Goal: Information Seeking & Learning: Learn about a topic

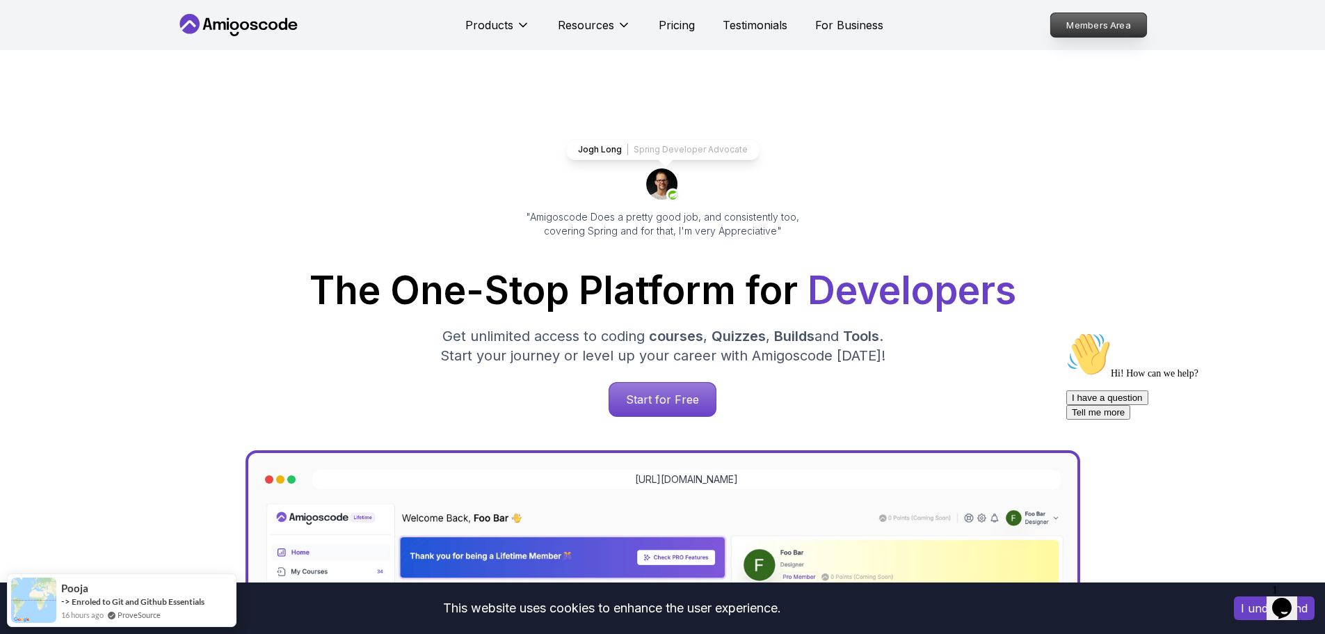
click at [1112, 31] on p "Members Area" at bounding box center [1098, 25] width 96 height 24
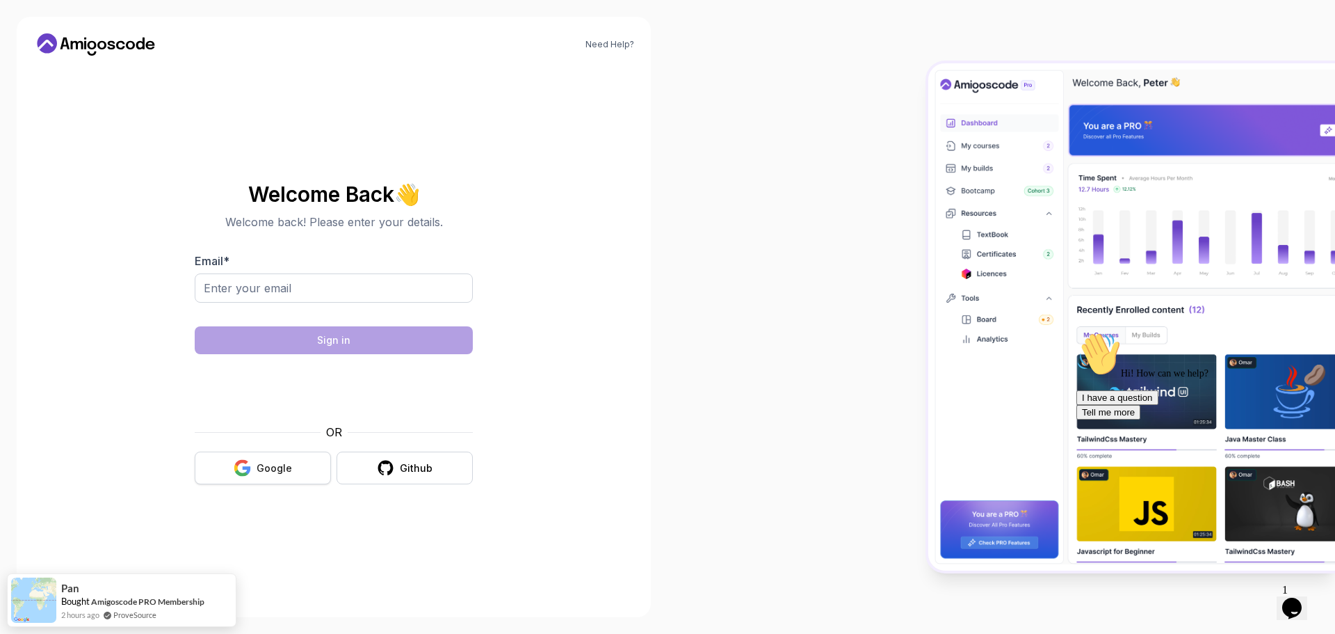
click at [266, 462] on div "Google" at bounding box center [274, 468] width 35 height 14
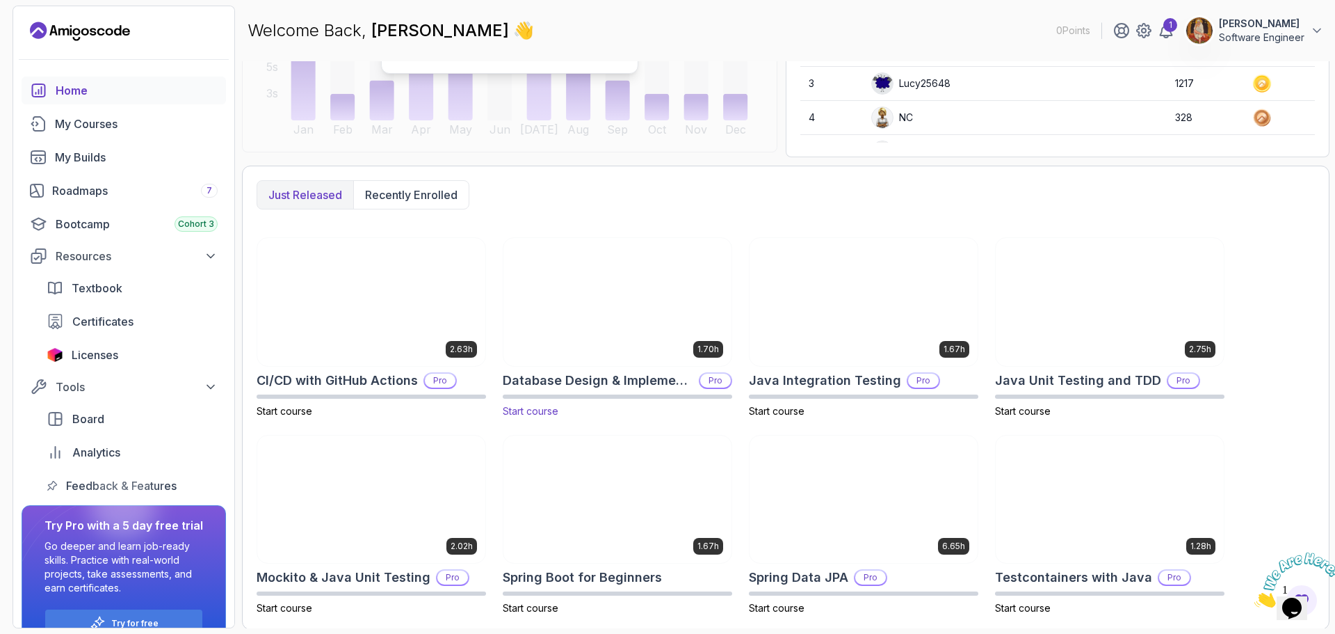
scroll to position [258, 0]
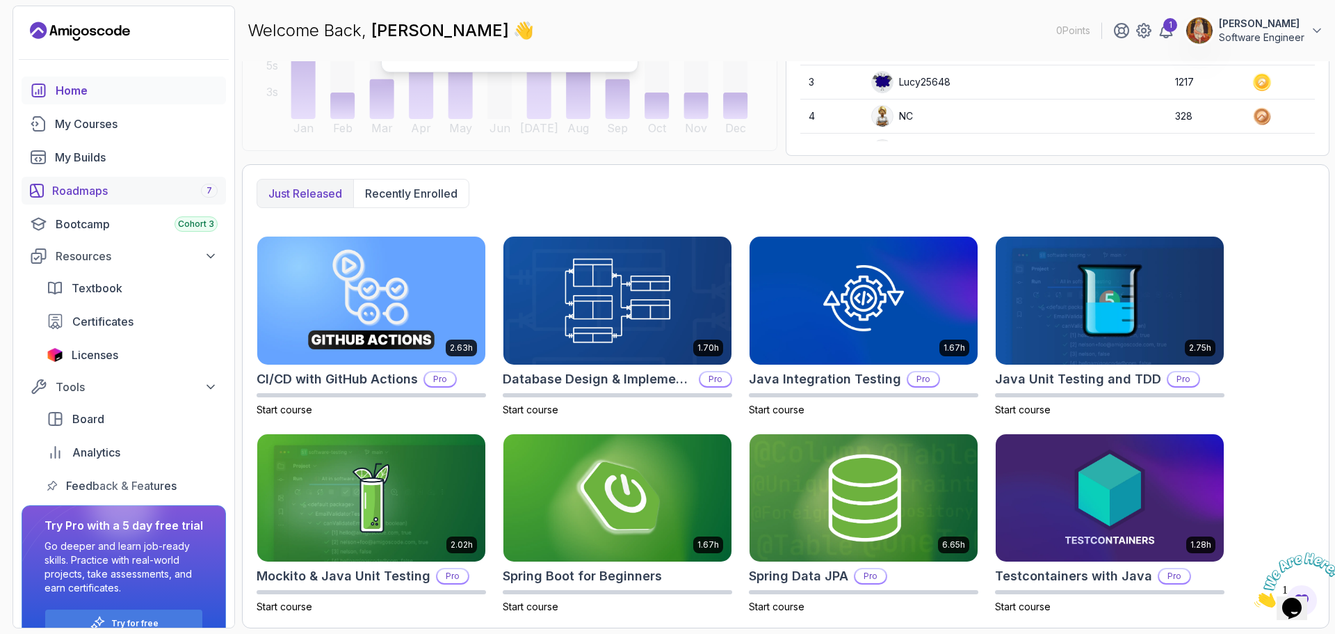
click at [106, 195] on div "Roadmaps 7" at bounding box center [135, 190] width 166 height 17
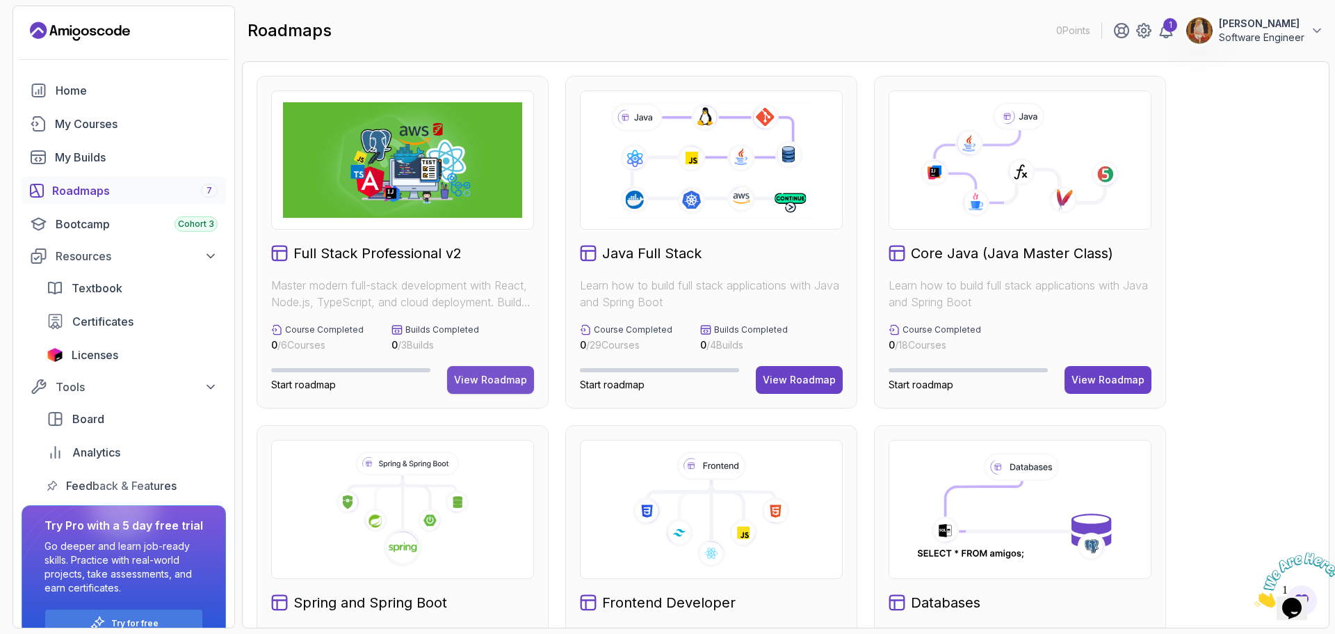
click at [515, 380] on div "View Roadmap" at bounding box center [490, 380] width 73 height 14
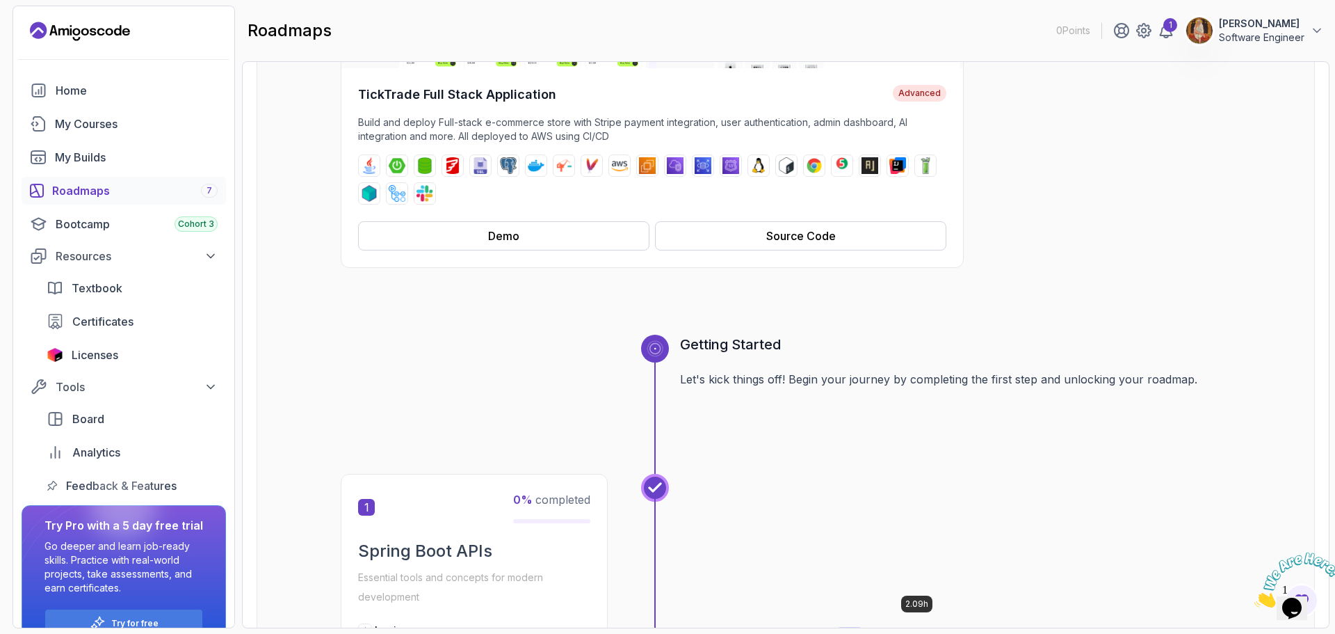
scroll to position [300, 0]
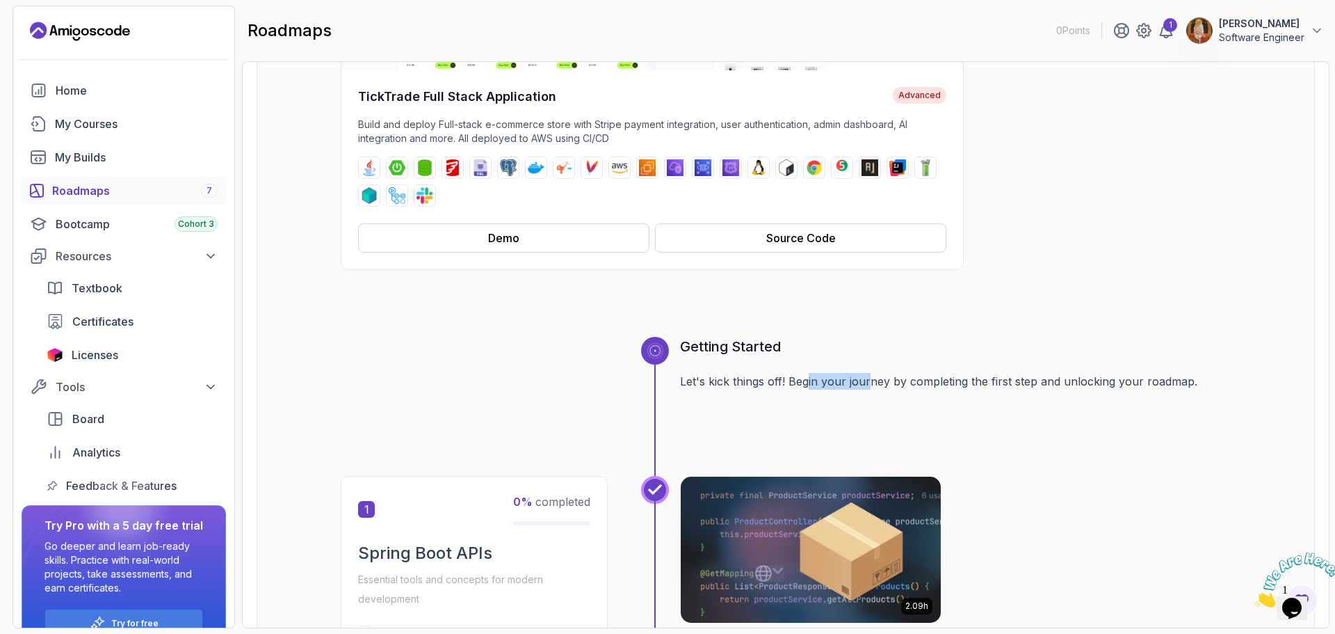
drag, startPoint x: 808, startPoint y: 385, endPoint x: 871, endPoint y: 389, distance: 62.7
click at [871, 389] on p "Let's kick things off! Begin your journey by completing the first step and unlo…" at bounding box center [955, 381] width 551 height 17
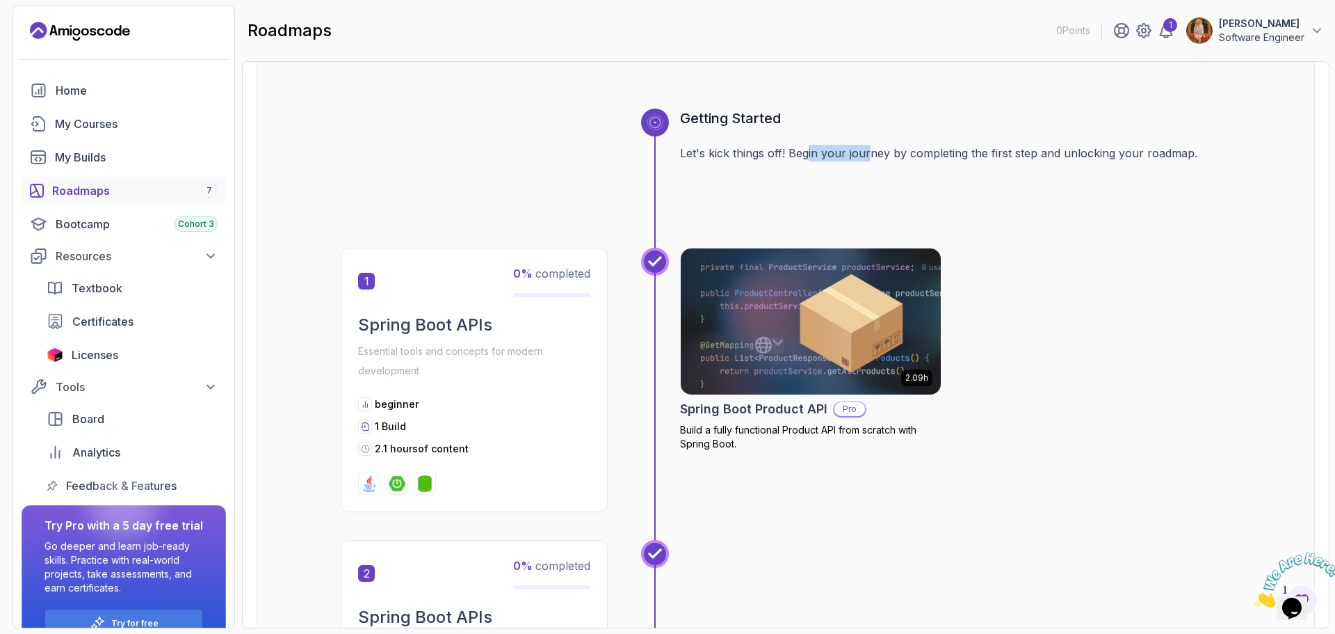
scroll to position [556, 0]
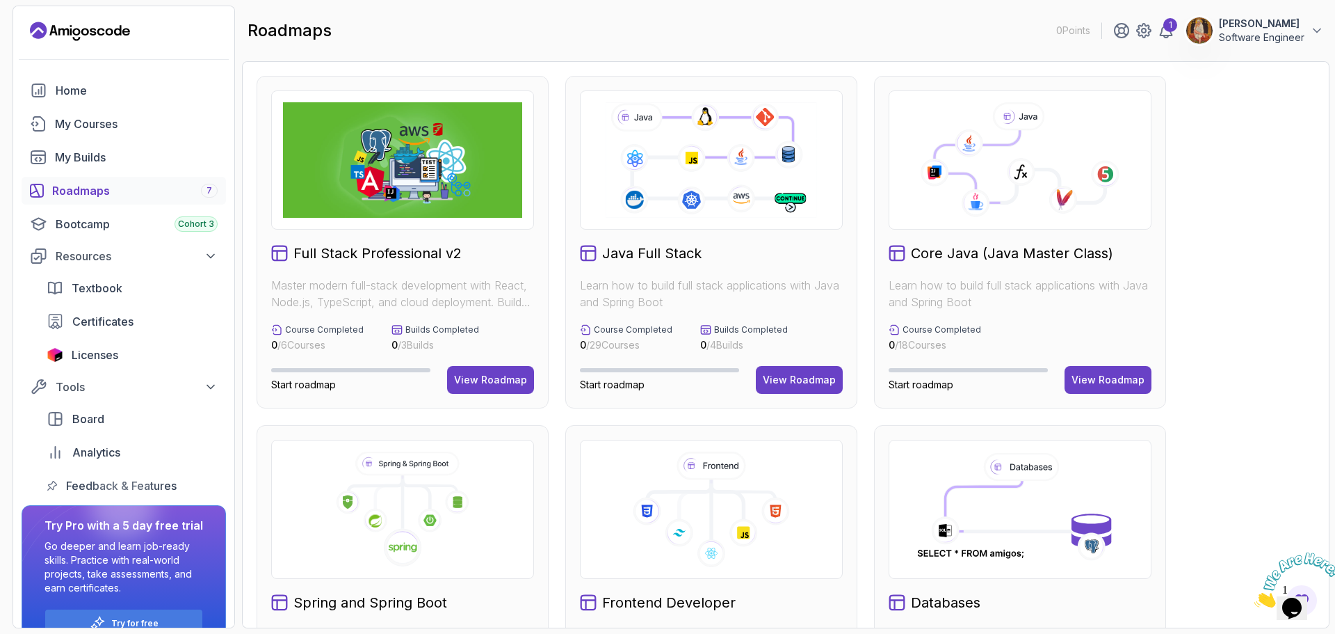
click at [684, 219] on div at bounding box center [711, 159] width 263 height 139
click at [781, 387] on button "View Roadmap" at bounding box center [799, 380] width 87 height 28
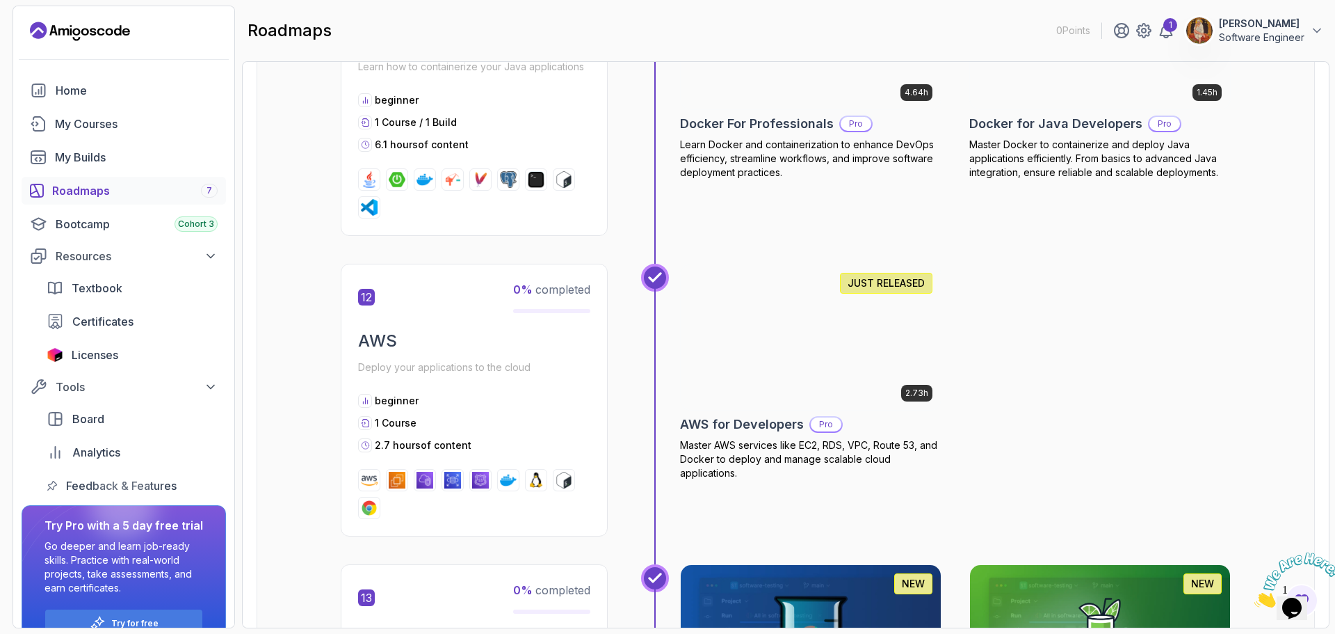
scroll to position [3895, 0]
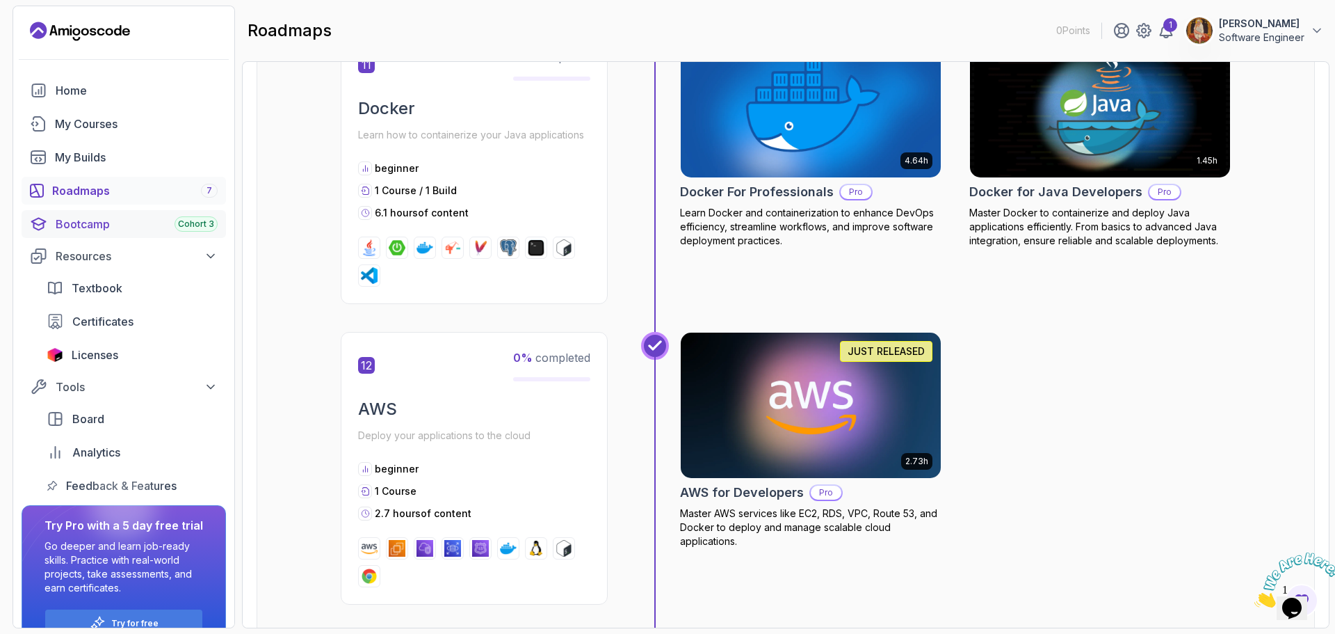
click at [136, 232] on div "Bootcamp Cohort 3" at bounding box center [137, 224] width 162 height 17
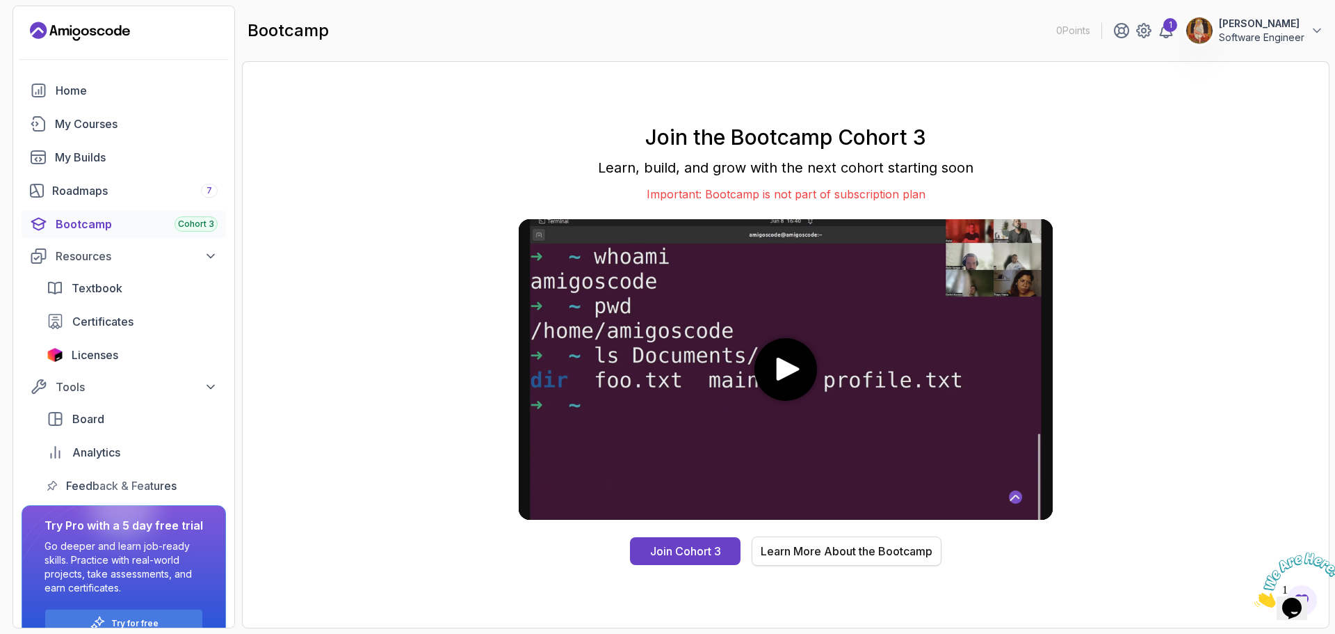
click at [788, 556] on div "Learn More About the Bootcamp" at bounding box center [847, 550] width 172 height 17
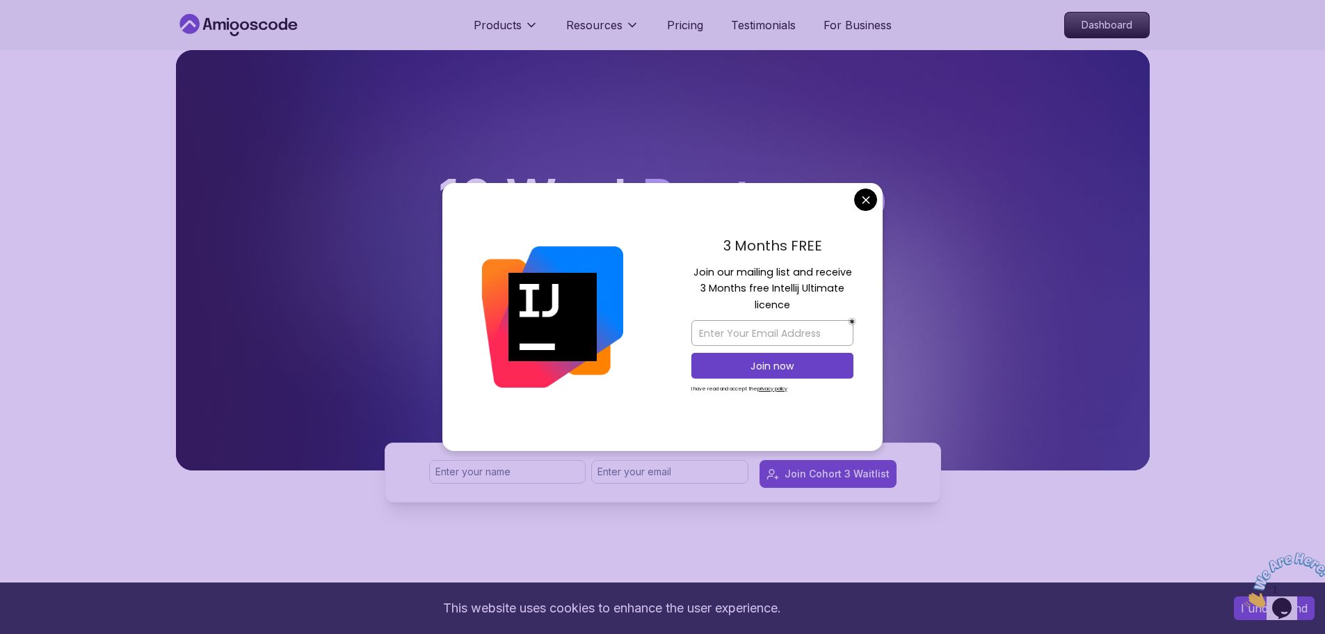
click at [871, 188] on div "3 Months FREE Join our mailing list and receive 3 Months free Intellij Ultimate…" at bounding box center [772, 317] width 220 height 268
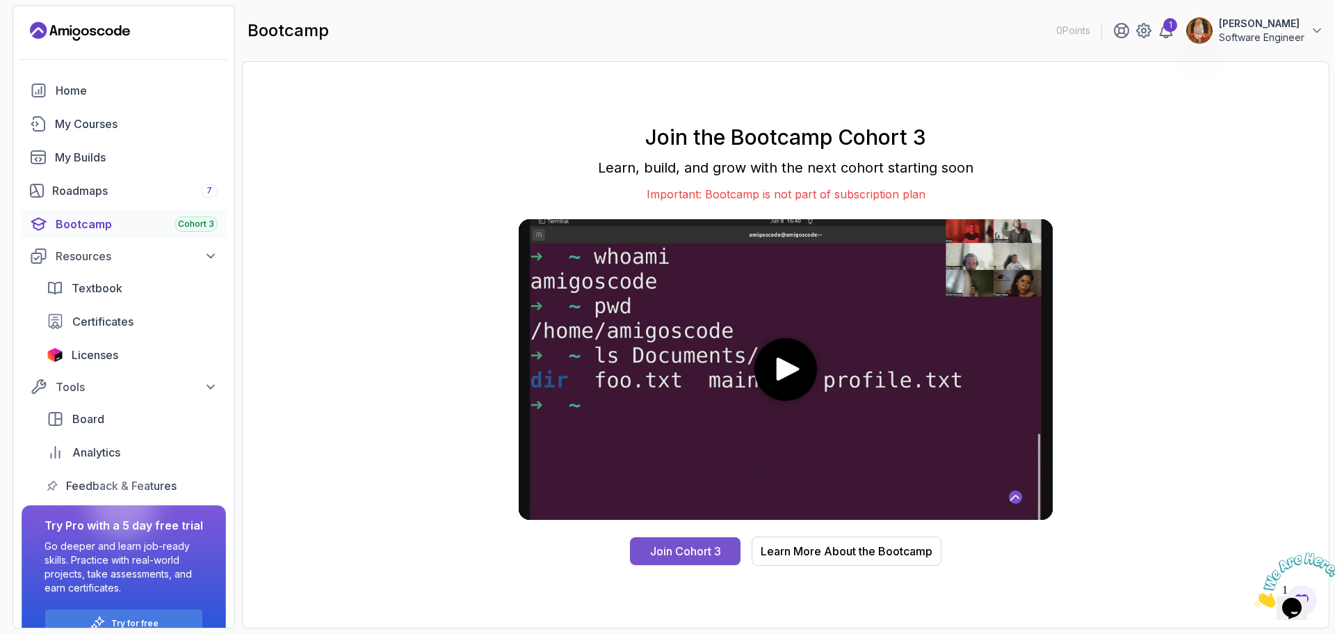
click at [673, 548] on div "Join Cohort 3" at bounding box center [685, 550] width 71 height 17
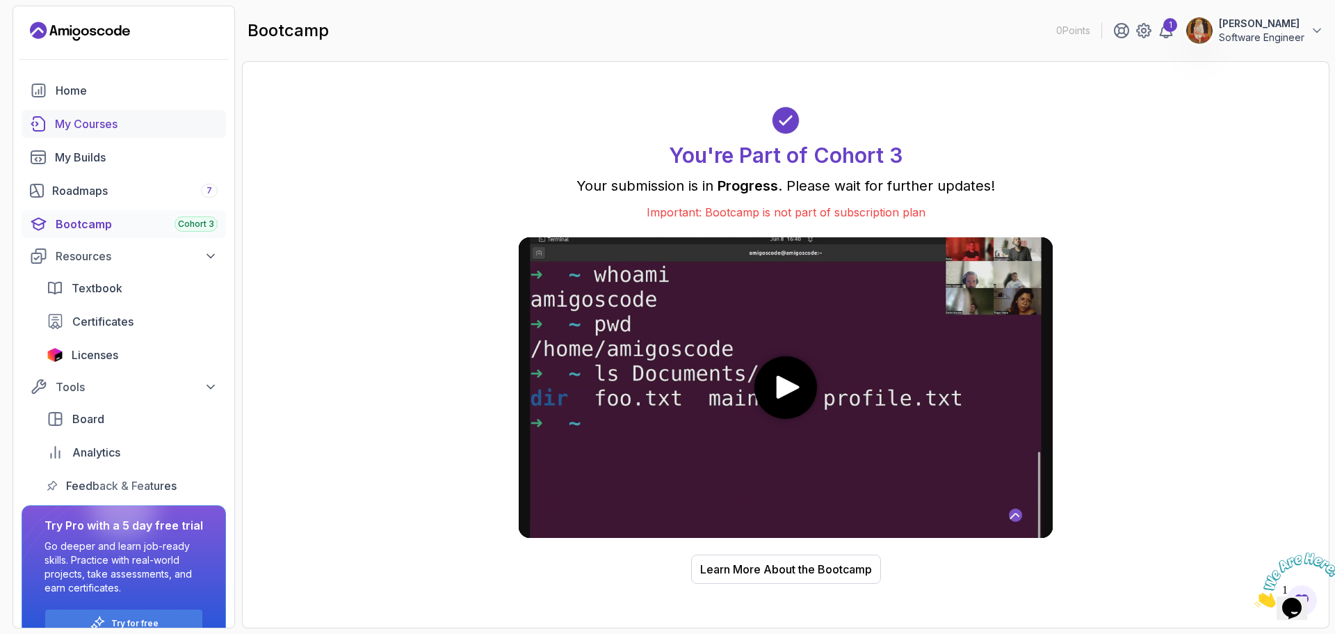
click at [113, 122] on div "My Courses" at bounding box center [136, 123] width 163 height 17
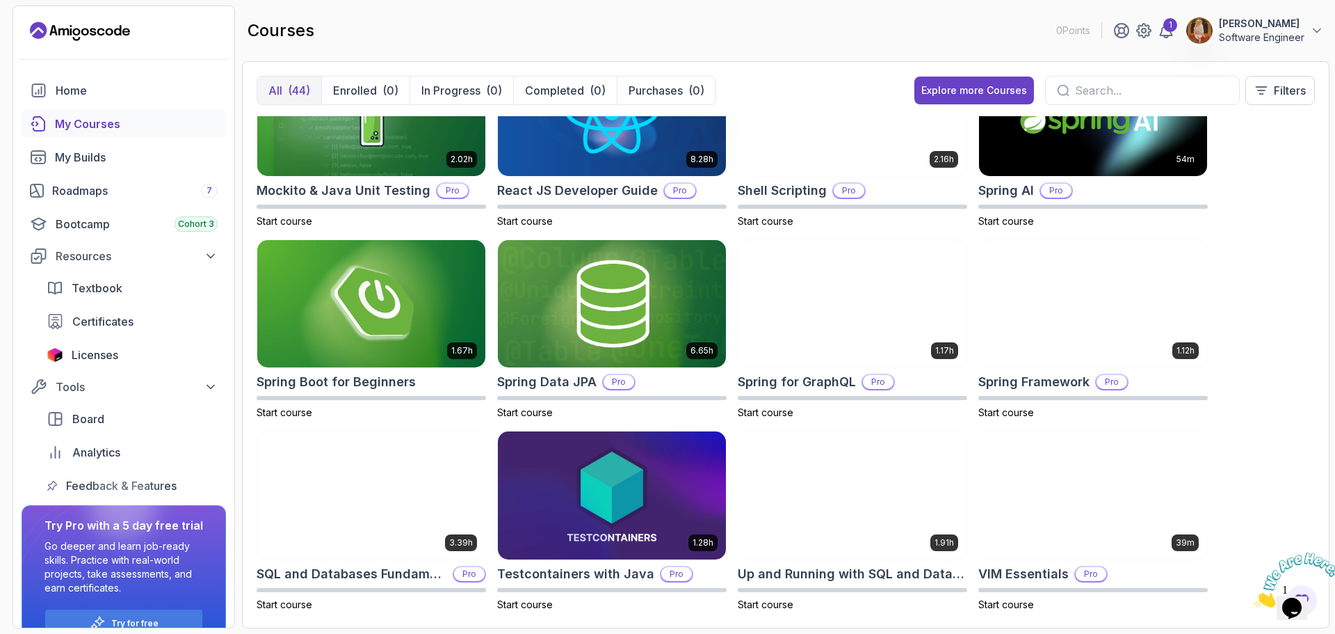
scroll to position [1617, 0]
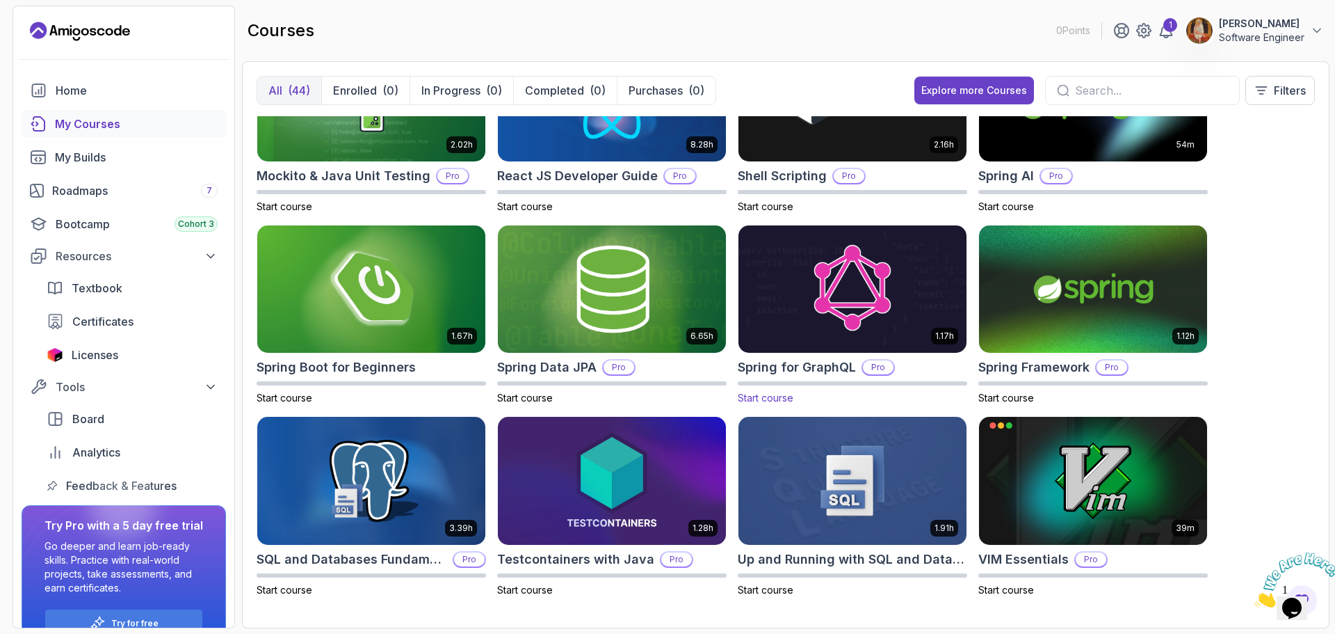
click at [833, 287] on img at bounding box center [852, 289] width 239 height 134
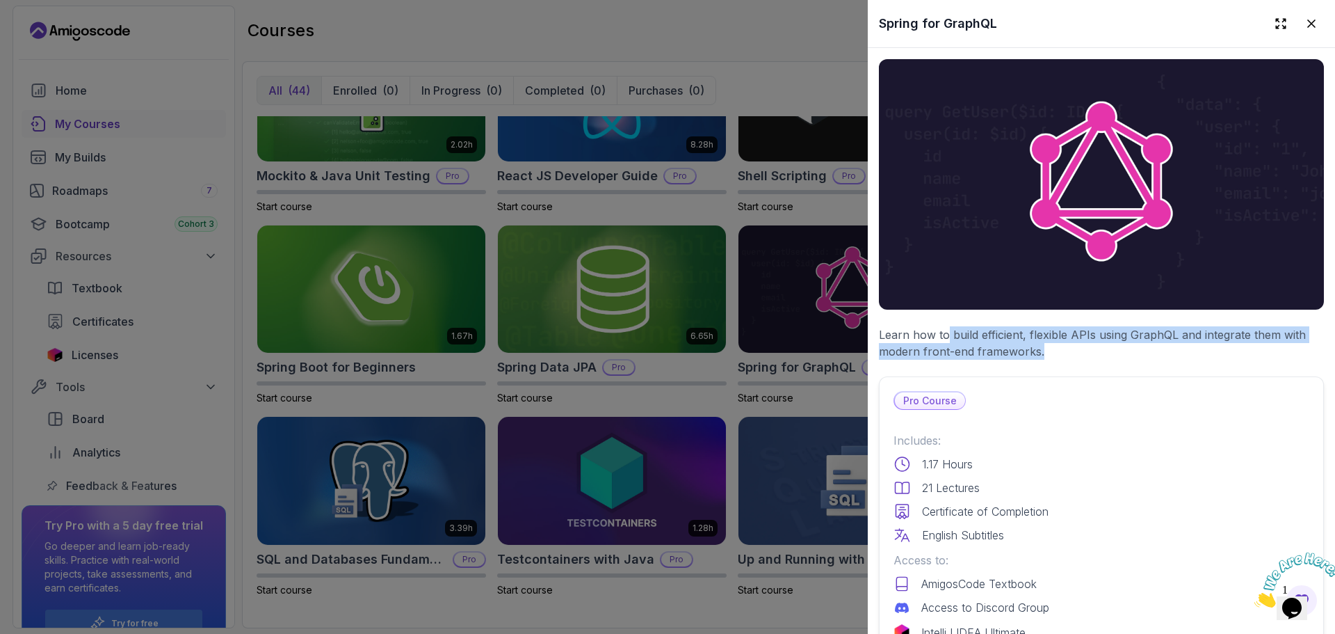
drag, startPoint x: 945, startPoint y: 335, endPoint x: 1041, endPoint y: 346, distance: 96.5
click at [1041, 346] on p "Learn how to build efficient, flexible APIs using GraphQL and integrate them wi…" at bounding box center [1101, 342] width 445 height 33
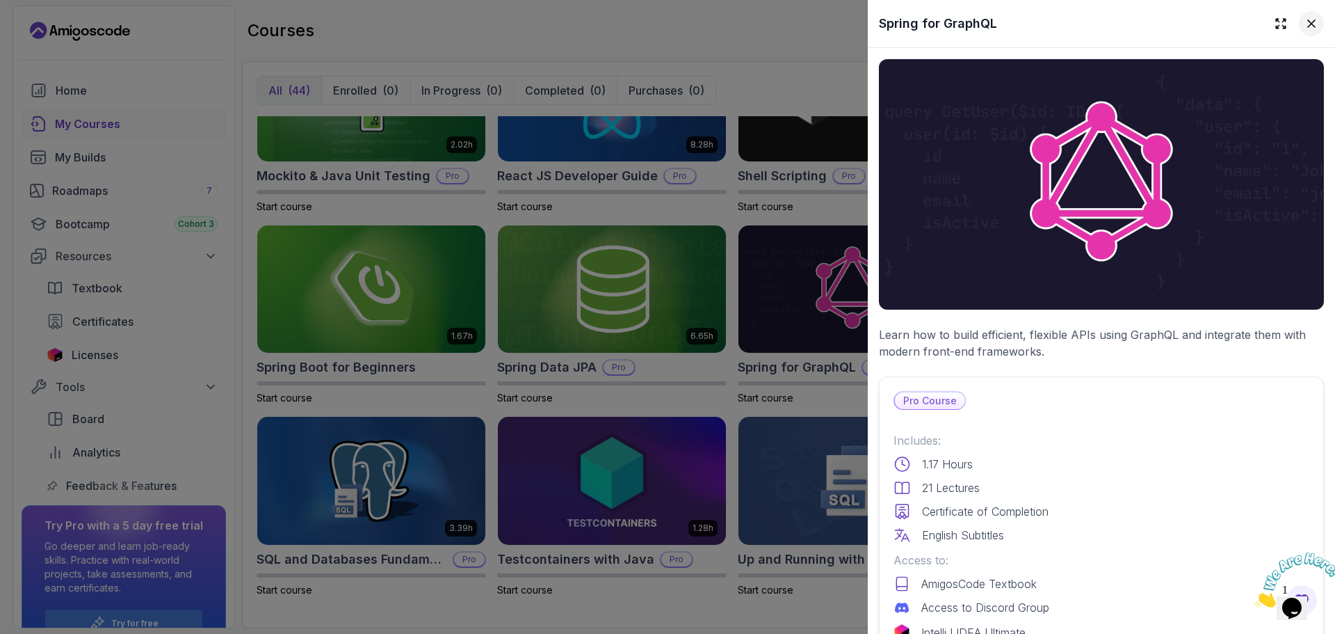
click at [1306, 24] on icon at bounding box center [1312, 24] width 14 height 14
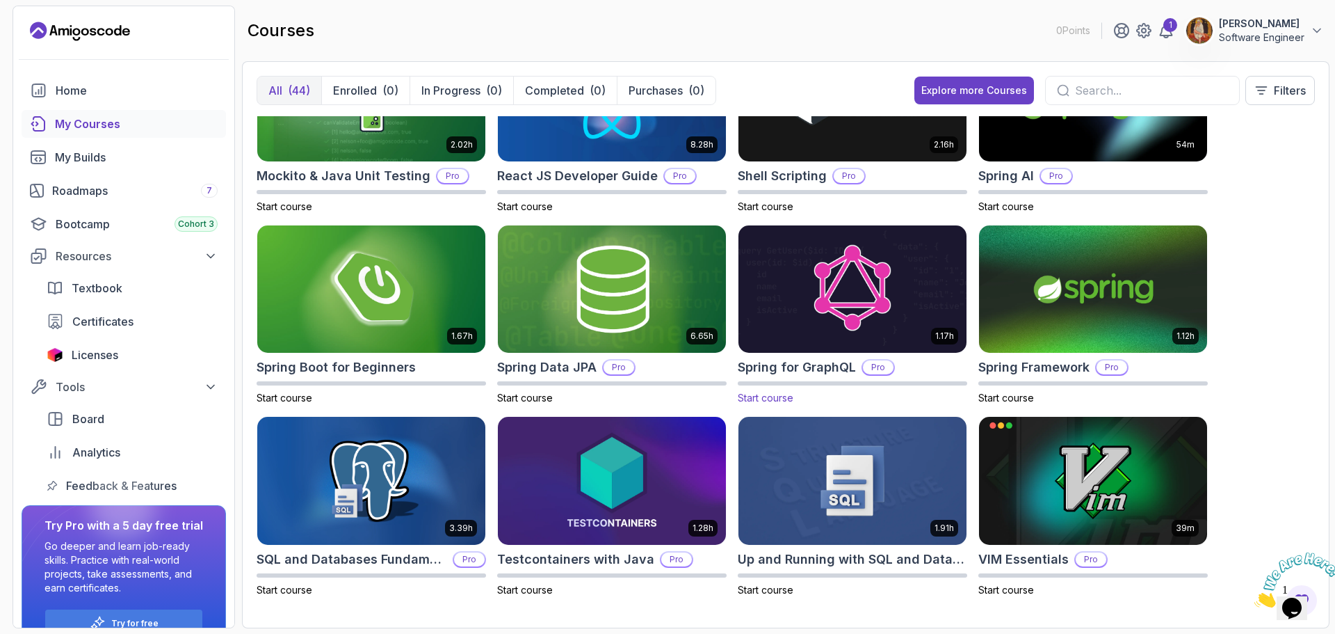
click at [894, 271] on img at bounding box center [852, 289] width 239 height 134
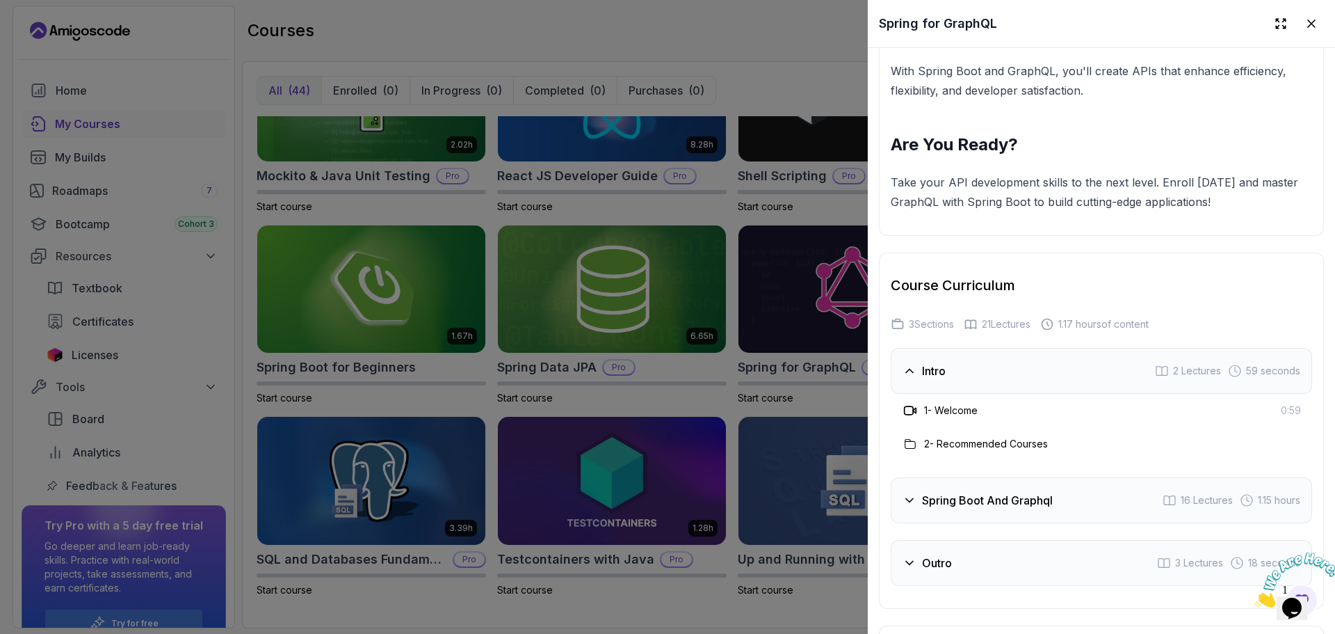
scroll to position [2365, 0]
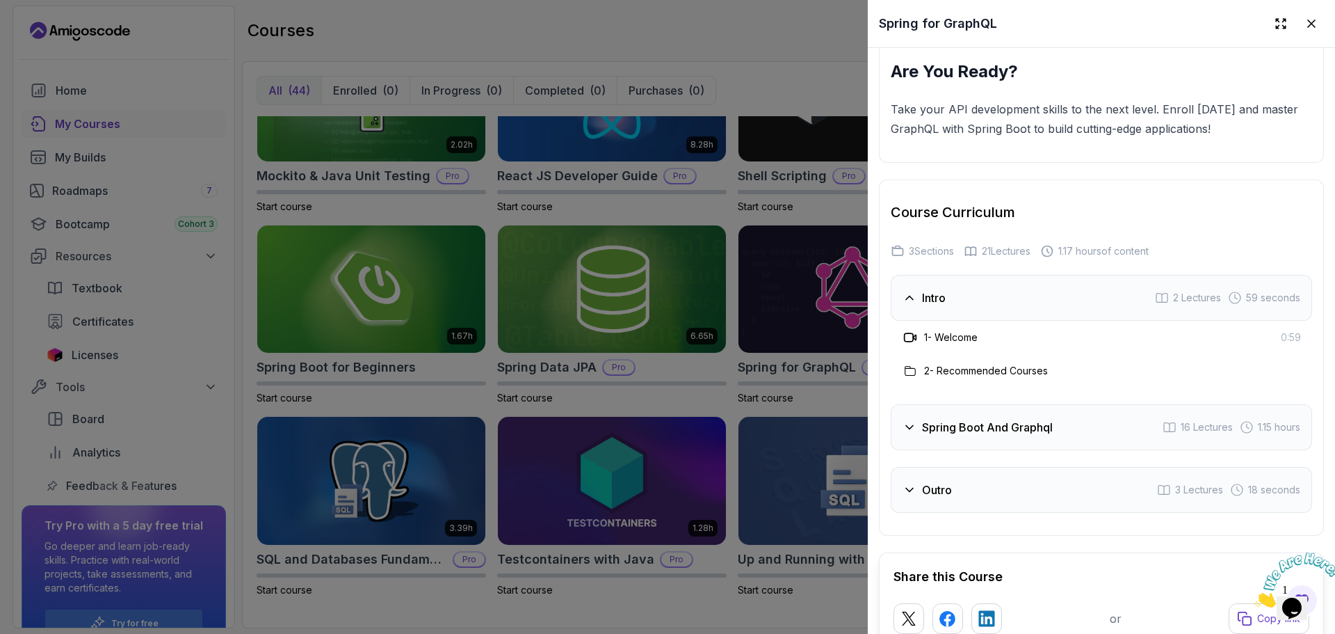
click at [906, 420] on icon at bounding box center [910, 427] width 14 height 14
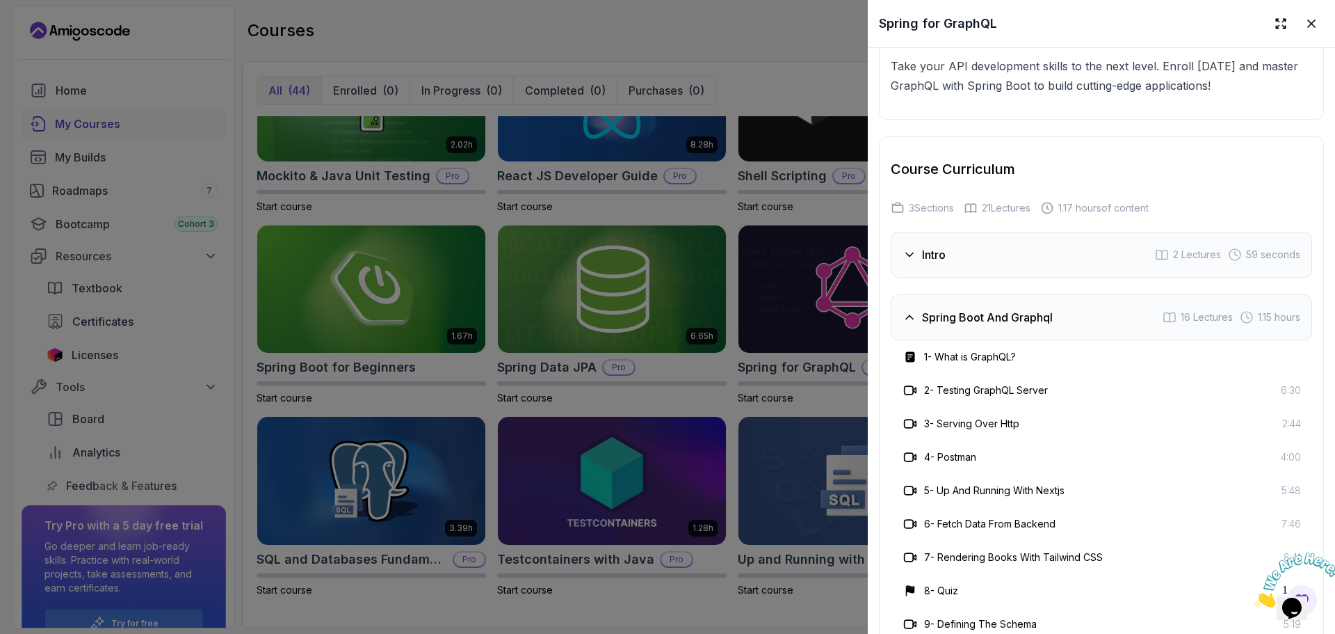
scroll to position [2504, 0]
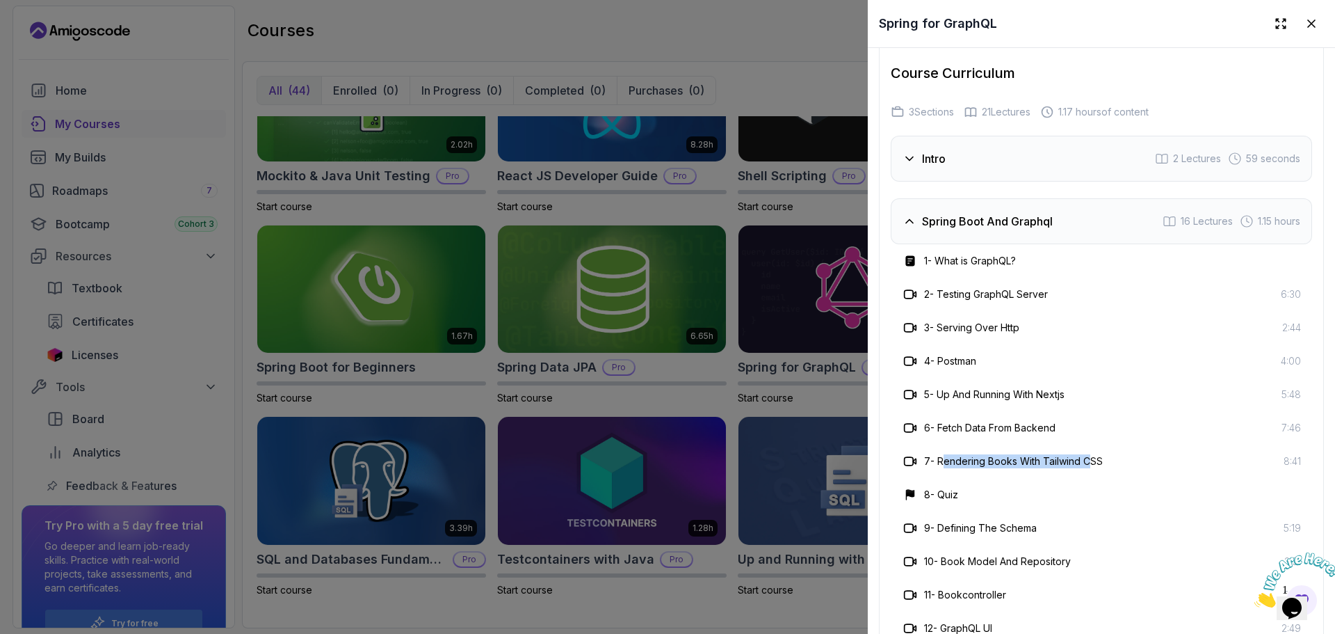
drag, startPoint x: 946, startPoint y: 443, endPoint x: 1092, endPoint y: 442, distance: 146.1
click at [1092, 444] on div "7 - Rendering Books With Tailwind CSS 8:41" at bounding box center [1101, 460] width 421 height 33
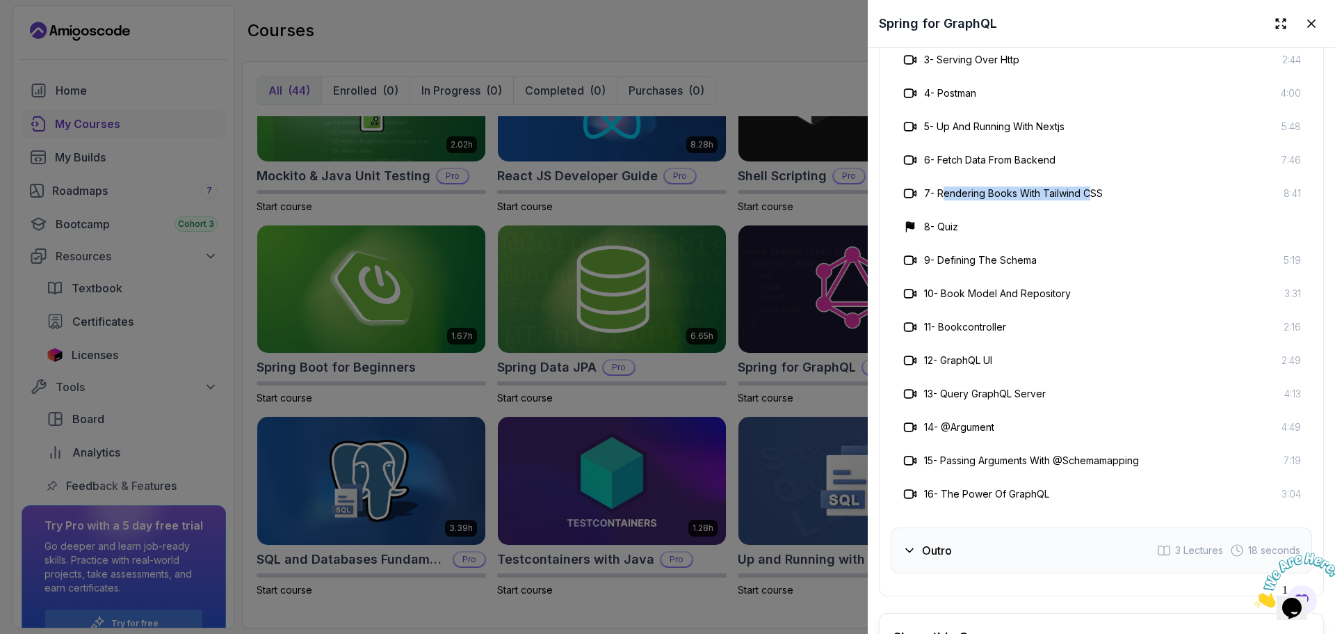
scroll to position [2782, 0]
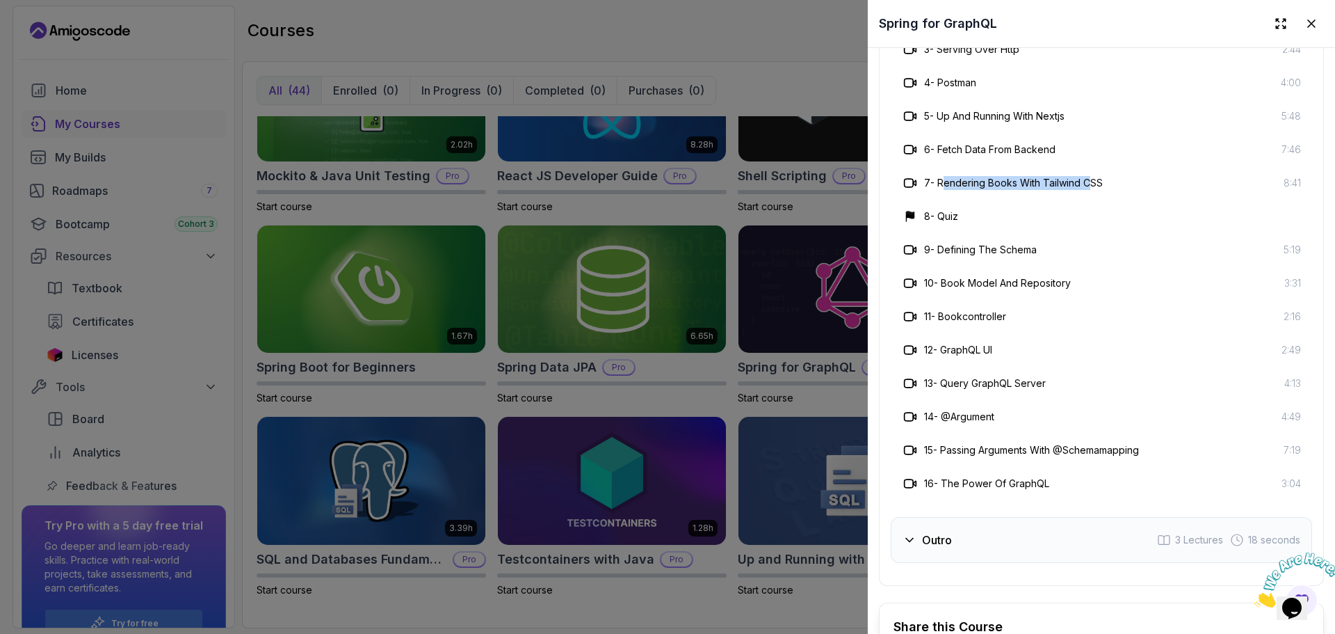
click at [511, 21] on div at bounding box center [667, 317] width 1335 height 634
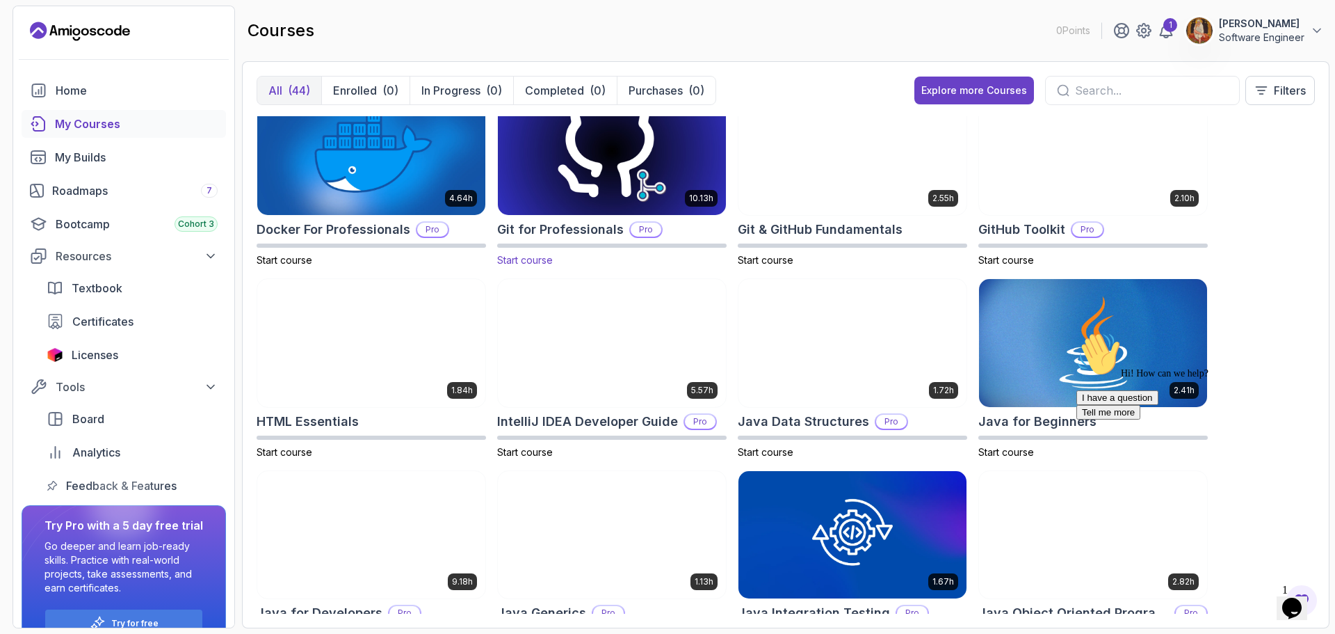
scroll to position [87, 0]
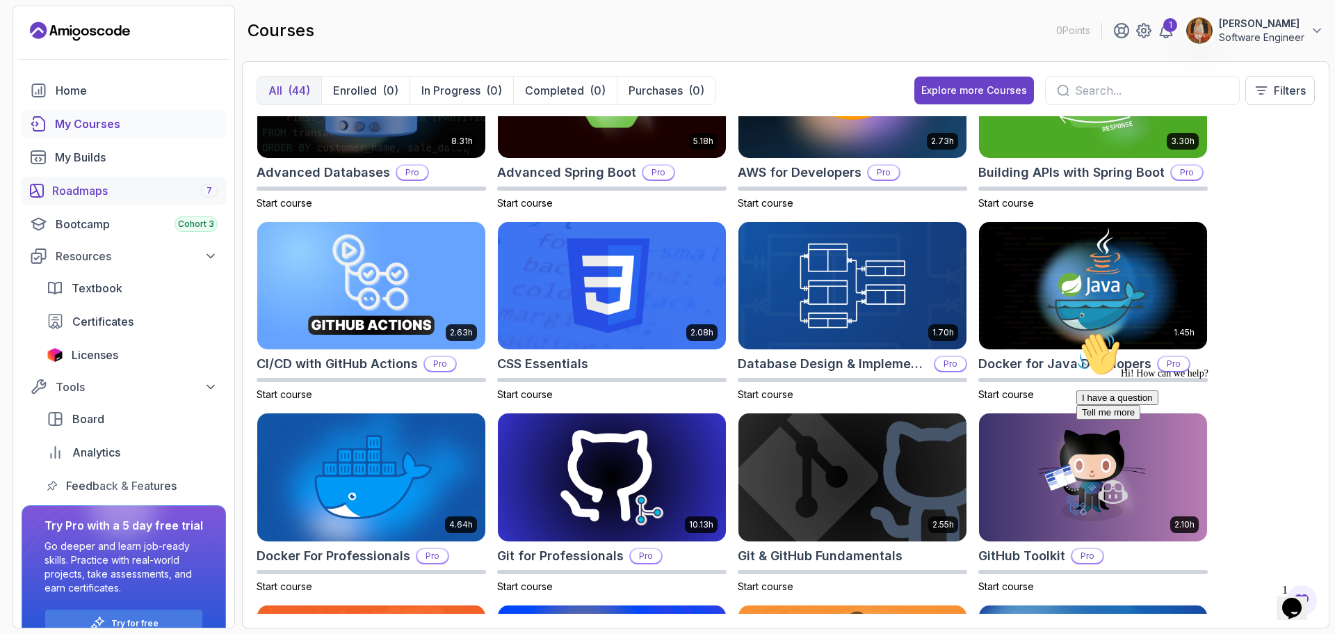
click at [100, 199] on link "Roadmaps 7" at bounding box center [124, 191] width 204 height 28
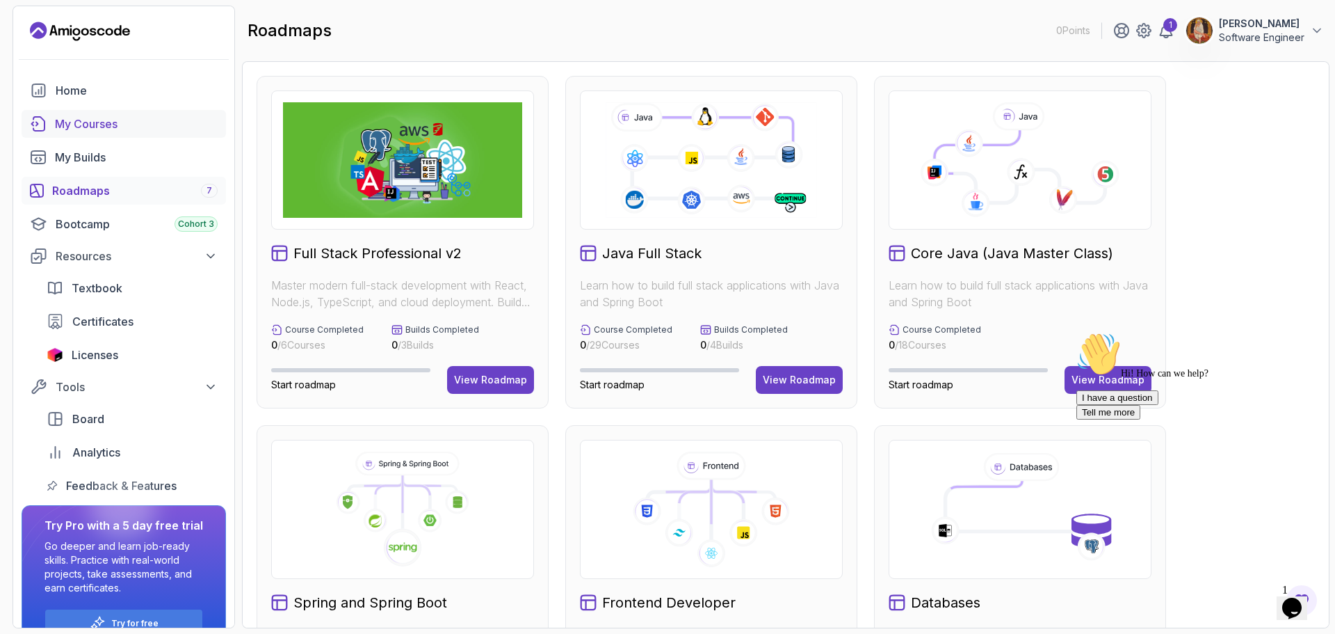
click at [122, 128] on div "My Courses" at bounding box center [136, 123] width 163 height 17
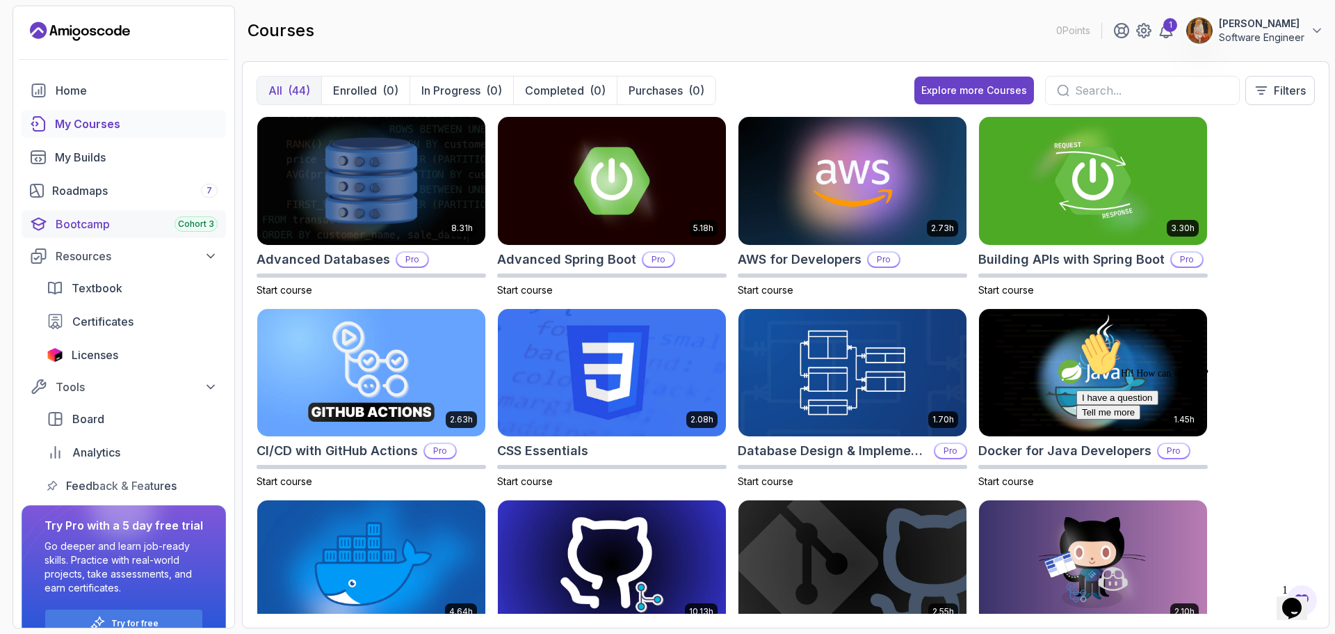
click at [93, 222] on div "Bootcamp Cohort 3" at bounding box center [137, 224] width 162 height 17
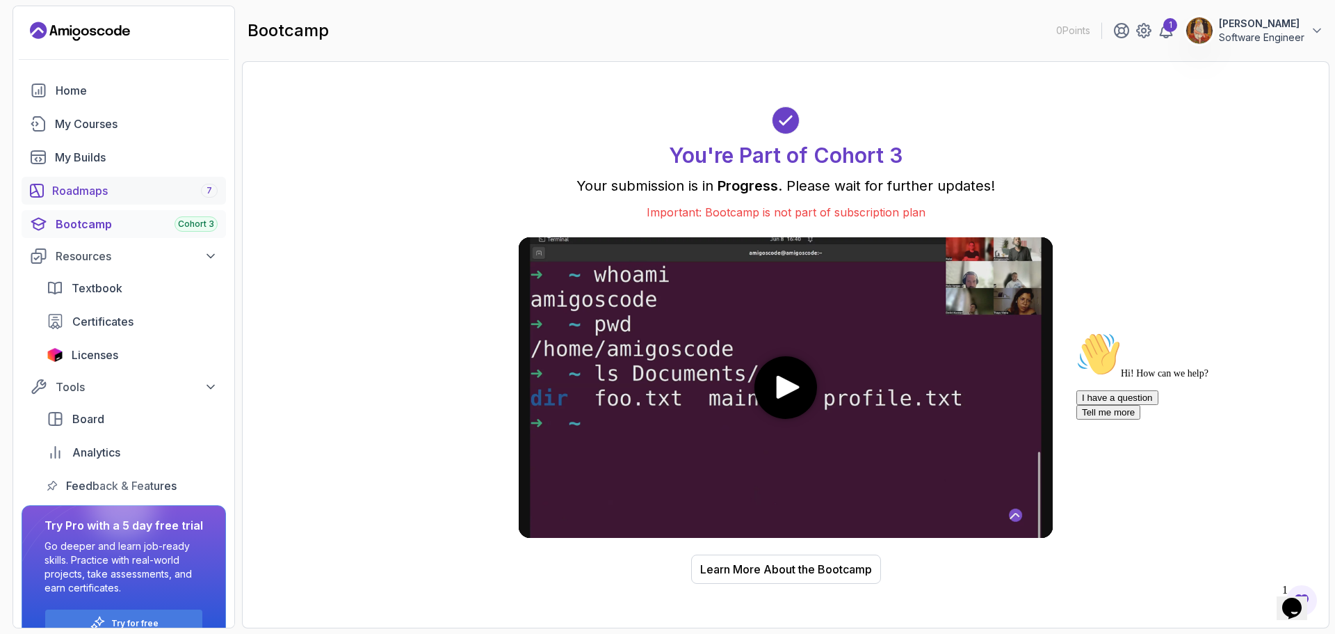
click at [86, 184] on div "Roadmaps 7" at bounding box center [135, 190] width 166 height 17
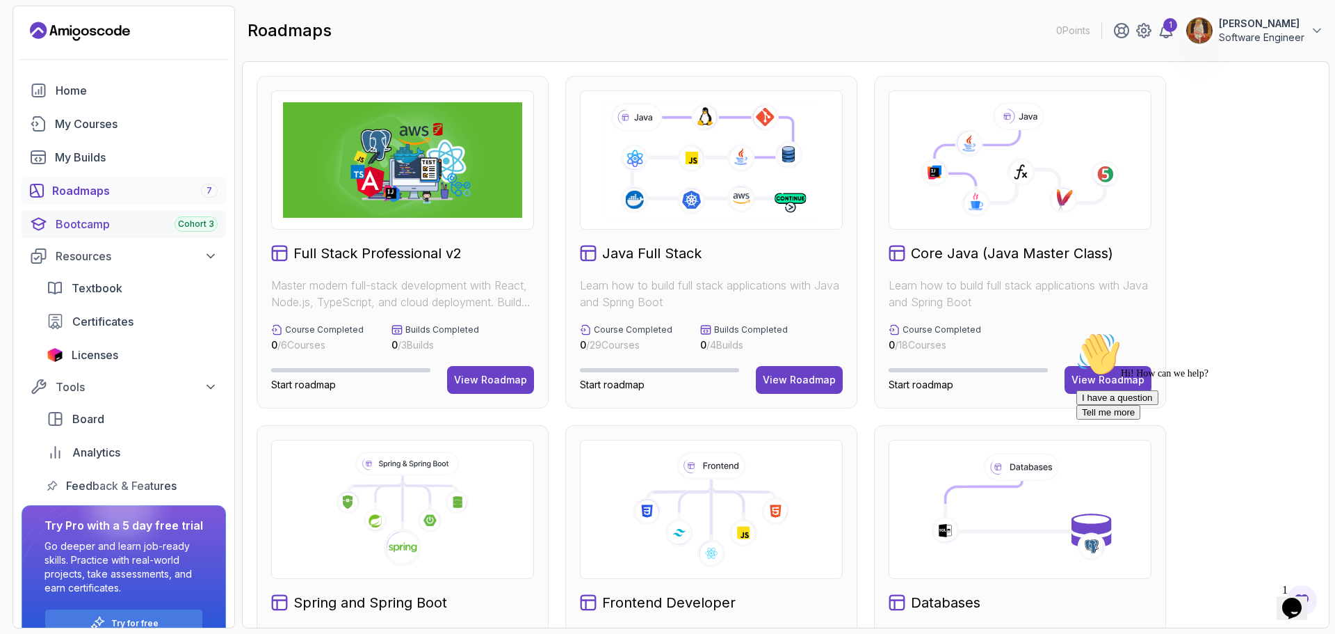
click at [109, 229] on div "Bootcamp Cohort 3" at bounding box center [137, 224] width 162 height 17
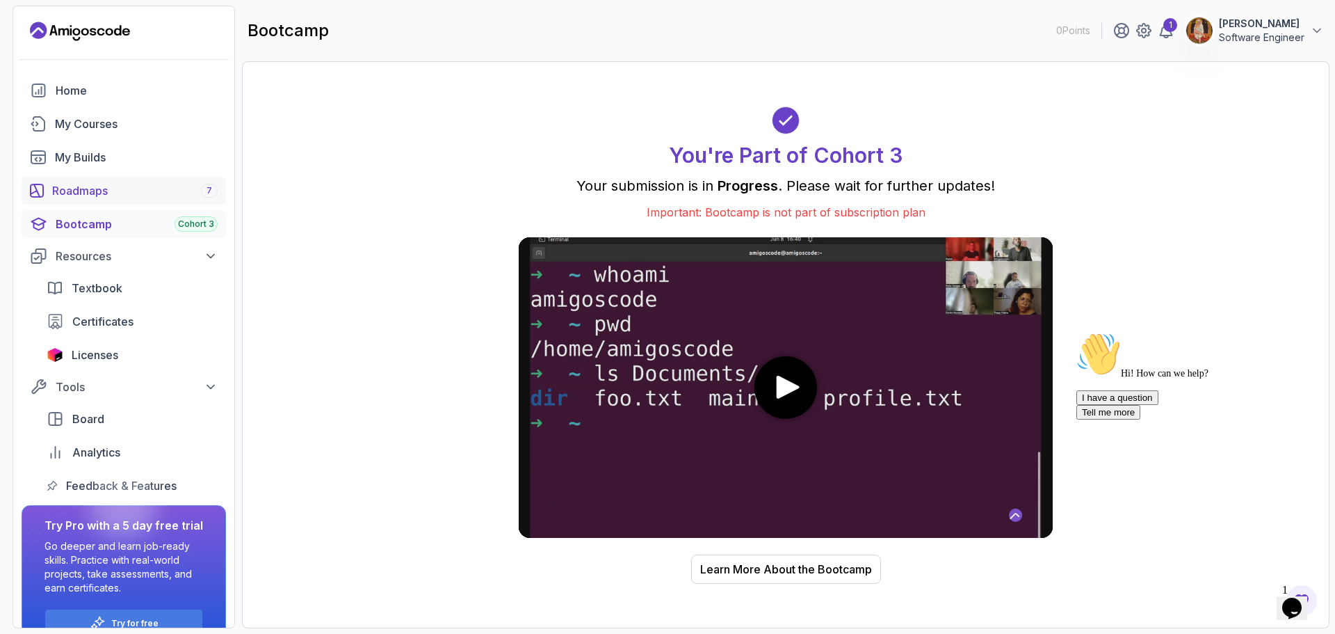
click at [65, 194] on div "Roadmaps 7" at bounding box center [135, 190] width 166 height 17
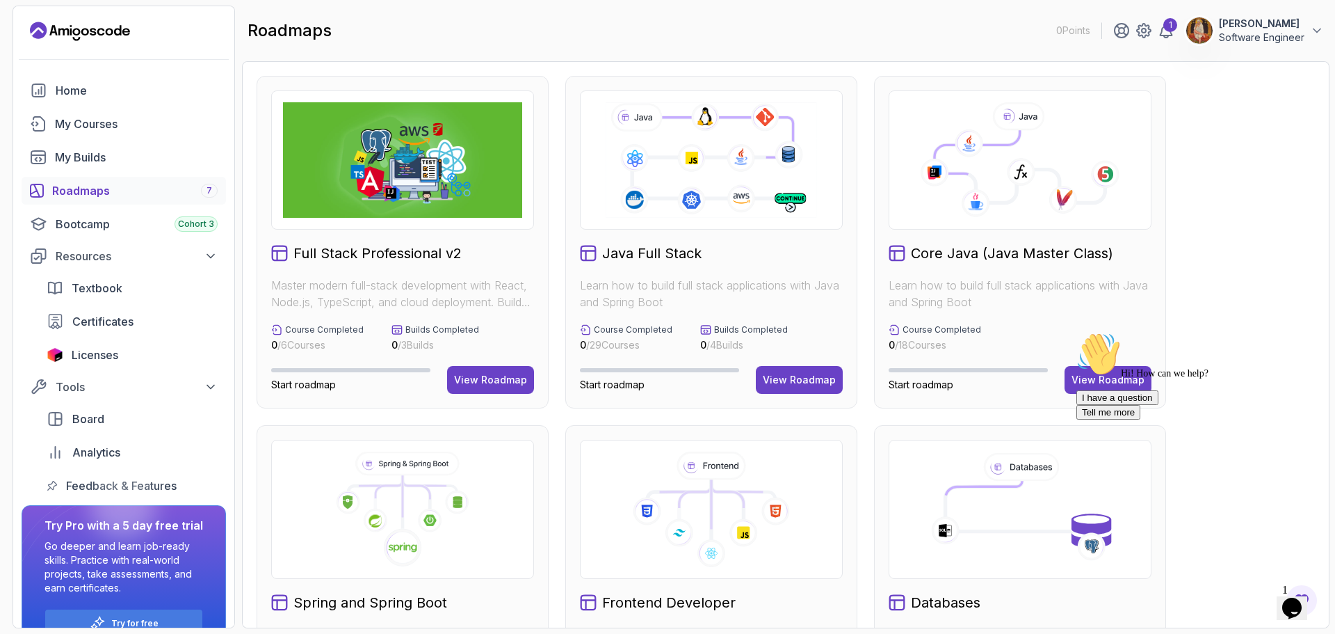
scroll to position [209, 0]
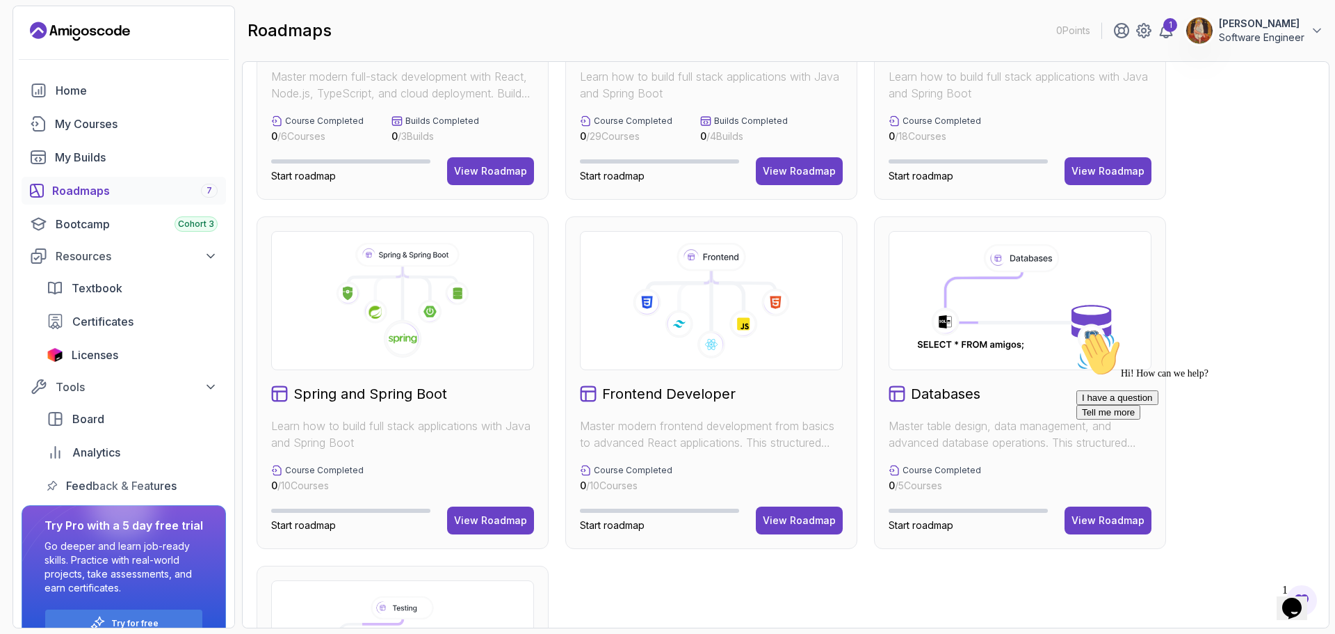
click at [1097, 419] on div "I have a question Tell me more" at bounding box center [1202, 404] width 250 height 29
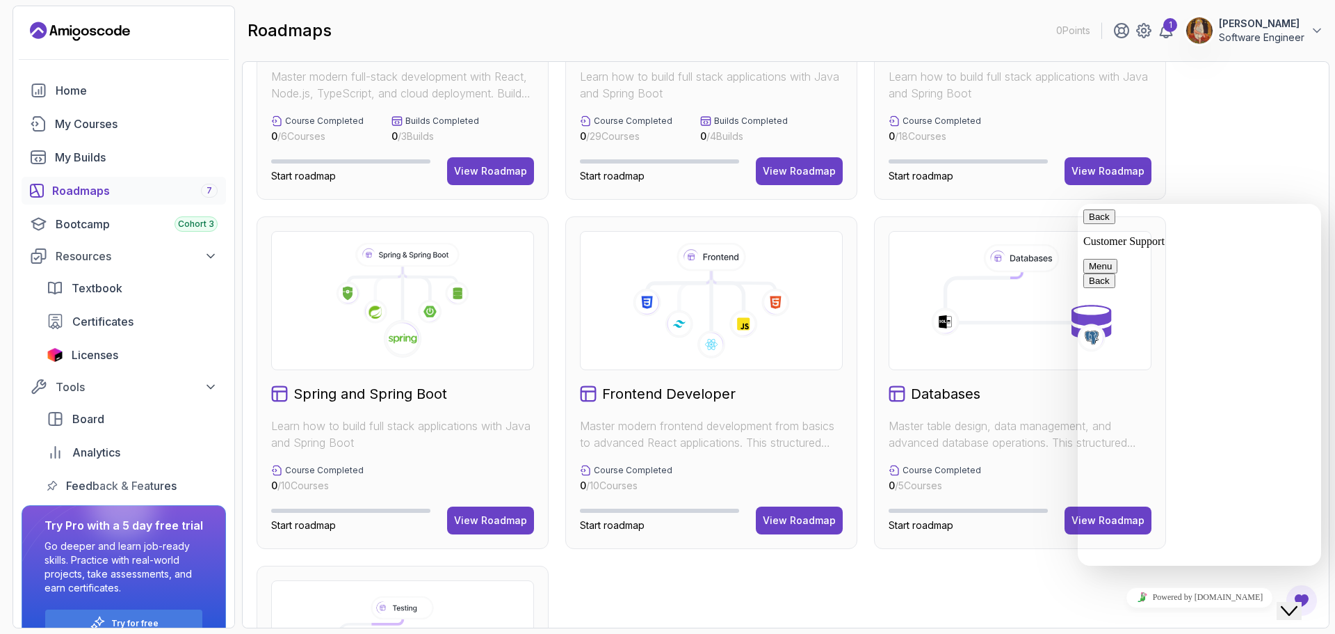
click at [965, 584] on div "Full Stack Professional v2 Master modern full-stack development with React, Nod…" at bounding box center [786, 382] width 1059 height 1031
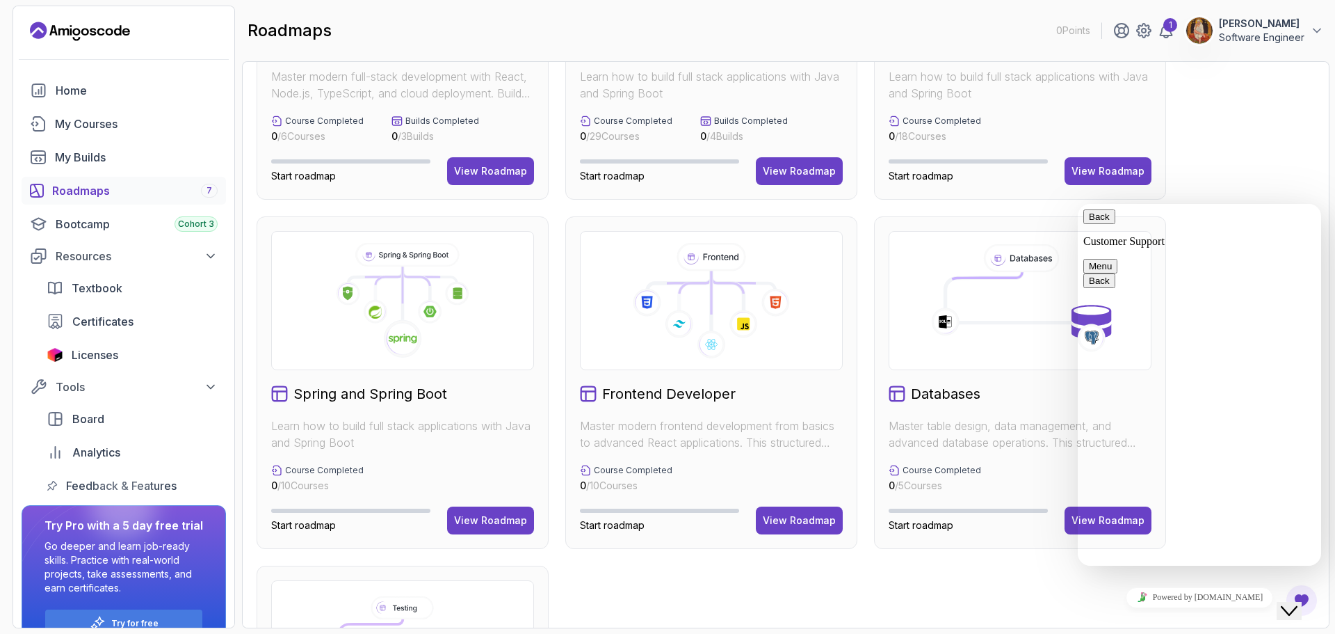
click at [1095, 224] on button "Back" at bounding box center [1100, 216] width 32 height 15
click at [935, 362] on div at bounding box center [1020, 300] width 263 height 139
click at [948, 340] on icon at bounding box center [1020, 300] width 215 height 115
click at [1075, 524] on button "View Roadmap" at bounding box center [1108, 520] width 87 height 28
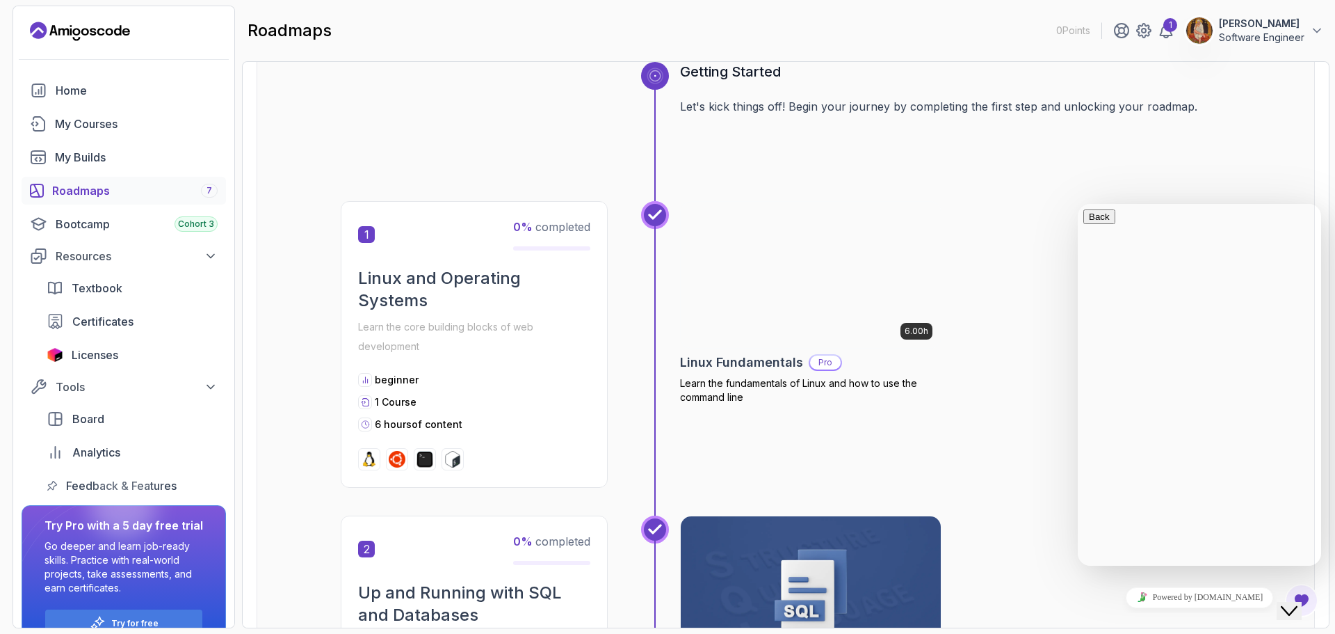
scroll to position [87, 0]
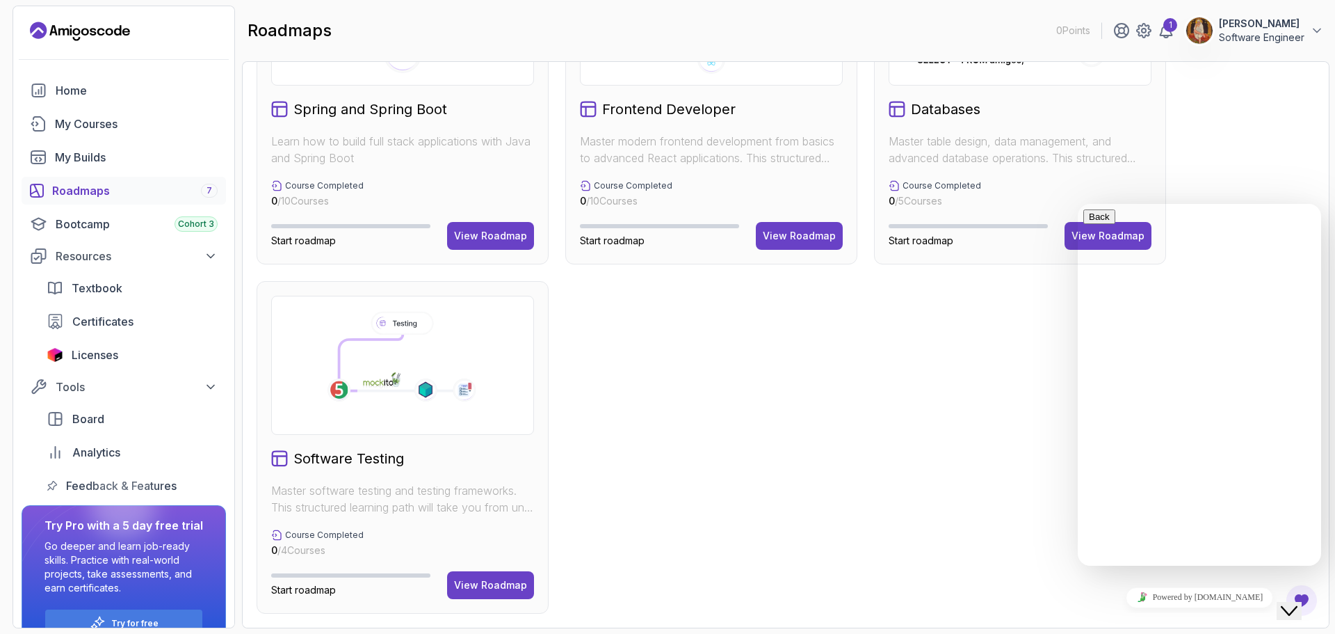
scroll to position [284, 0]
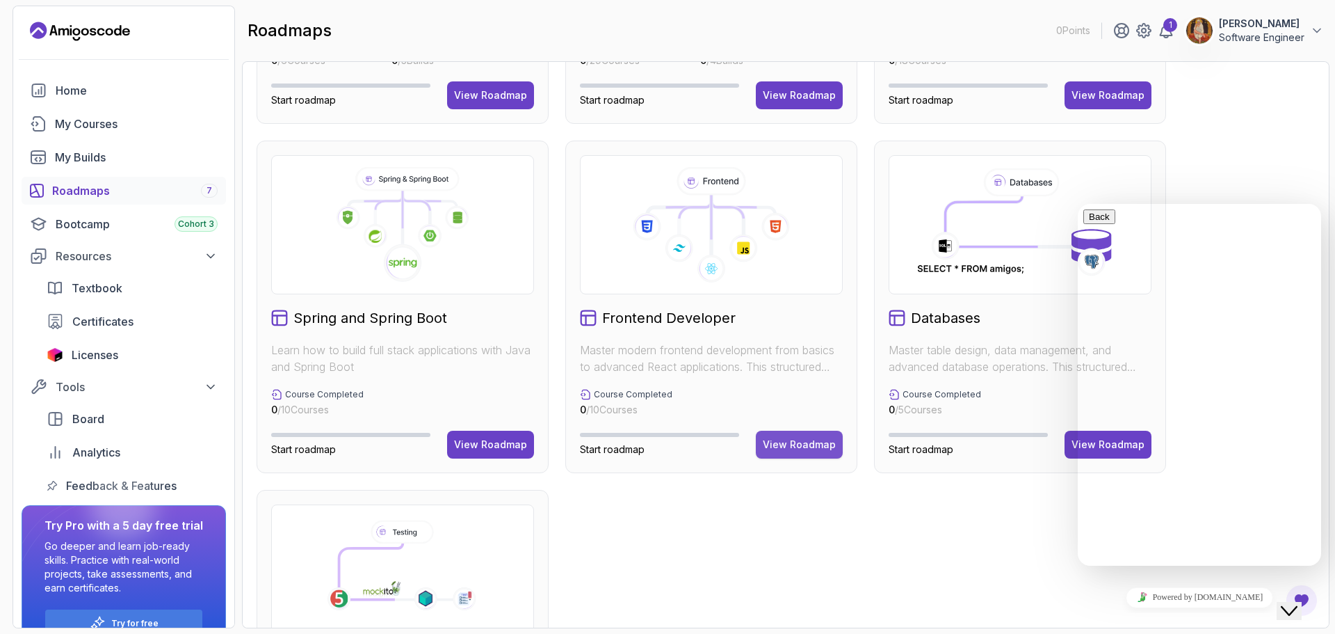
click at [785, 440] on div "View Roadmap" at bounding box center [799, 444] width 73 height 14
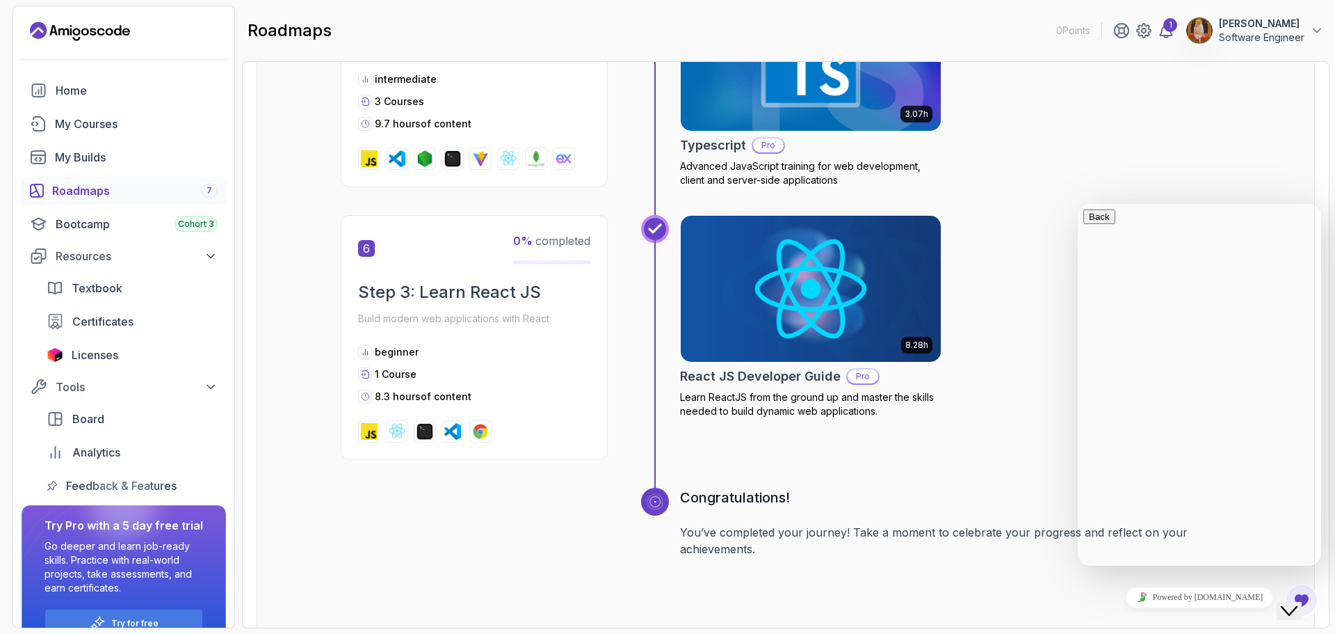
scroll to position [1767, 0]
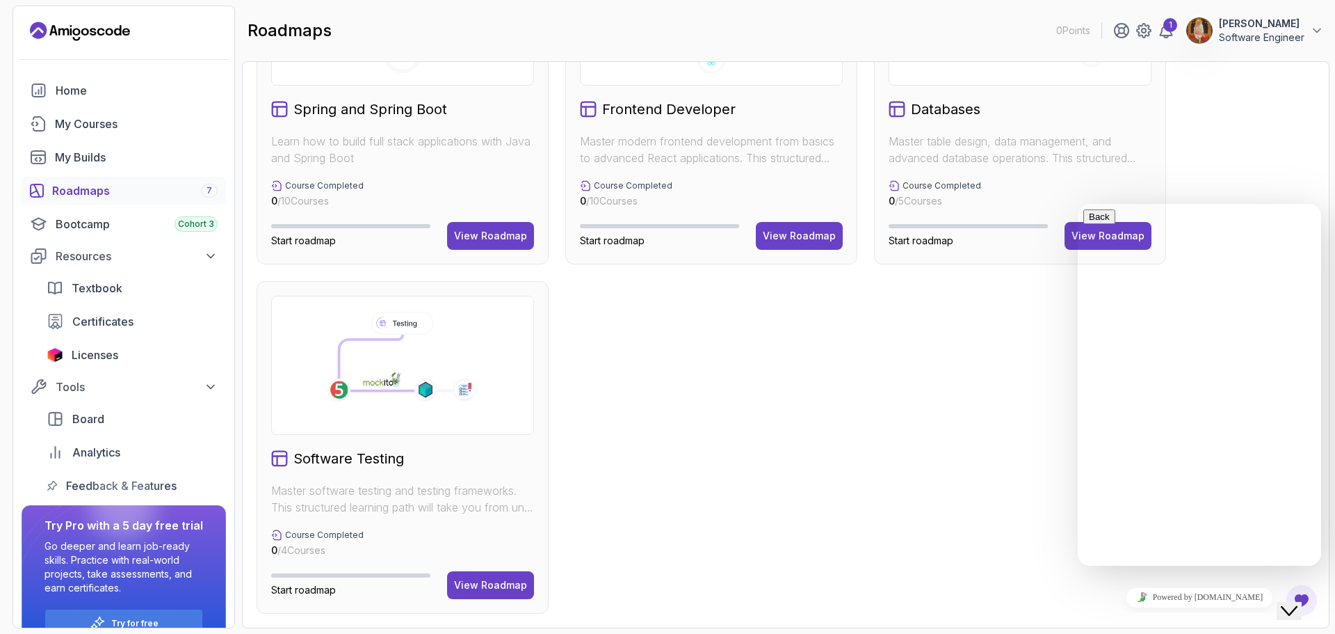
scroll to position [284, 0]
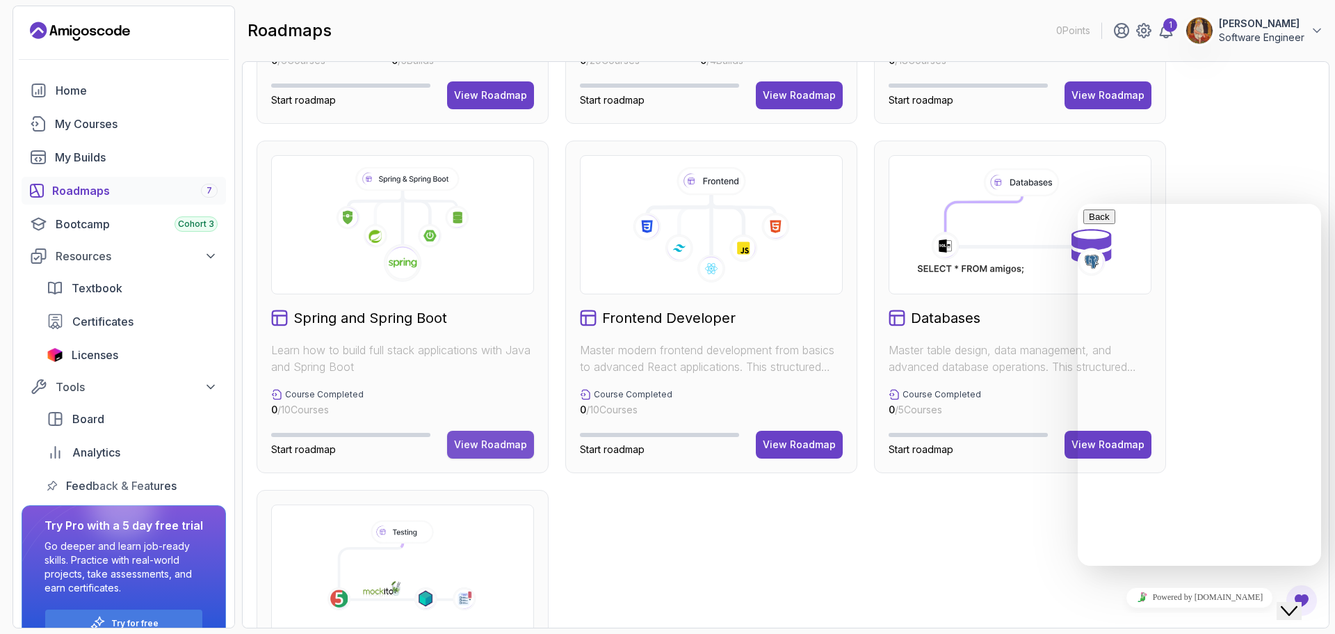
click at [484, 444] on div "View Roadmap" at bounding box center [490, 444] width 73 height 14
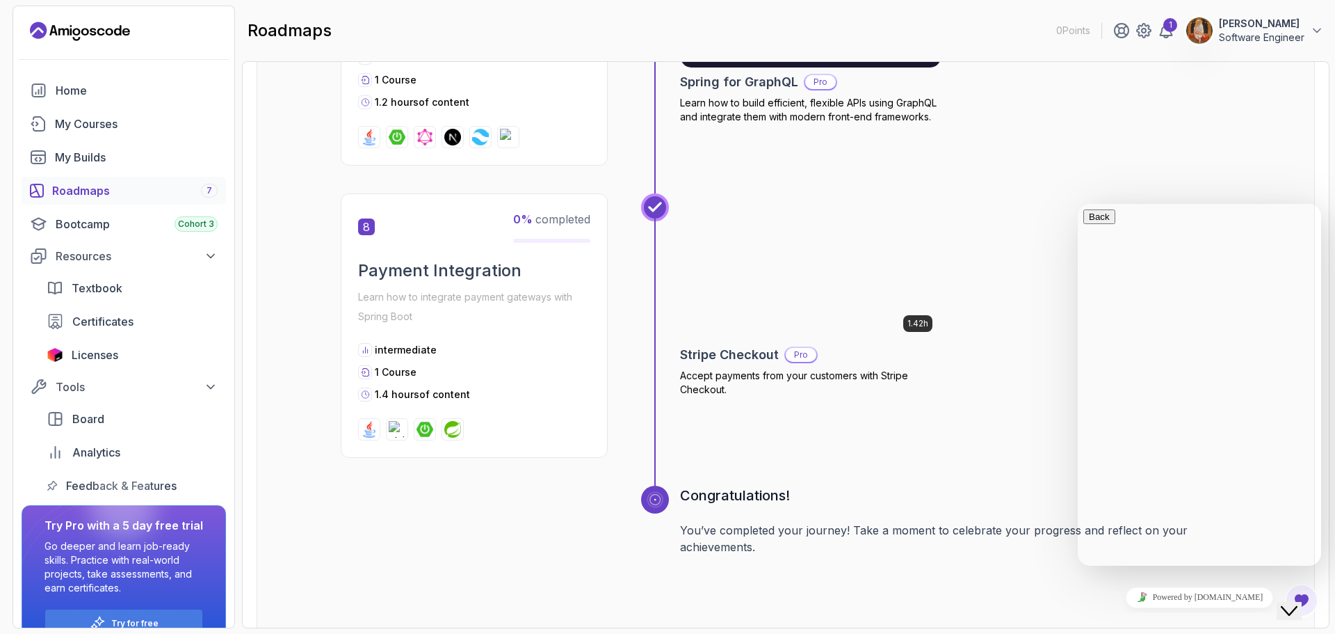
scroll to position [2240, 0]
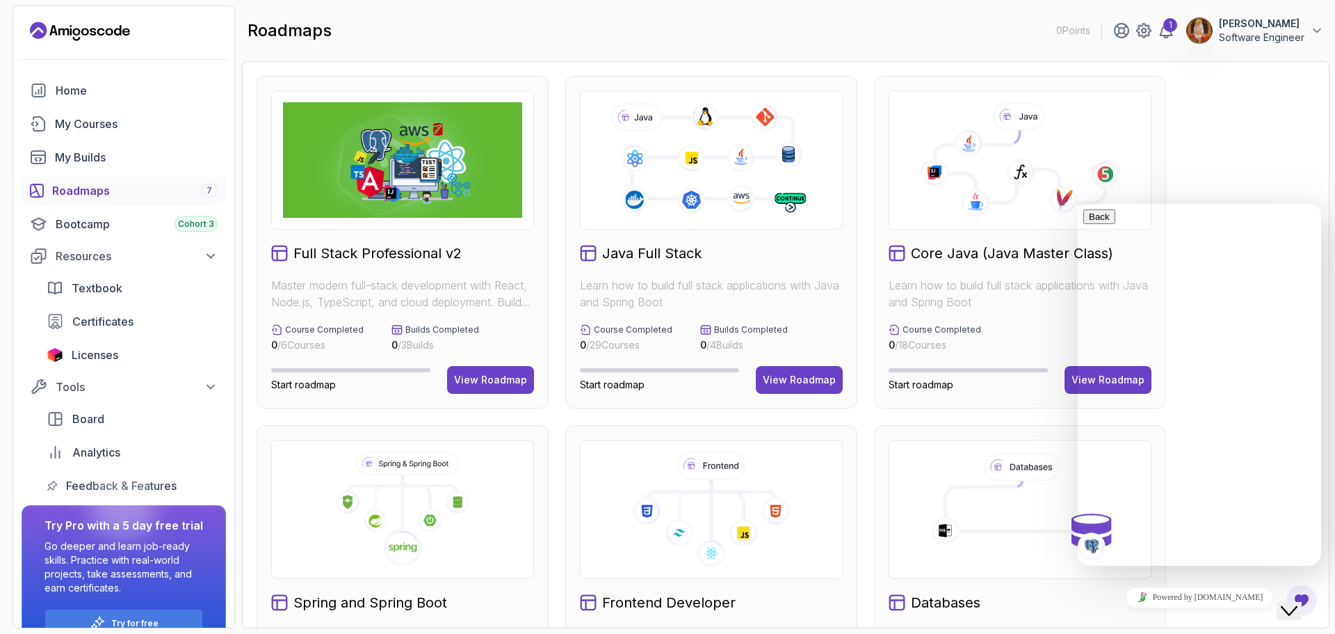
click at [778, 405] on div "Java Full Stack Learn how to build full stack applications with Java and Spring…" at bounding box center [711, 242] width 292 height 332
click at [784, 388] on button "View Roadmap" at bounding box center [799, 380] width 87 height 28
click at [1073, 378] on button "View Roadmap" at bounding box center [1108, 380] width 87 height 28
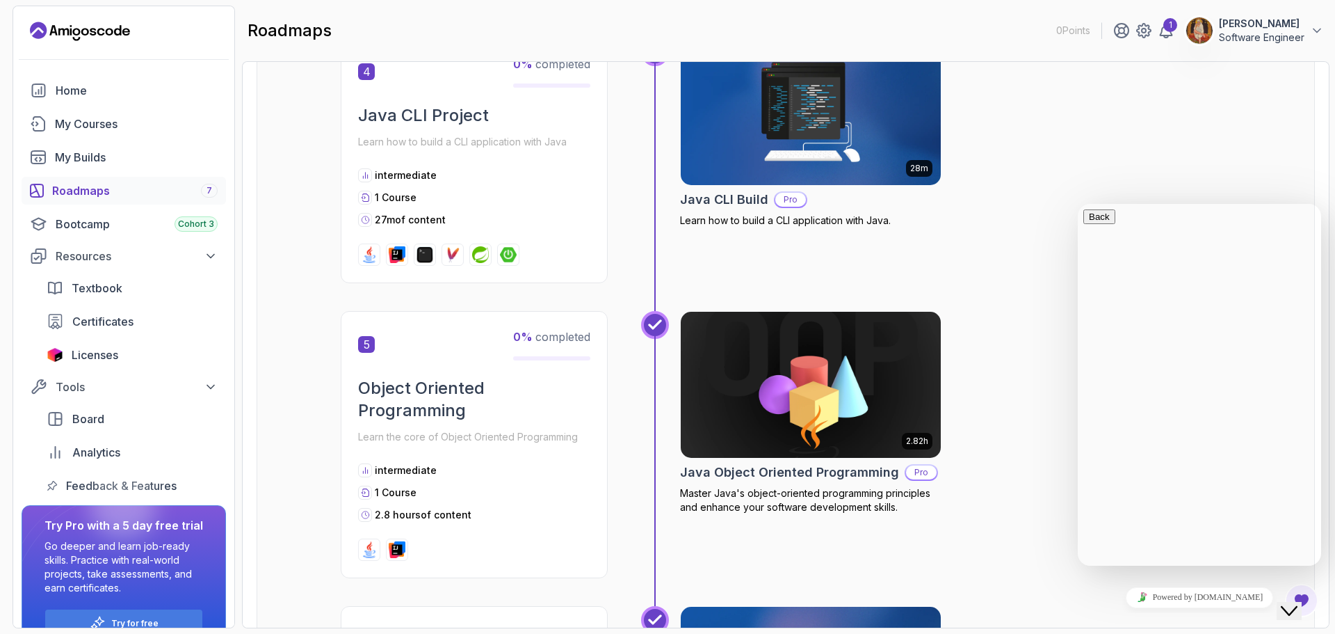
scroll to position [1182, 0]
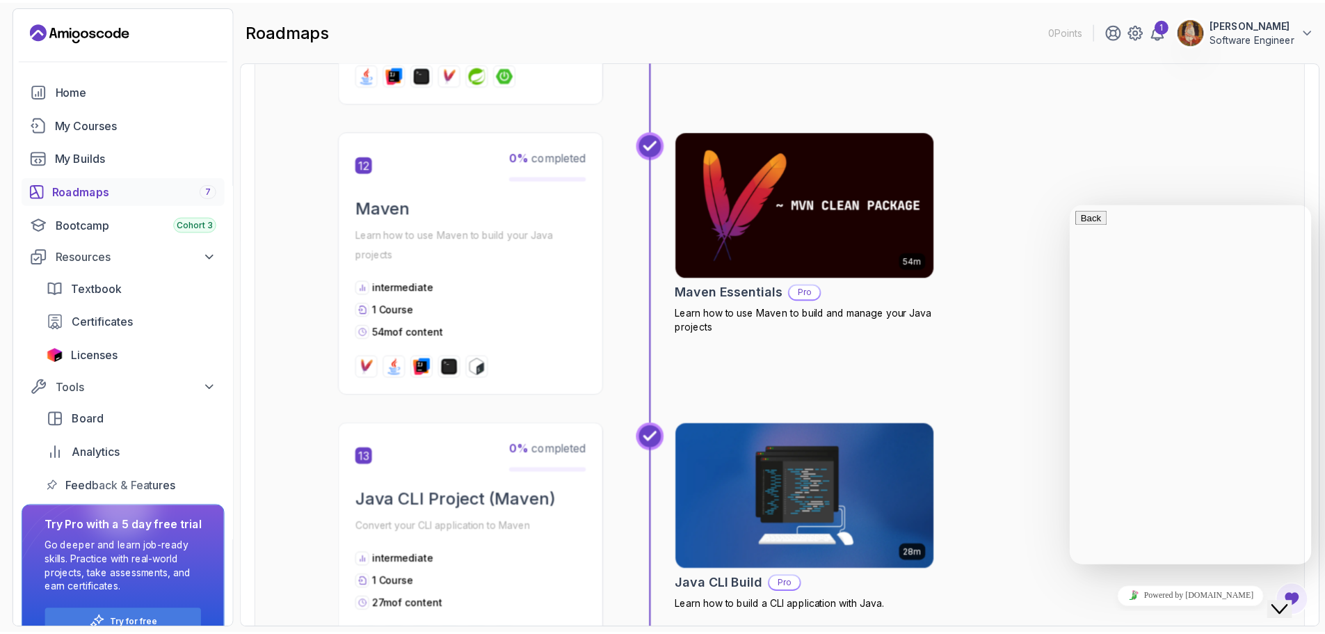
scroll to position [3586, 0]
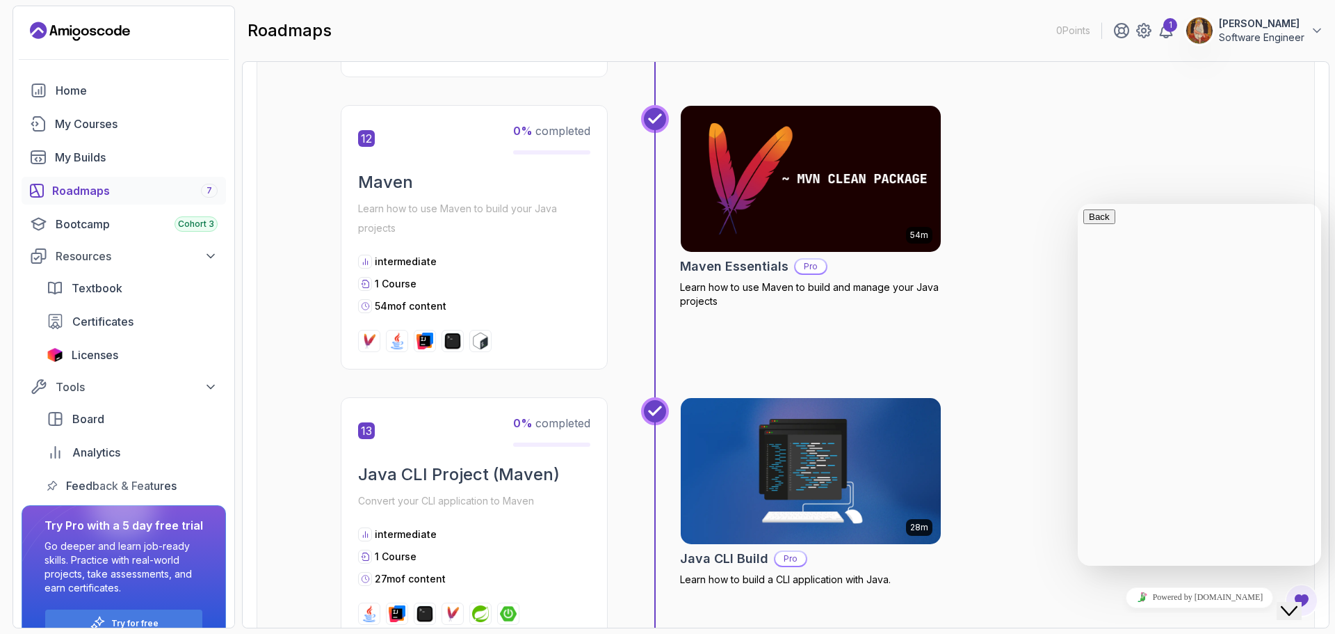
click at [822, 460] on img at bounding box center [811, 470] width 273 height 153
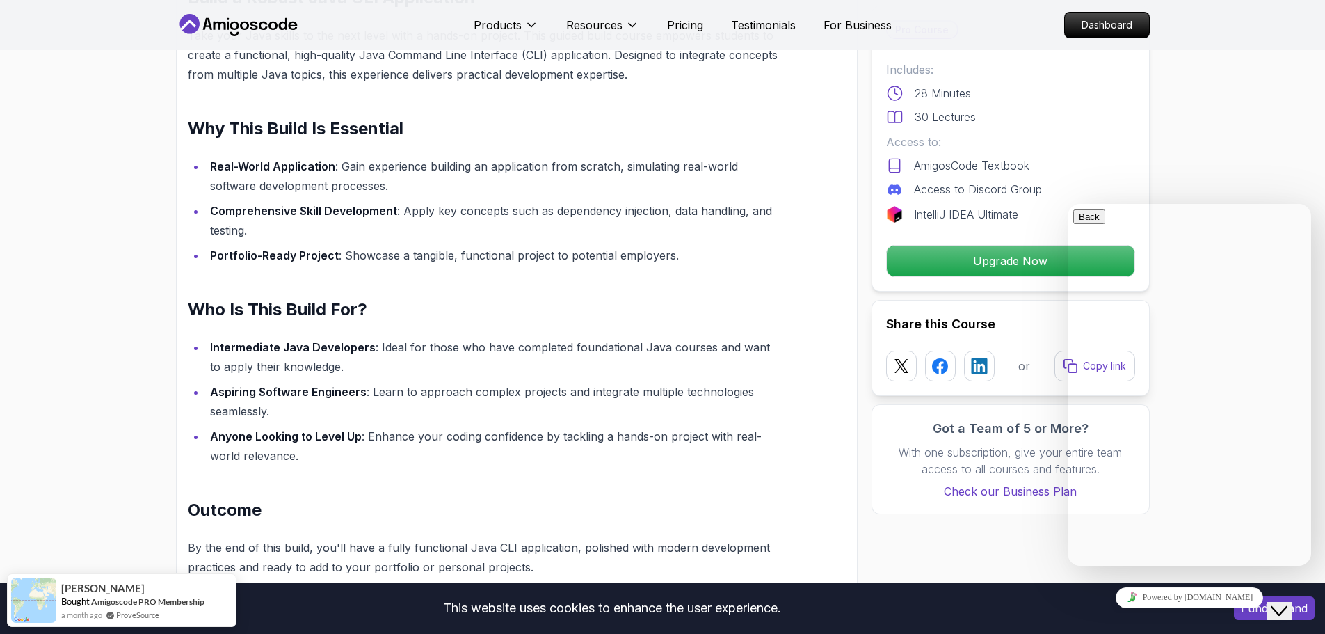
scroll to position [974, 0]
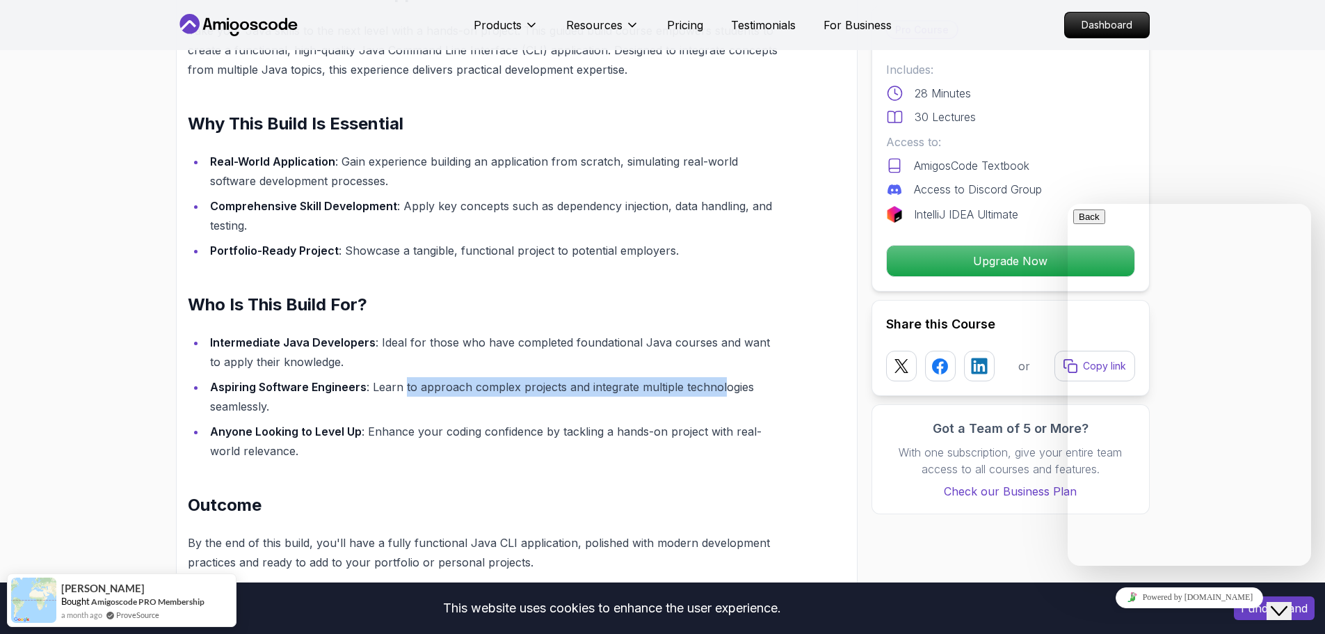
drag, startPoint x: 403, startPoint y: 389, endPoint x: 718, endPoint y: 378, distance: 314.6
click at [718, 378] on li "Aspiring Software Engineers : Learn to approach complex projects and integrate …" at bounding box center [493, 396] width 574 height 39
click at [554, 347] on li "Intermediate Java Developers : Ideal for those who have completed foundational …" at bounding box center [493, 351] width 574 height 39
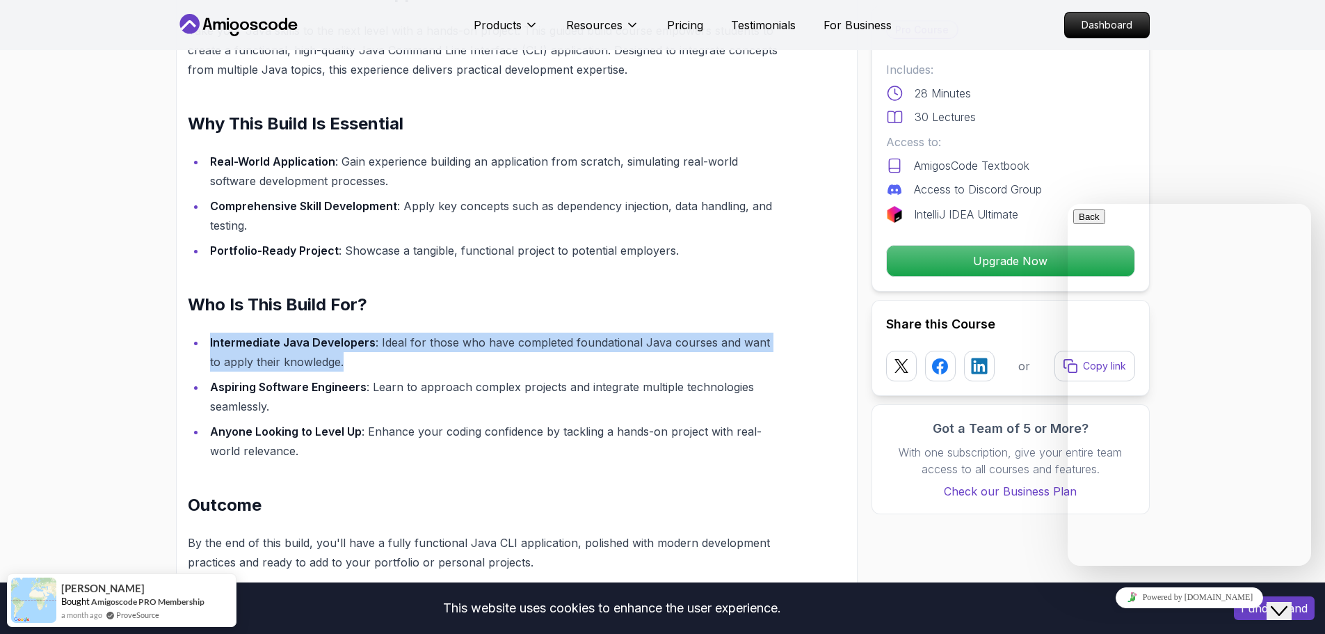
click at [554, 347] on li "Intermediate Java Developers : Ideal for those who have completed foundational …" at bounding box center [493, 351] width 574 height 39
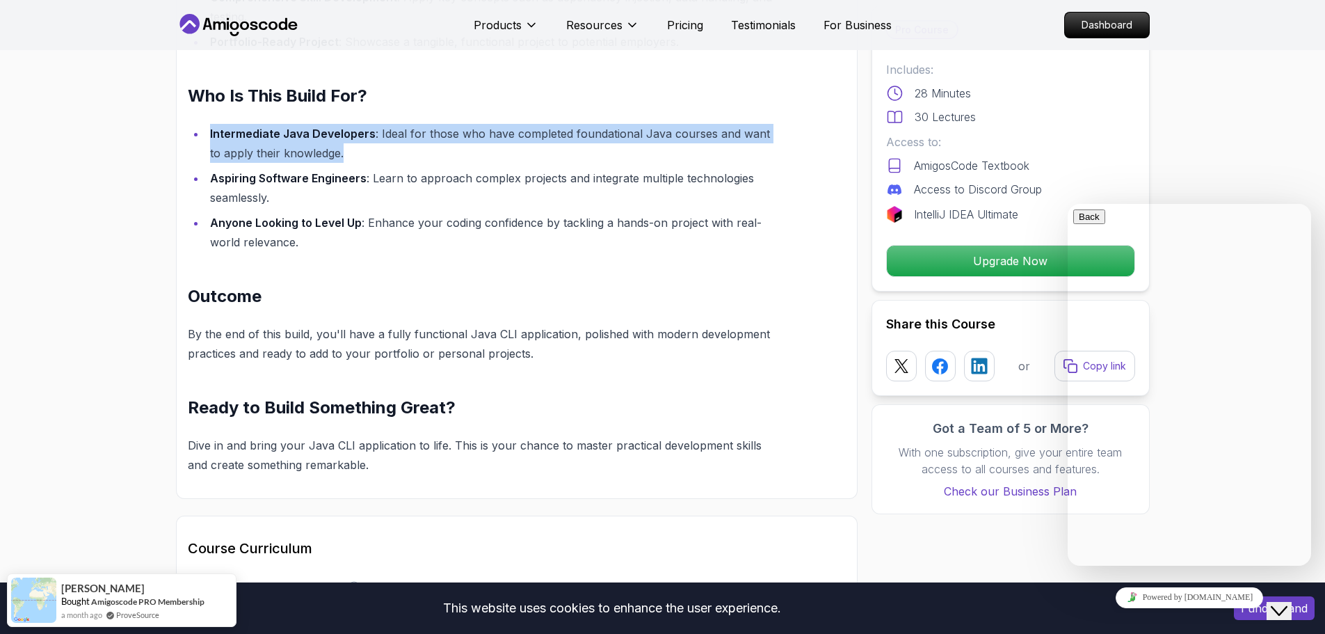
click at [489, 353] on p "By the end of this build, you'll have a fully functional Java CLI application, …" at bounding box center [484, 343] width 592 height 39
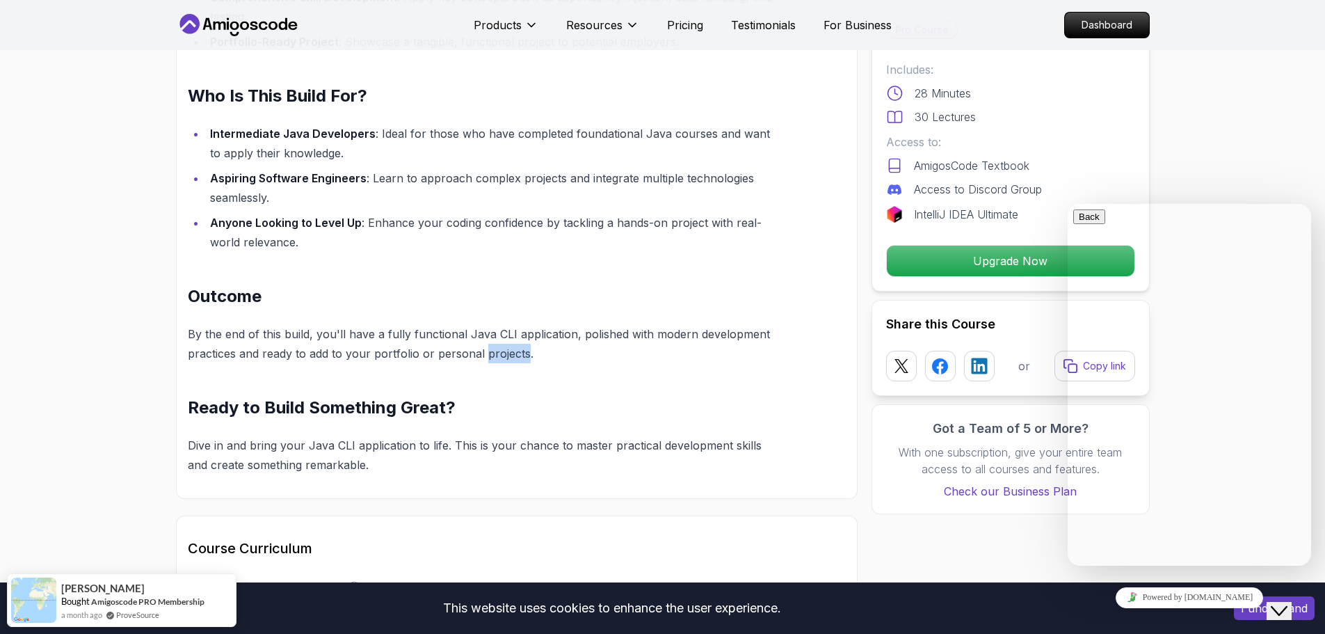
click at [489, 353] on p "By the end of this build, you'll have a fully functional Java CLI application, …" at bounding box center [484, 343] width 592 height 39
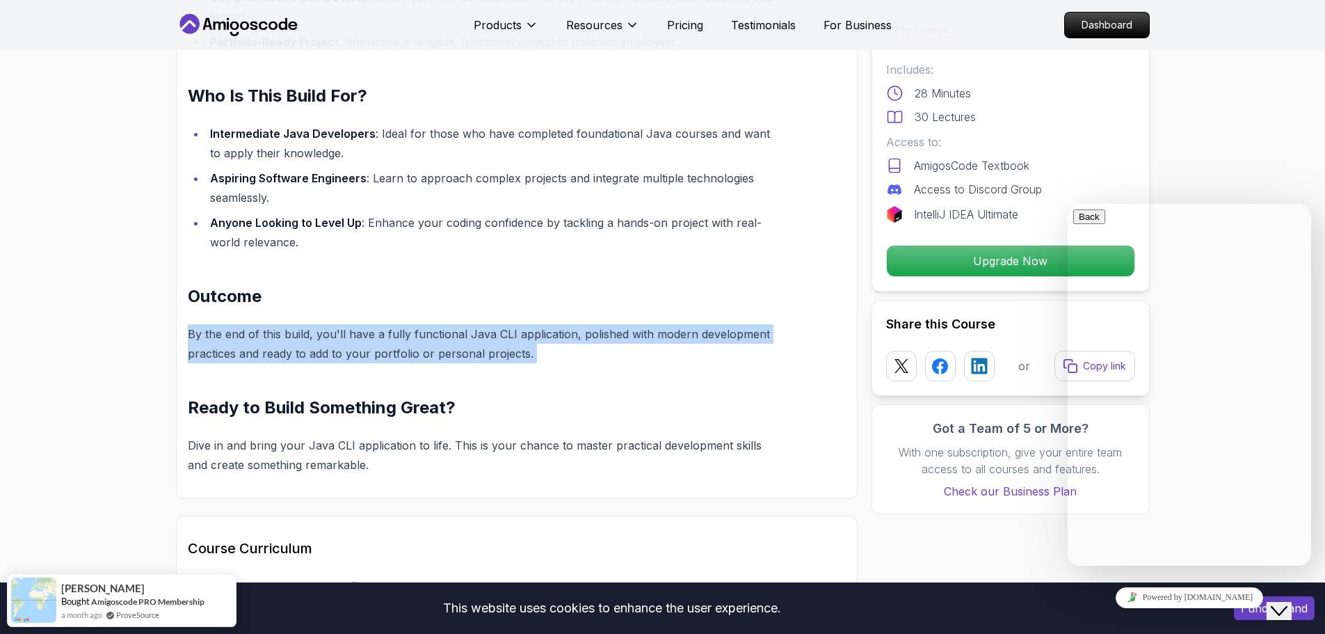
click at [489, 353] on p "By the end of this build, you'll have a fully functional Java CLI application, …" at bounding box center [484, 343] width 592 height 39
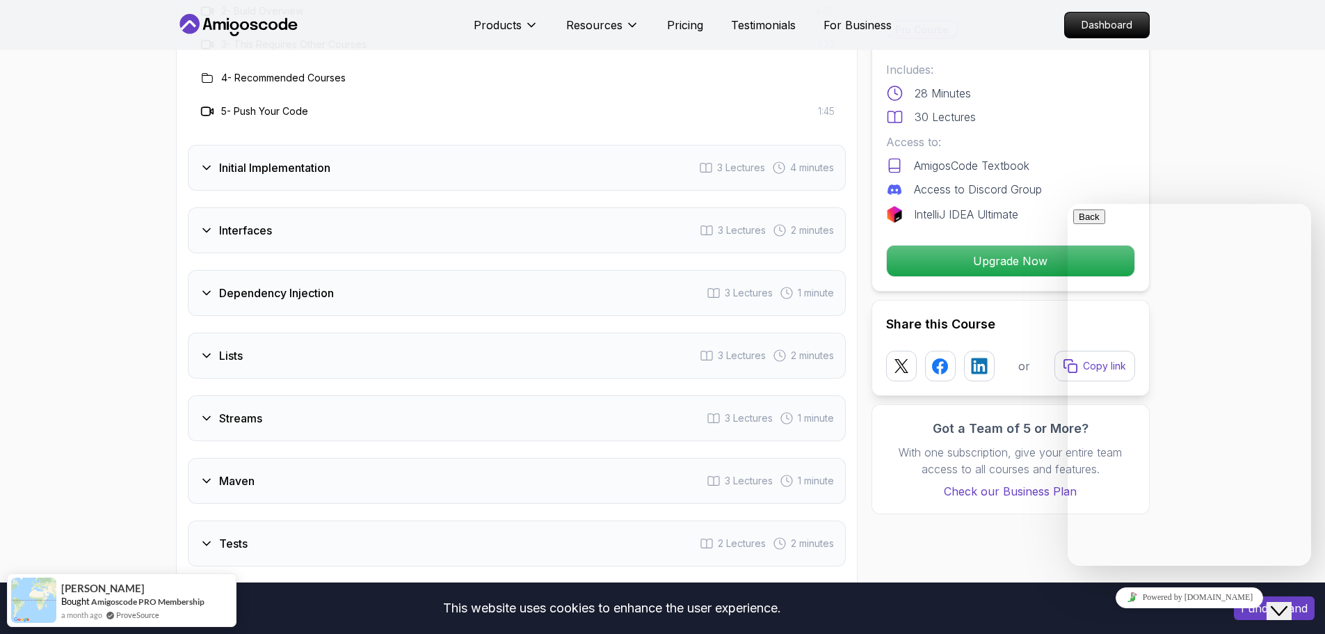
scroll to position [2017, 0]
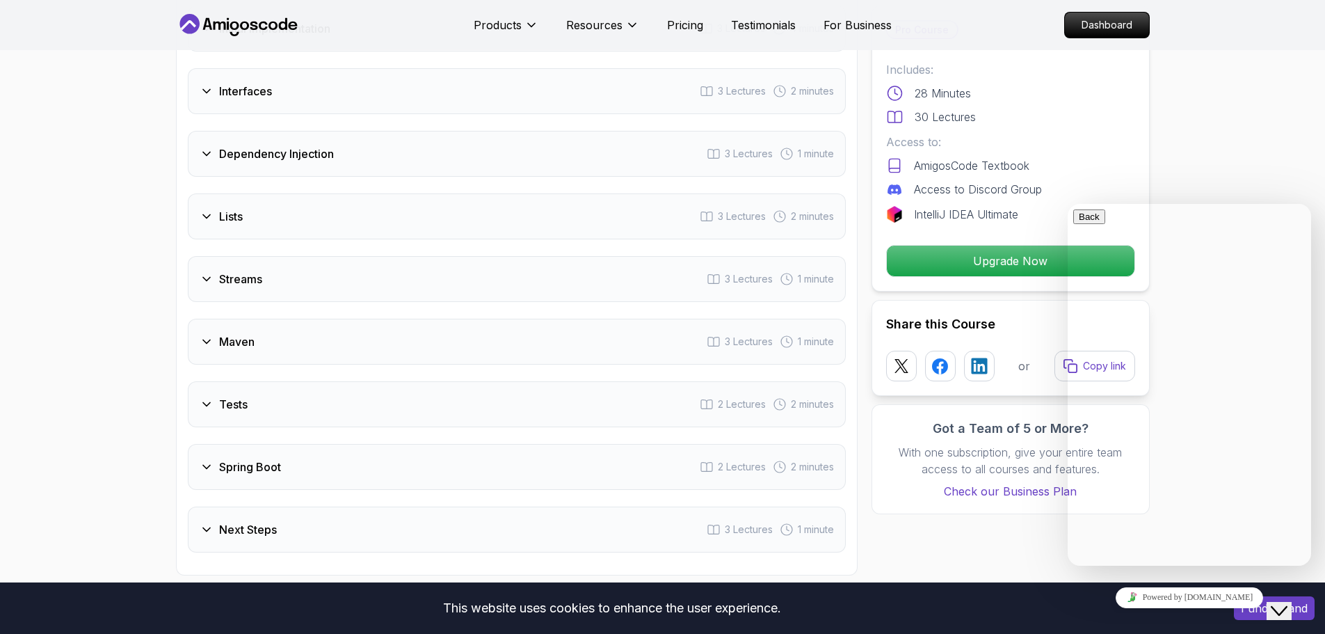
click at [219, 339] on h3 "Maven" at bounding box center [236, 341] width 35 height 17
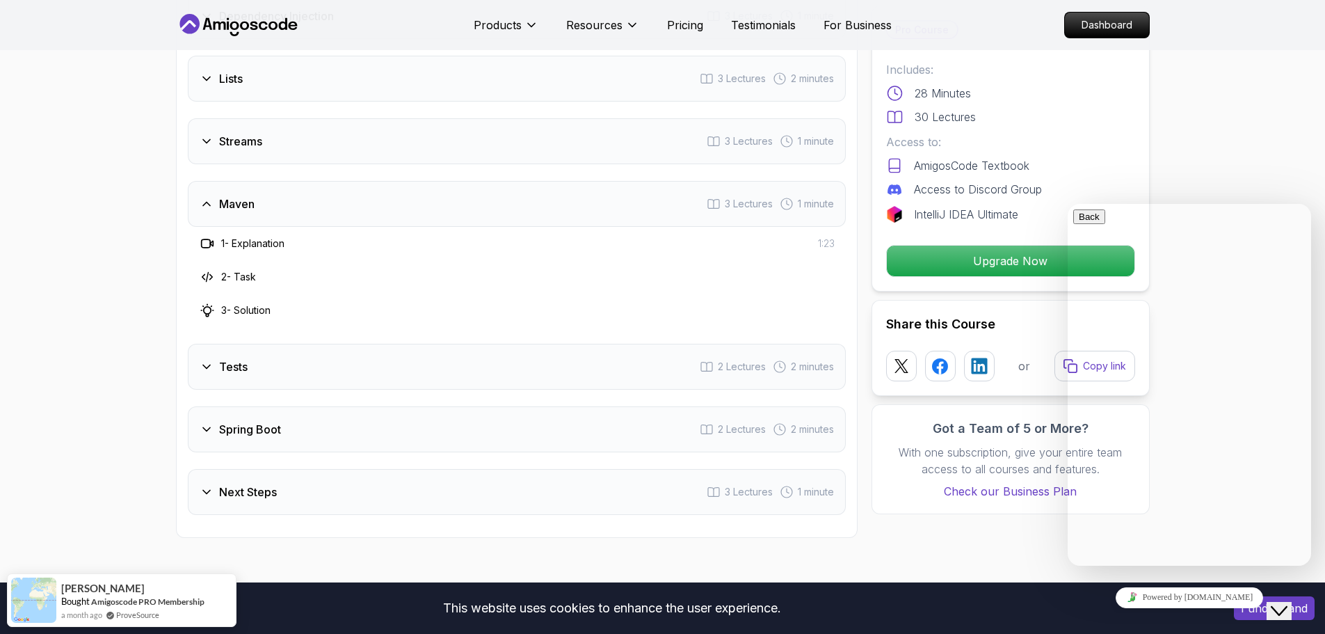
scroll to position [2059, 0]
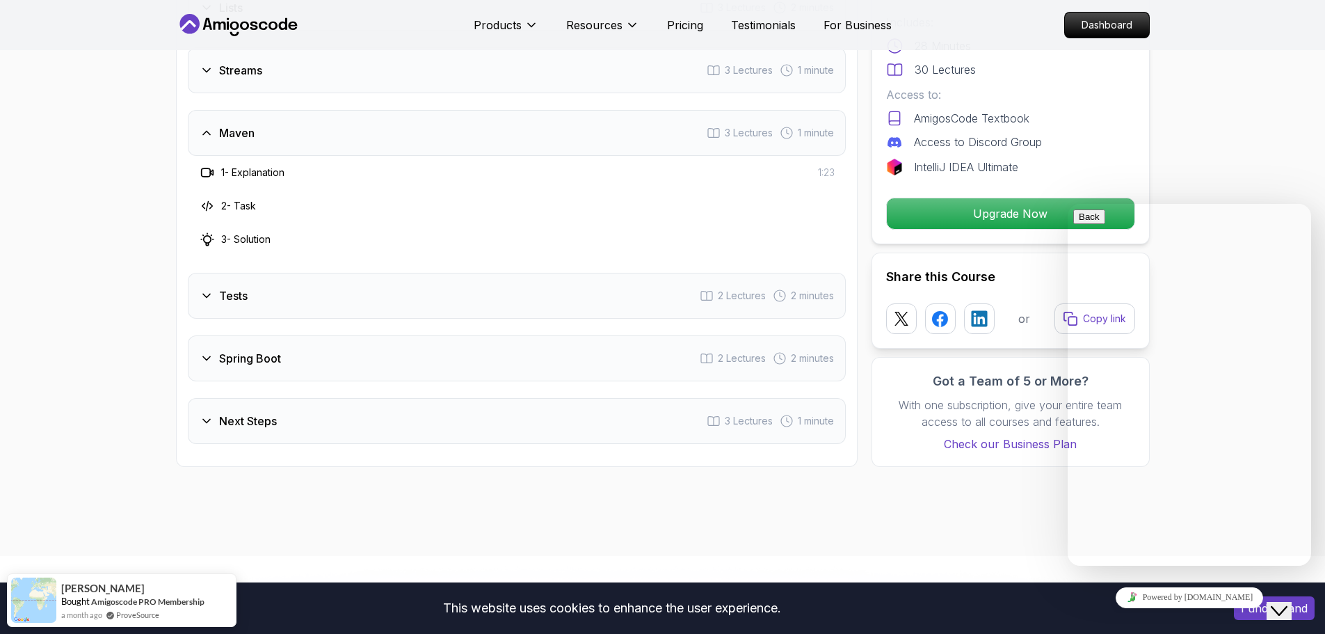
click at [207, 295] on icon at bounding box center [207, 296] width 14 height 14
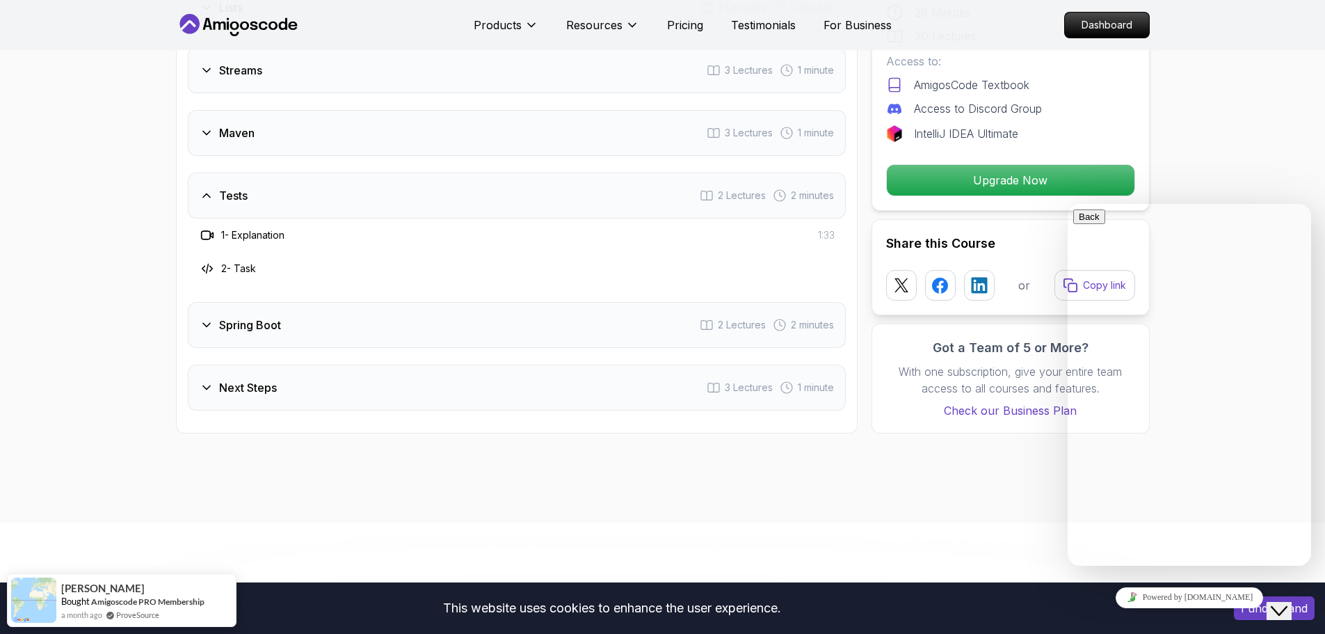
click at [207, 335] on div "Spring Boot 2 Lectures 2 minutes" at bounding box center [517, 325] width 658 height 46
click at [202, 389] on icon at bounding box center [207, 387] width 14 height 14
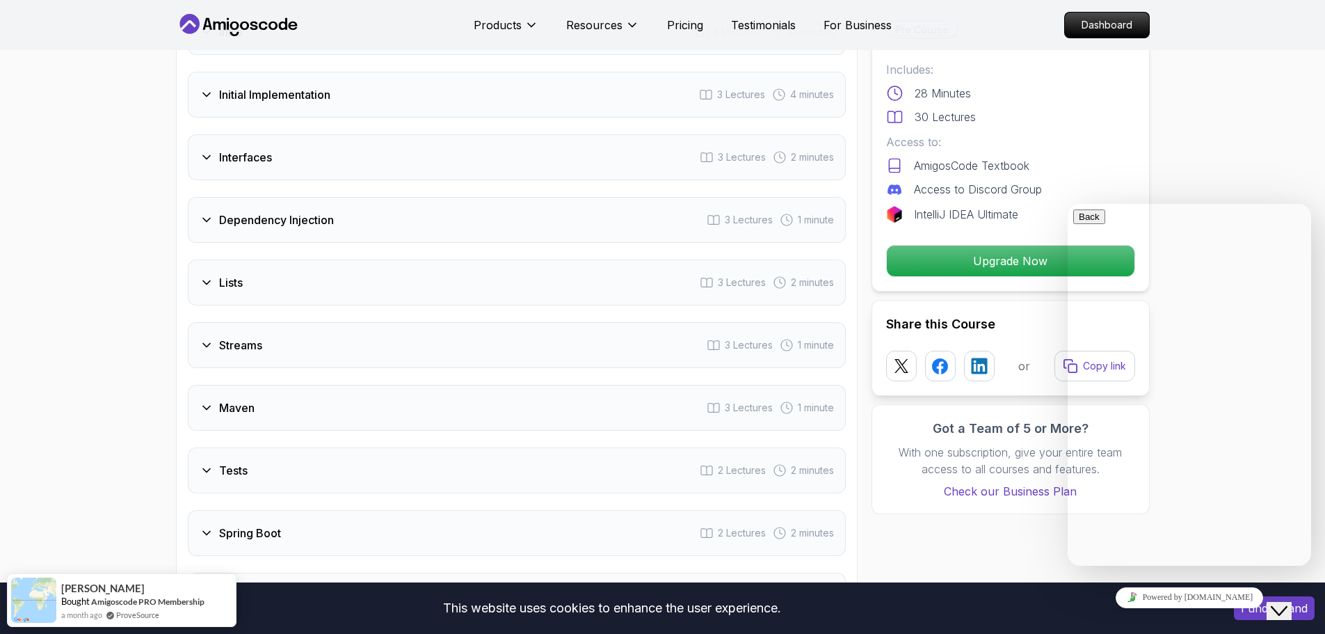
scroll to position [1780, 0]
click at [204, 225] on icon at bounding box center [207, 223] width 14 height 14
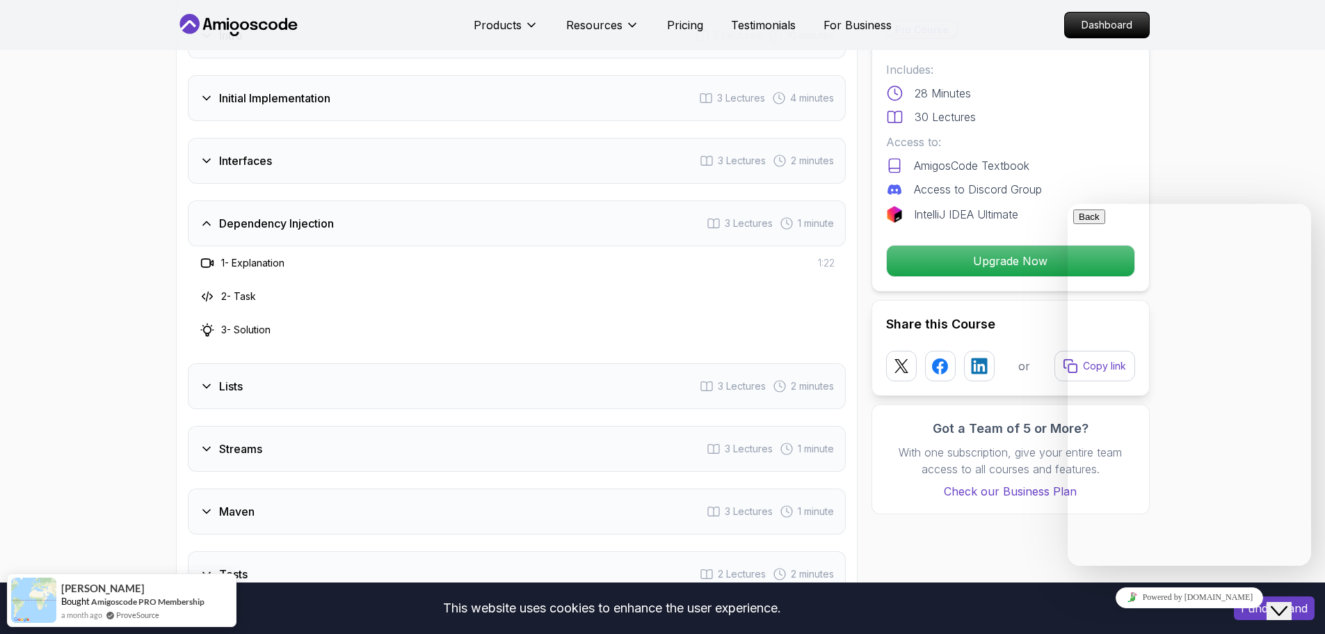
click at [208, 164] on icon at bounding box center [207, 161] width 14 height 14
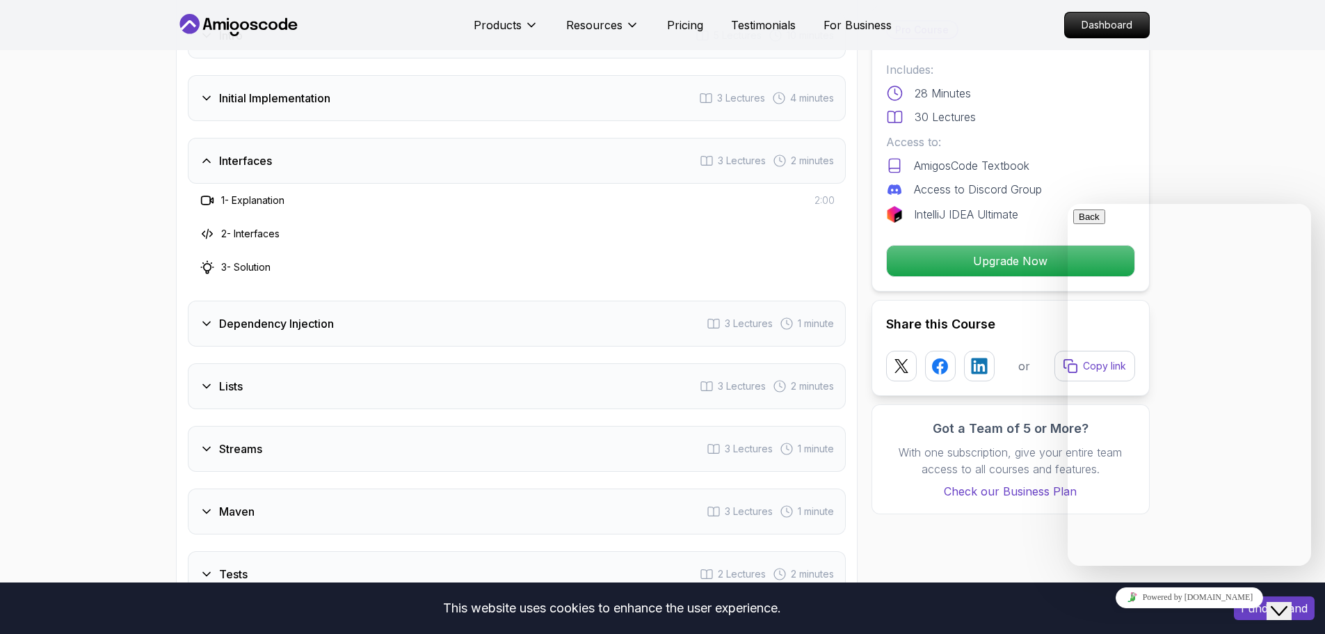
scroll to position [1641, 0]
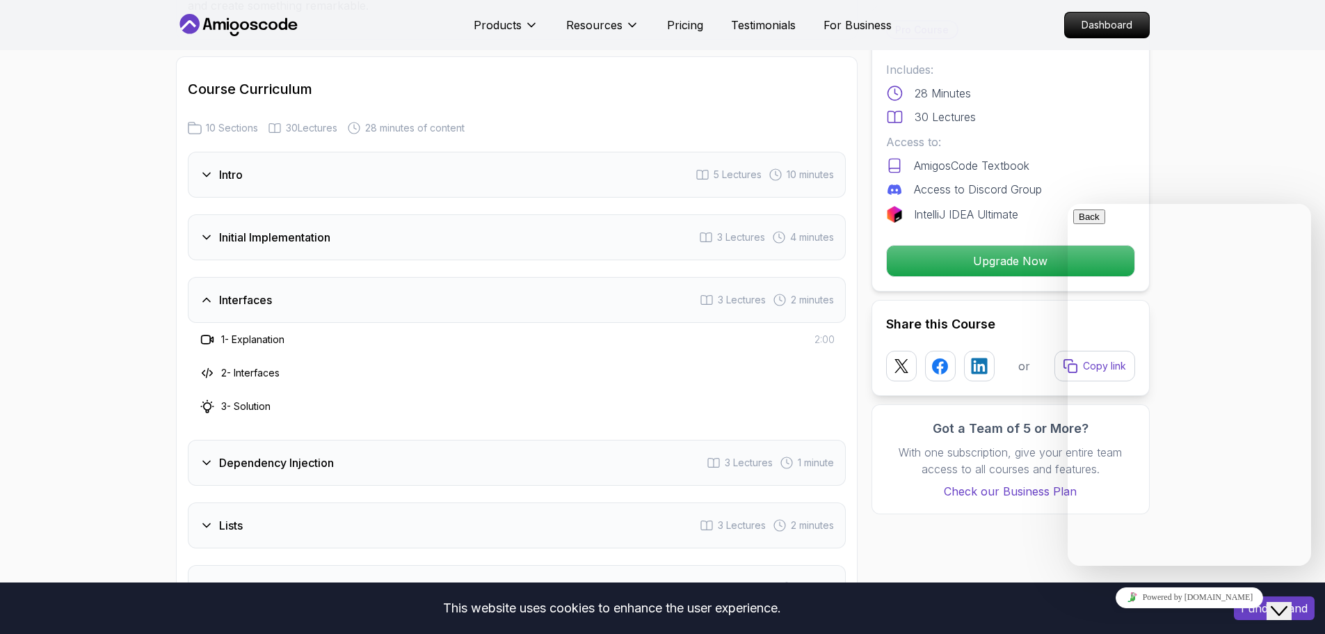
click at [208, 246] on div "Initial Implementation 3 Lectures 4 minutes" at bounding box center [517, 237] width 658 height 46
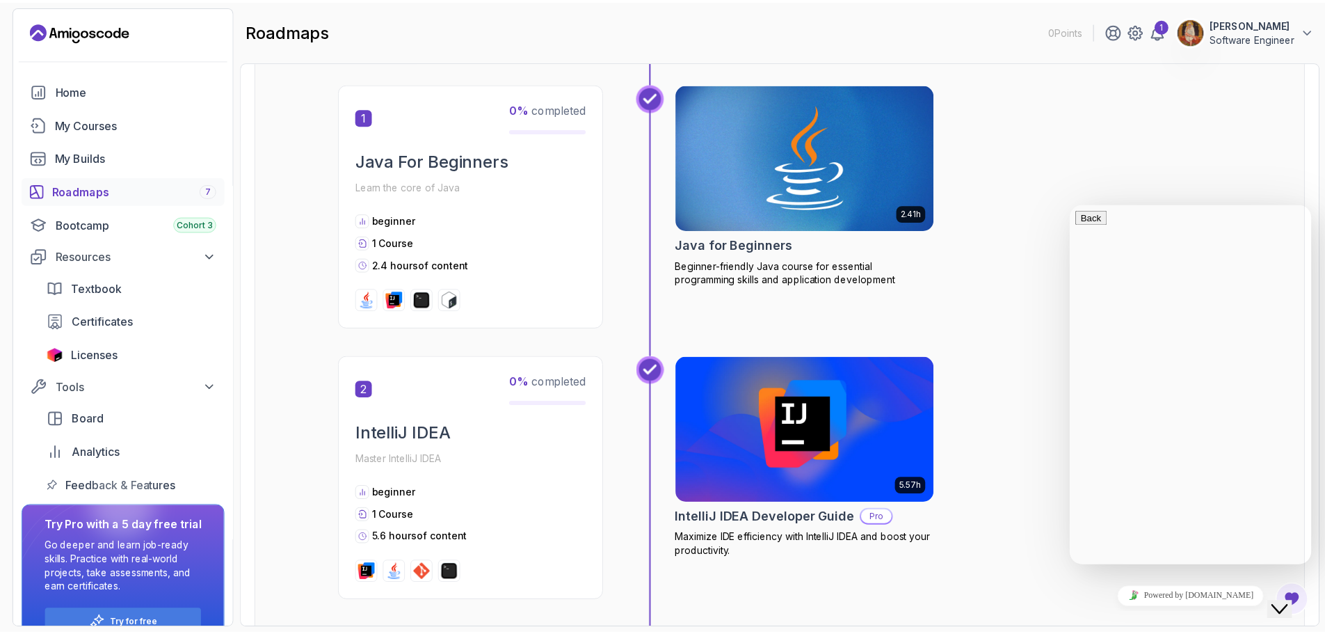
scroll to position [348, 0]
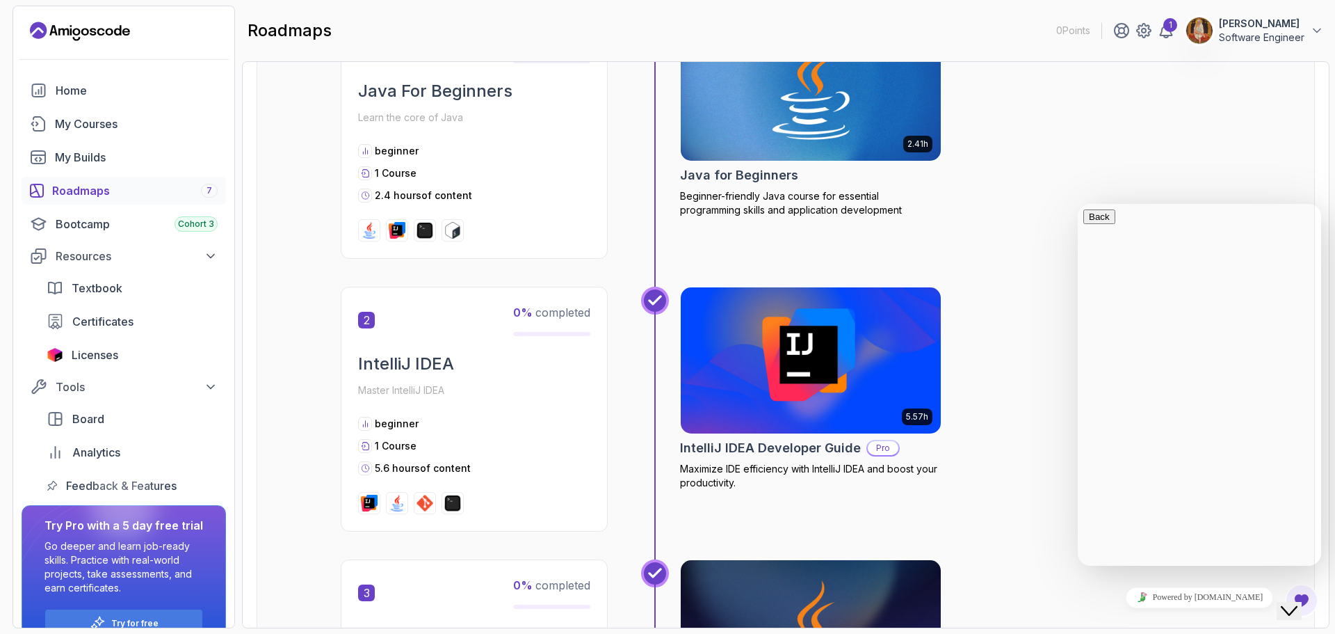
click at [723, 316] on img at bounding box center [811, 360] width 273 height 153
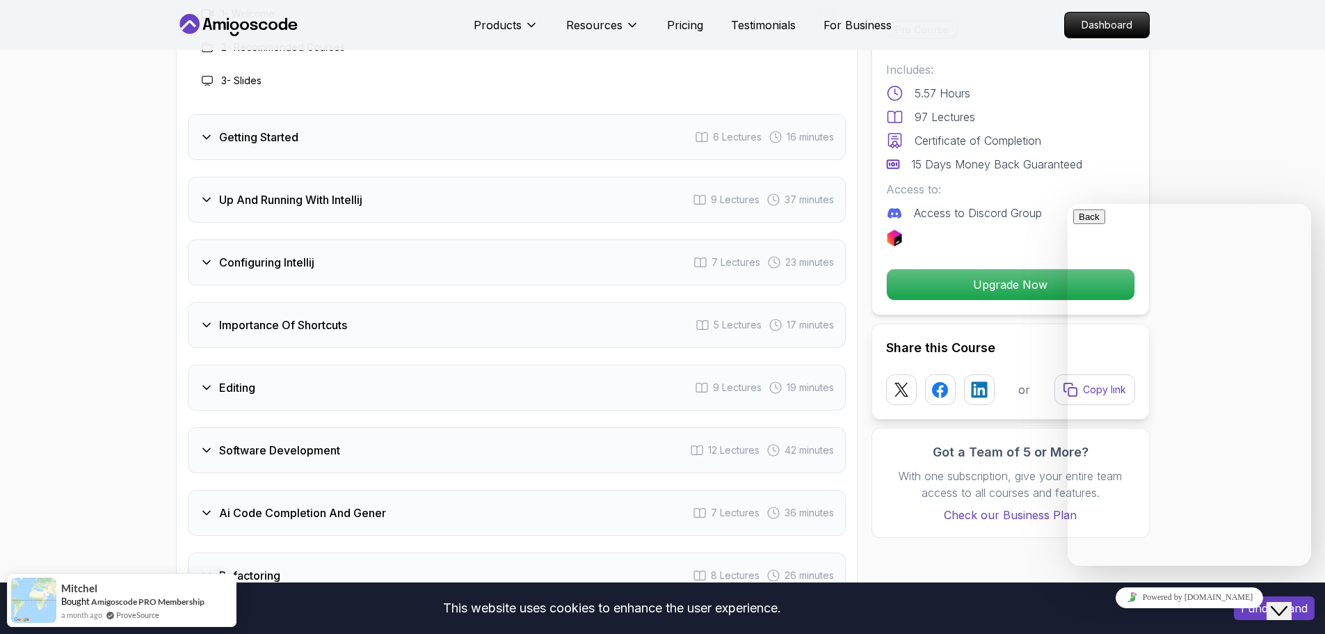
scroll to position [2295, 0]
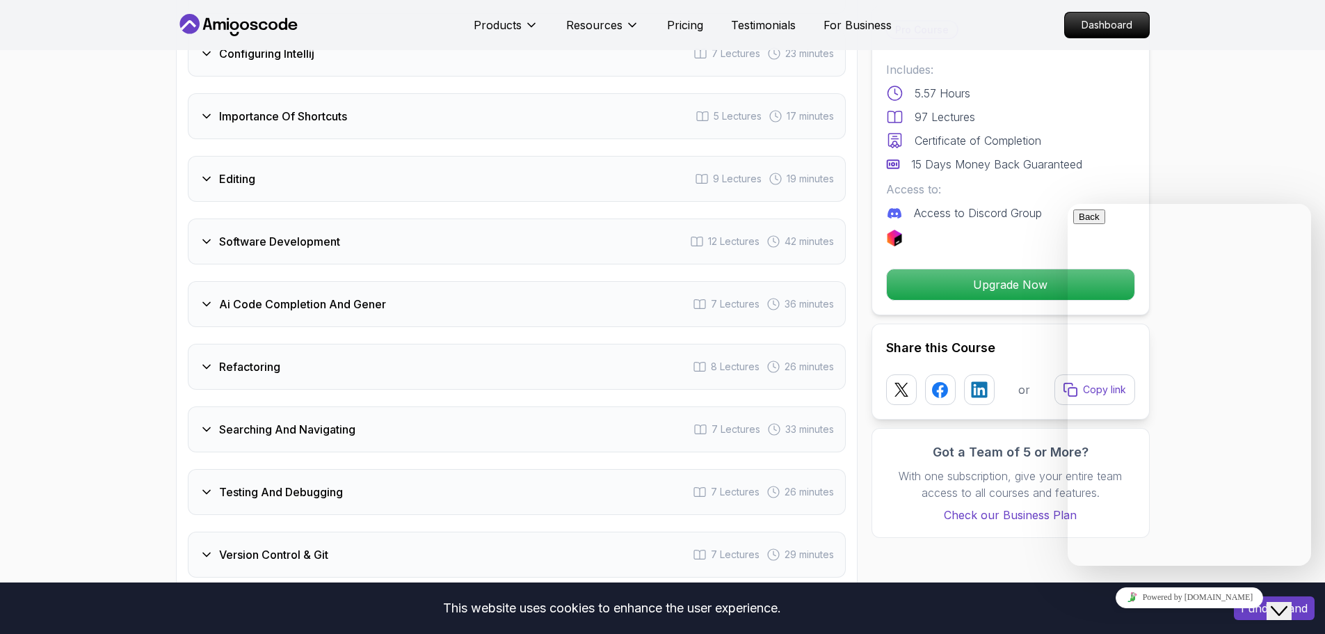
click at [477, 281] on div "Ai Code Completion And Gener 7 Lectures 36 minutes" at bounding box center [517, 304] width 658 height 46
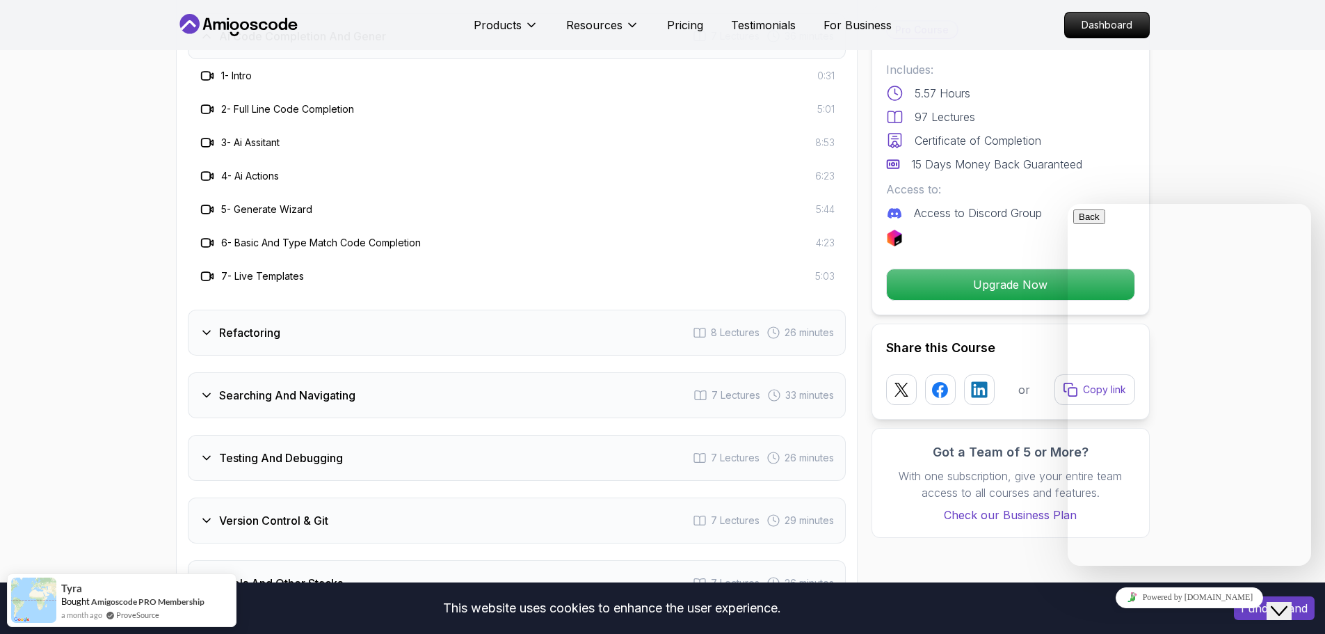
scroll to position [2473, 0]
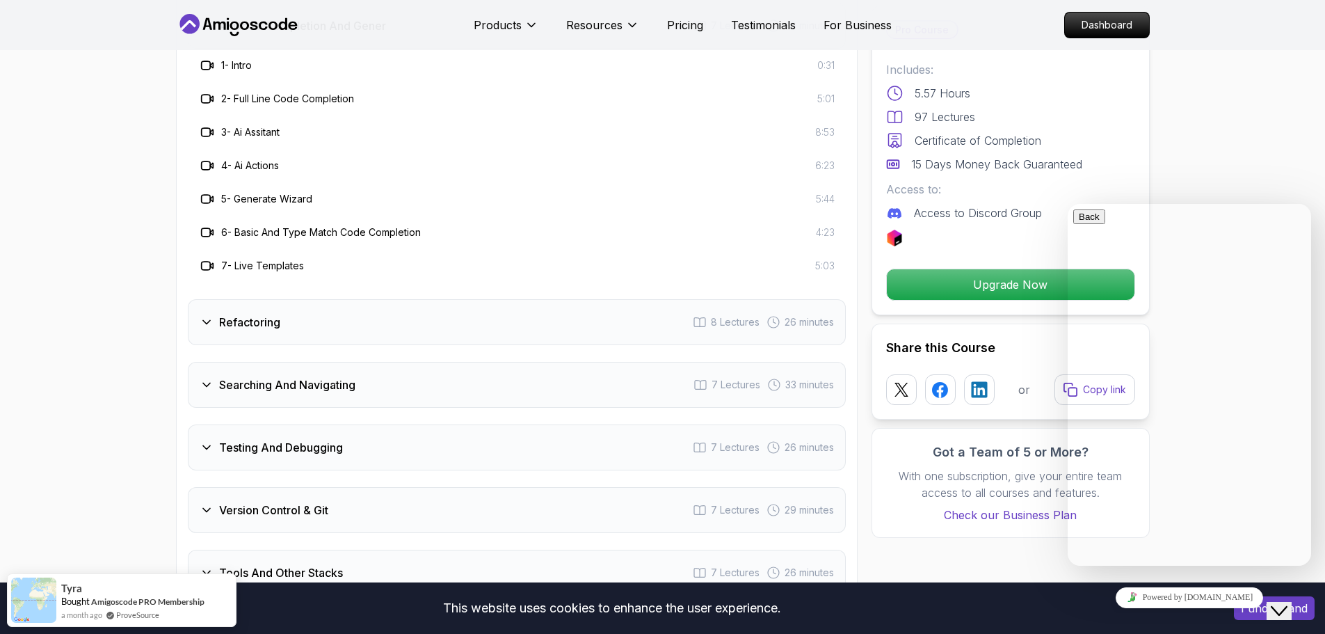
click at [442, 299] on div "Refactoring 8 Lectures 26 minutes" at bounding box center [517, 322] width 658 height 46
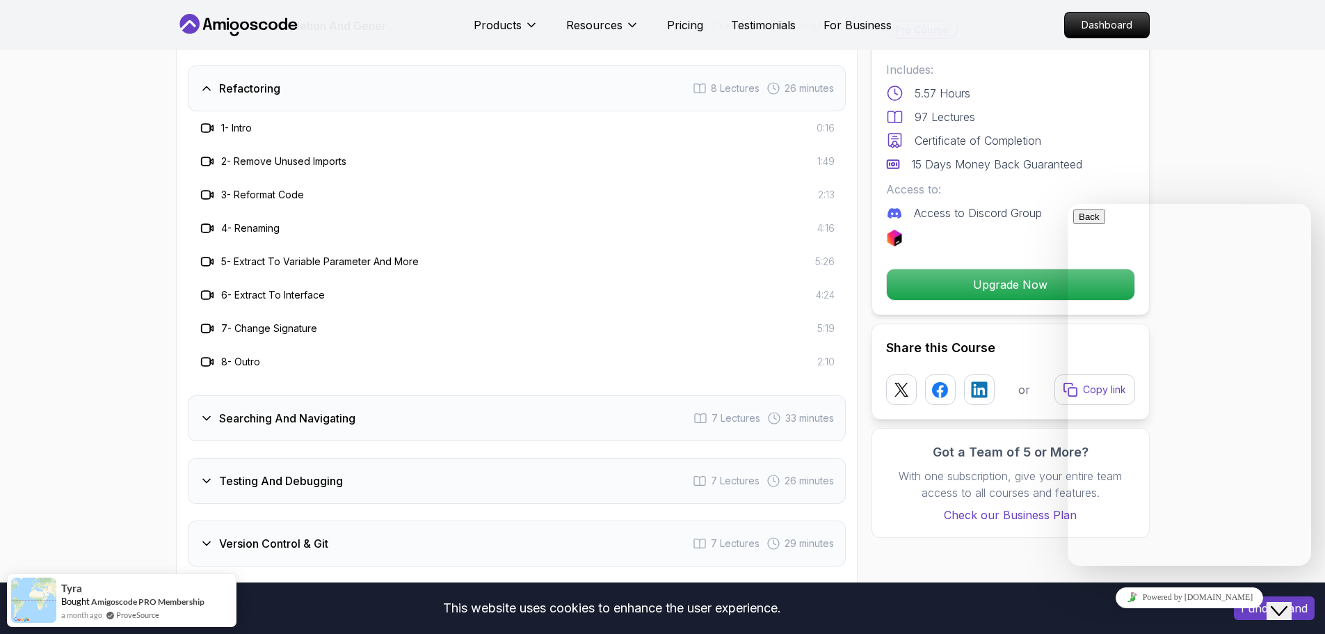
scroll to position [2612, 0]
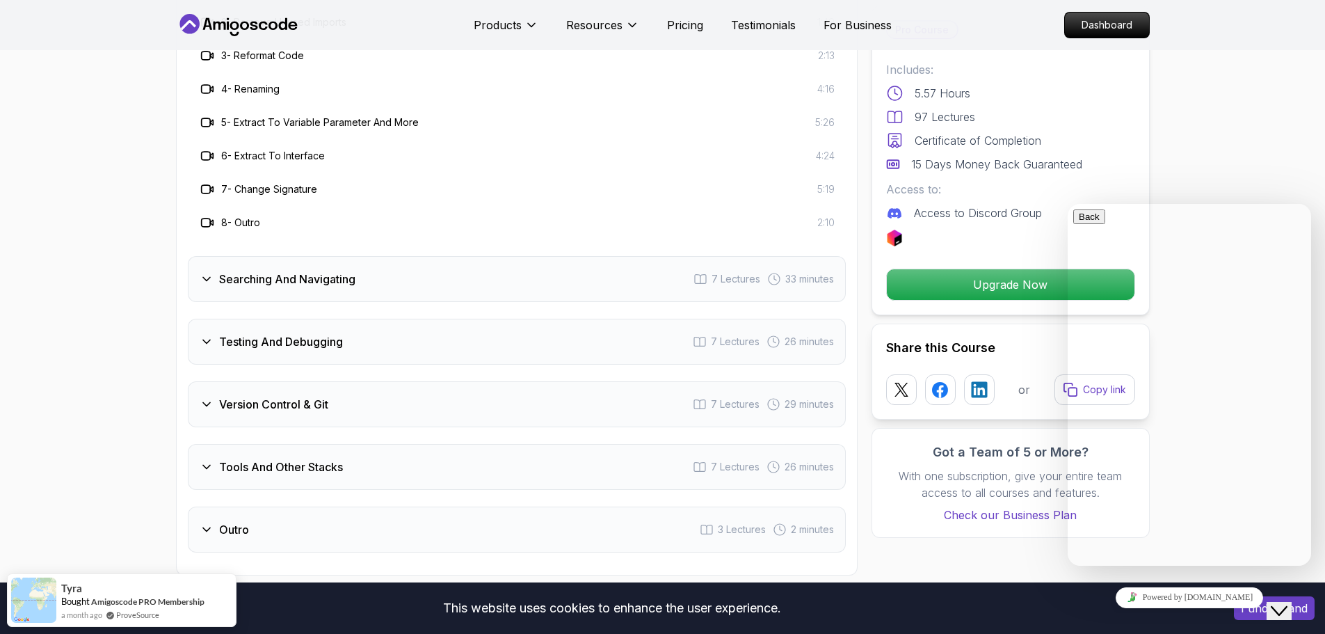
click at [392, 326] on div "Testing And Debugging 7 Lectures 26 minutes" at bounding box center [517, 342] width 658 height 46
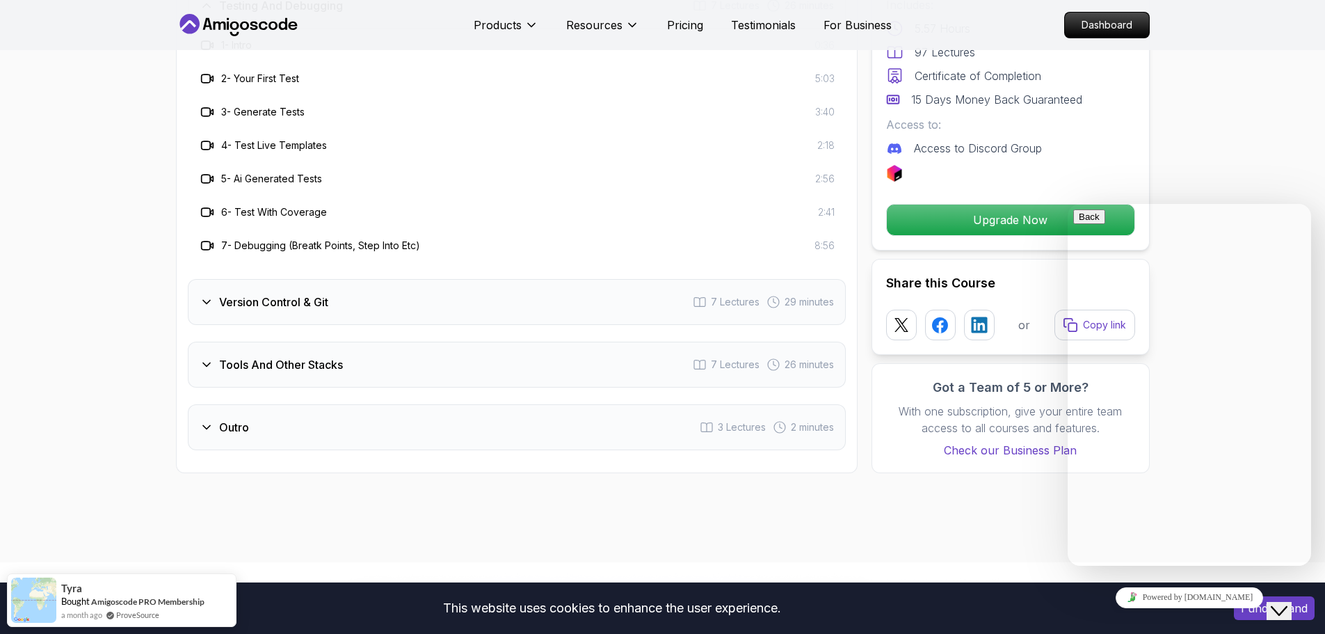
scroll to position [2682, 0]
click at [396, 296] on div "Version Control & Git 7 Lectures 29 minutes" at bounding box center [517, 301] width 658 height 46
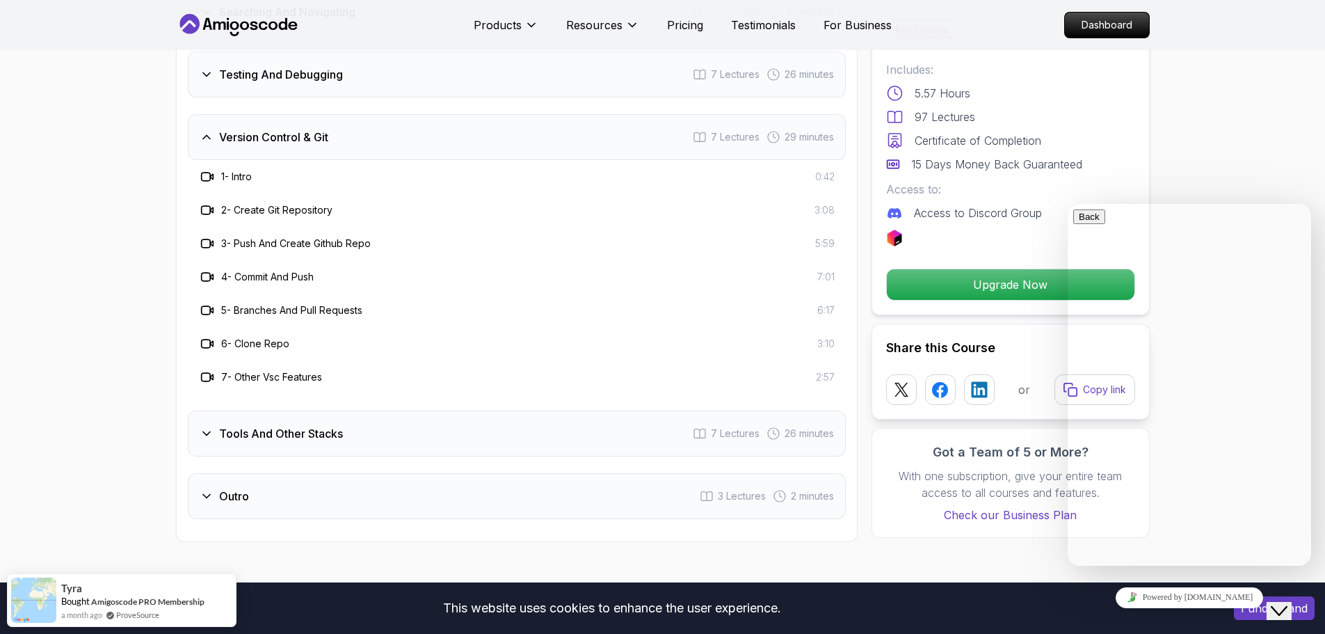
scroll to position [2751, 0]
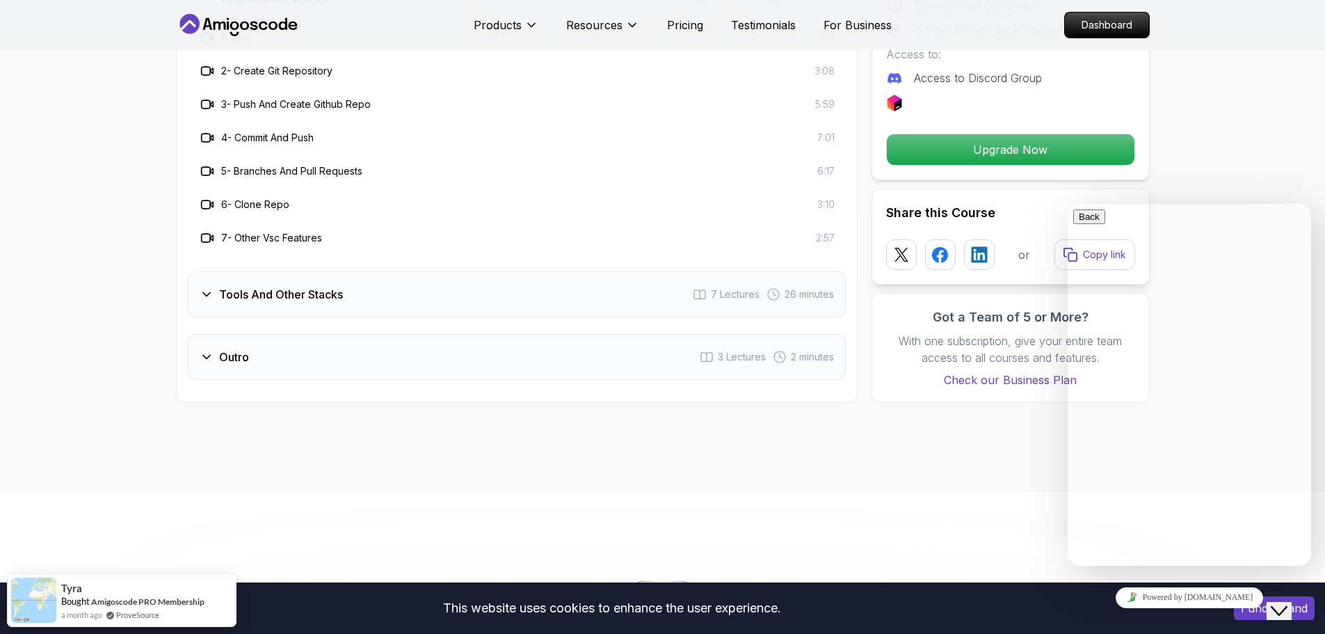
click at [401, 281] on div "Tools And Other Stacks 7 Lectures 26 minutes" at bounding box center [517, 294] width 658 height 46
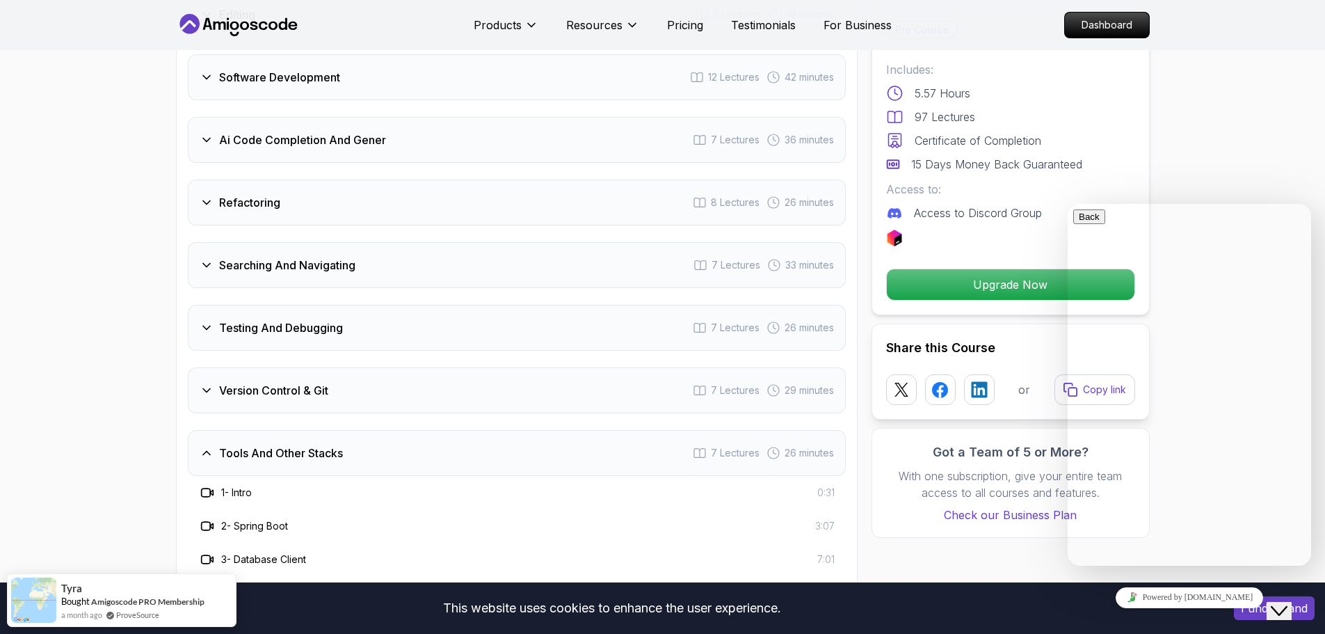
scroll to position [2334, 0]
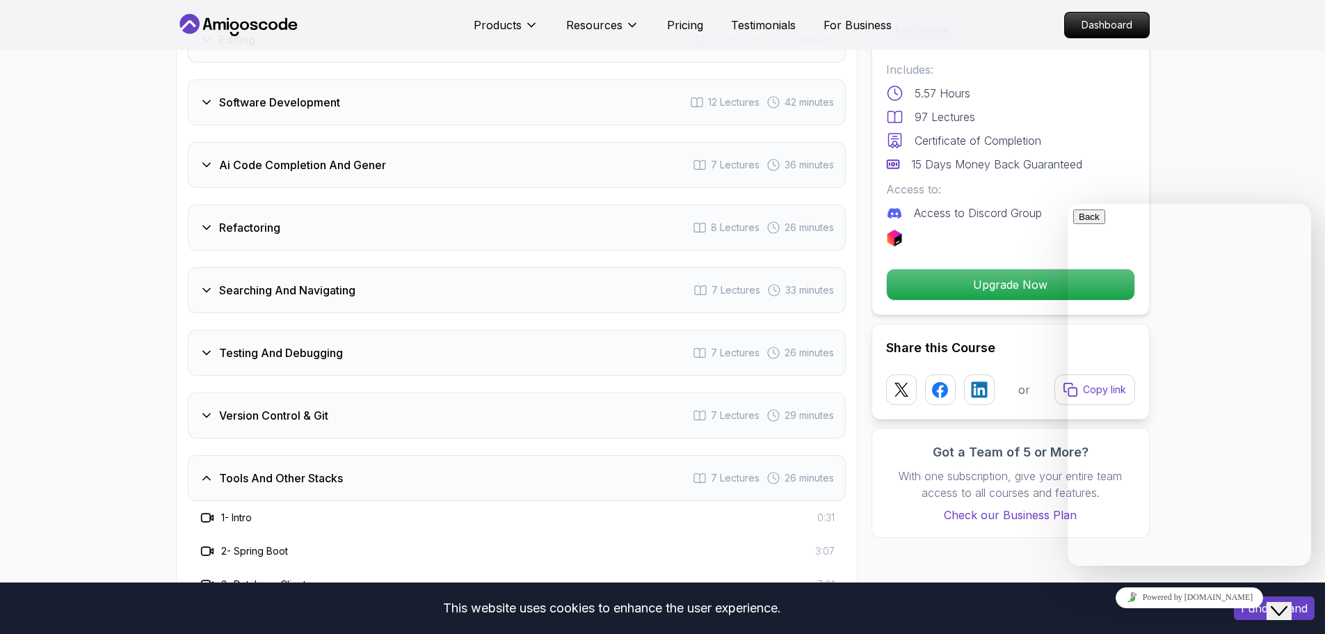
click at [365, 403] on div "Version Control & Git 7 Lectures 29 minutes" at bounding box center [517, 415] width 658 height 46
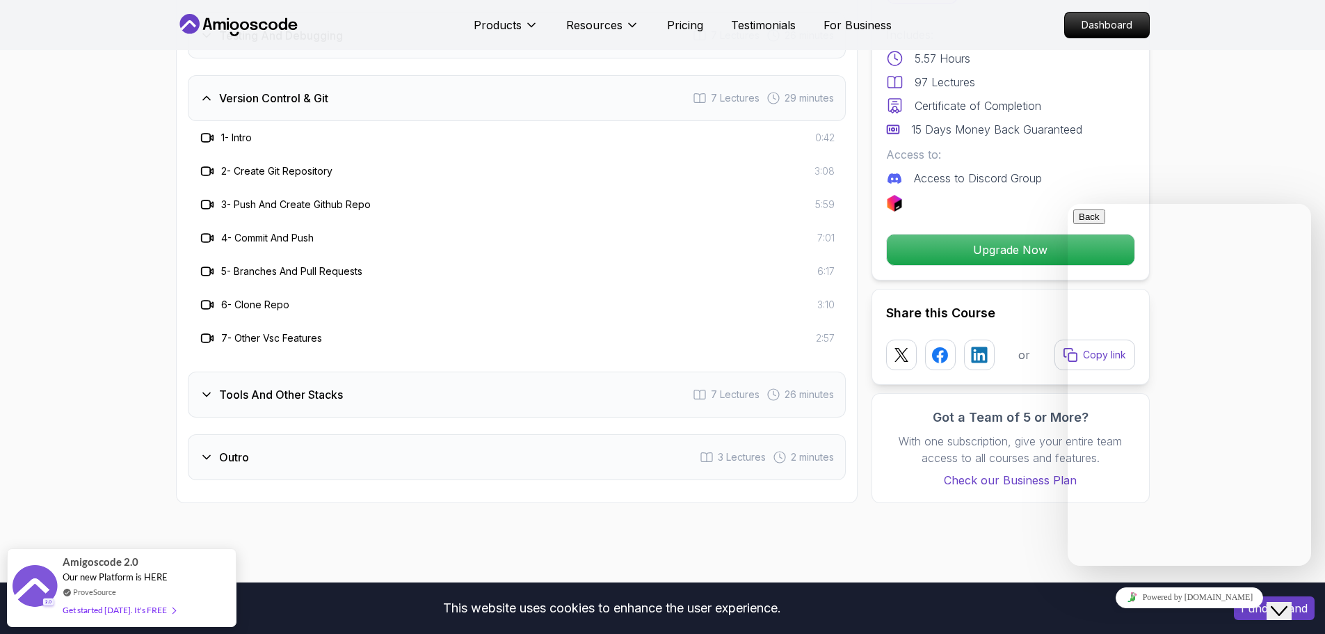
scroll to position [2682, 0]
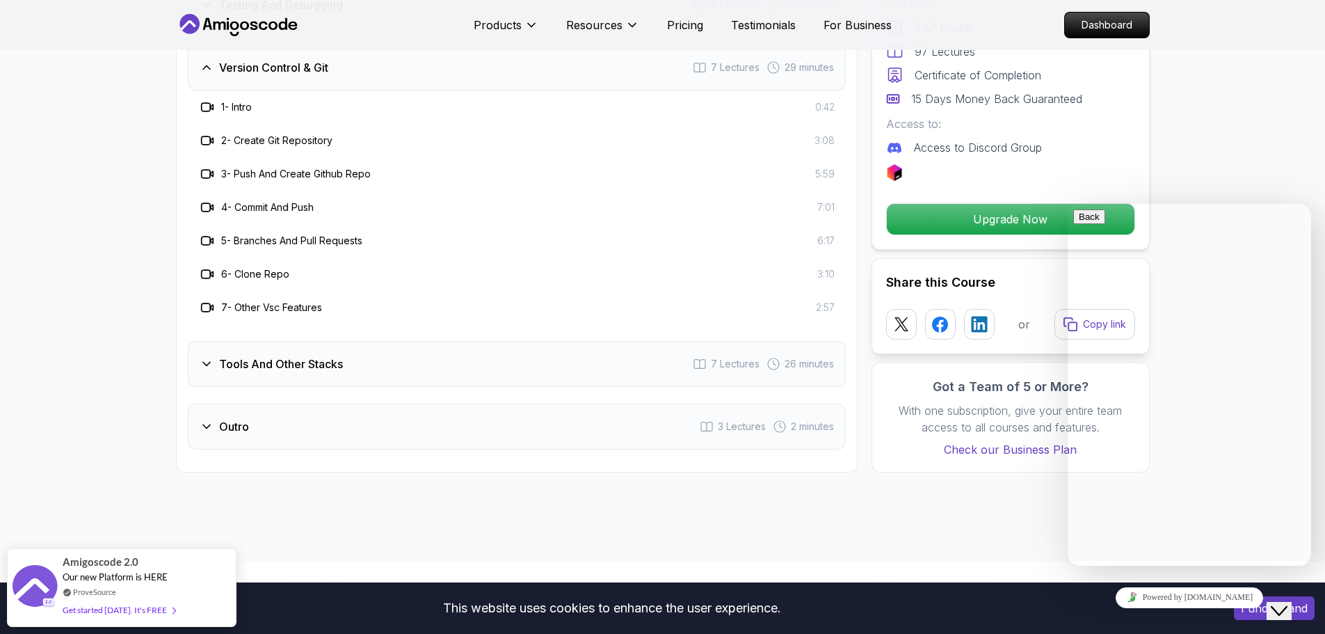
click at [345, 415] on div "Outro 3 Lectures 2 minutes" at bounding box center [517, 426] width 658 height 46
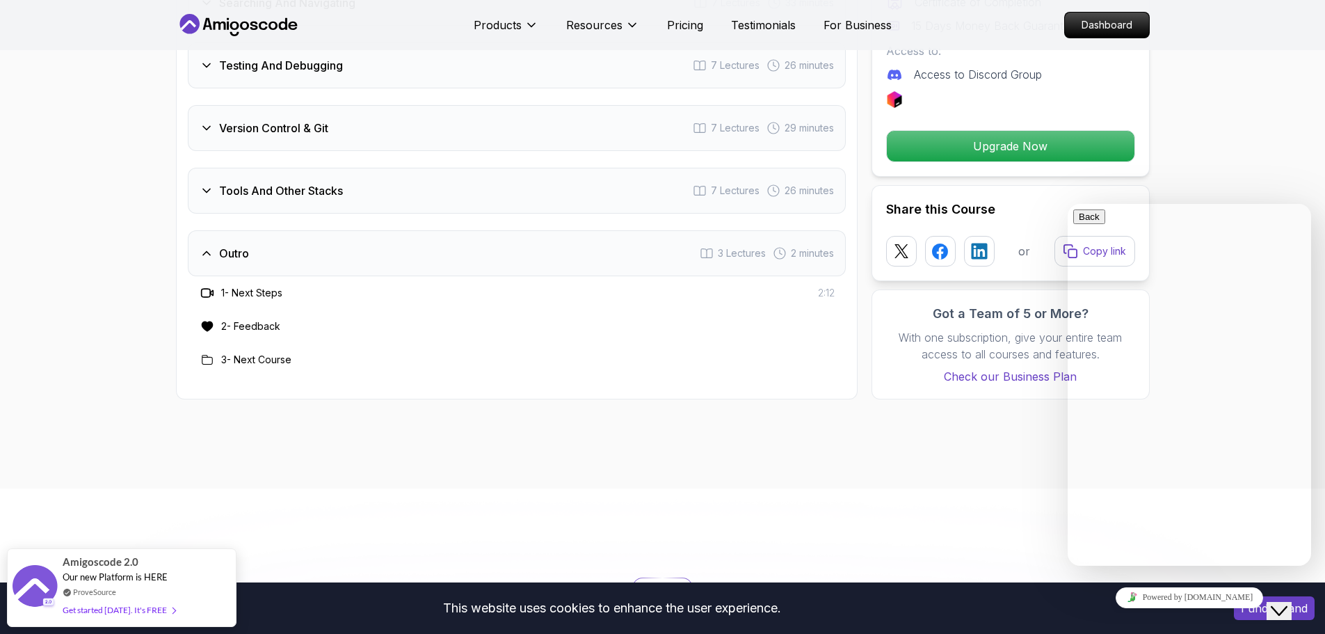
scroll to position [2612, 0]
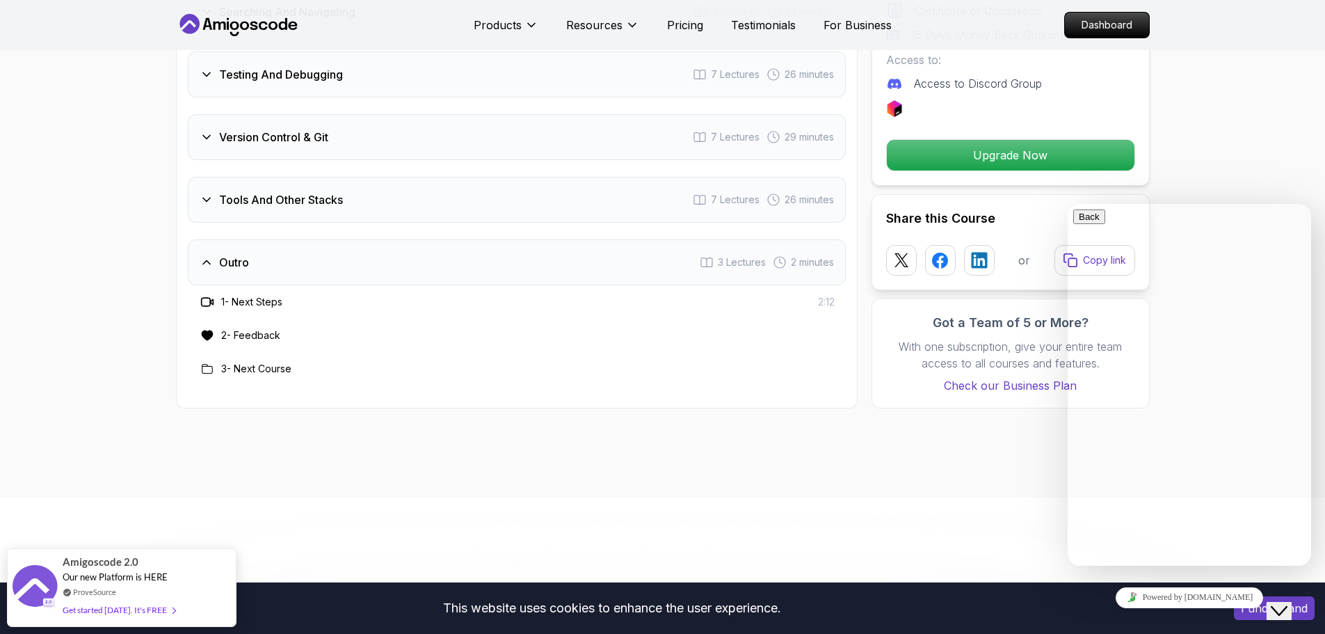
click at [416, 177] on div "Tools And Other Stacks 7 Lectures 26 minutes" at bounding box center [517, 200] width 658 height 46
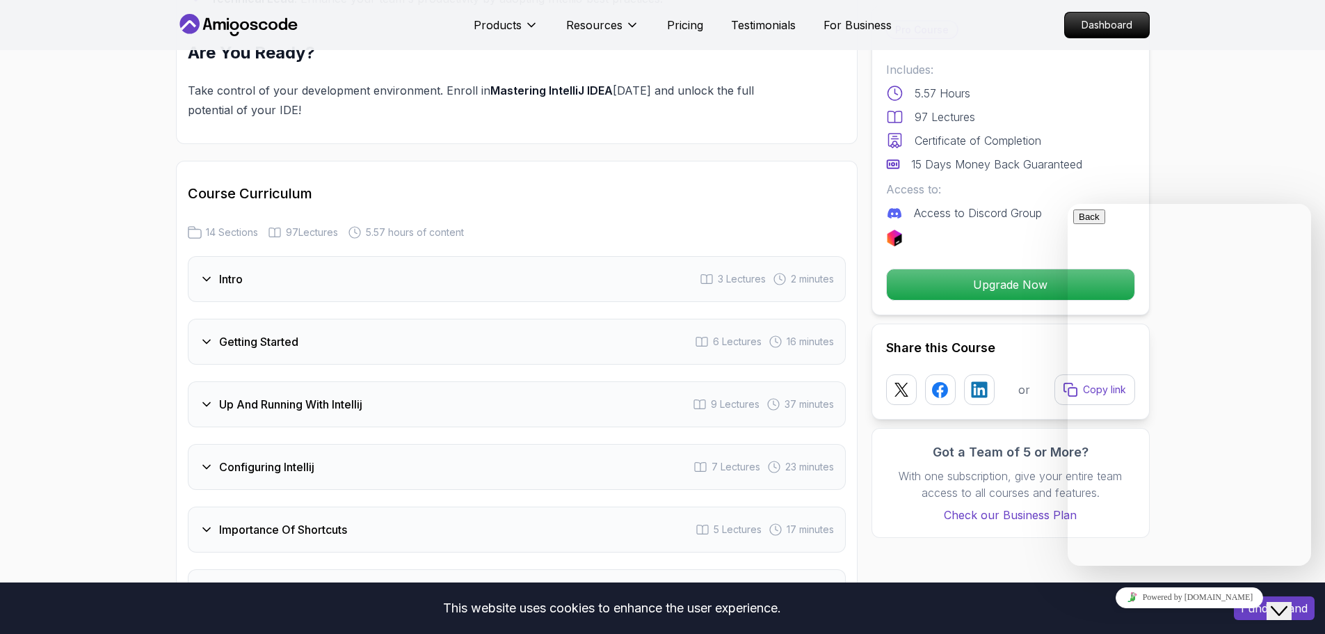
scroll to position [1778, 0]
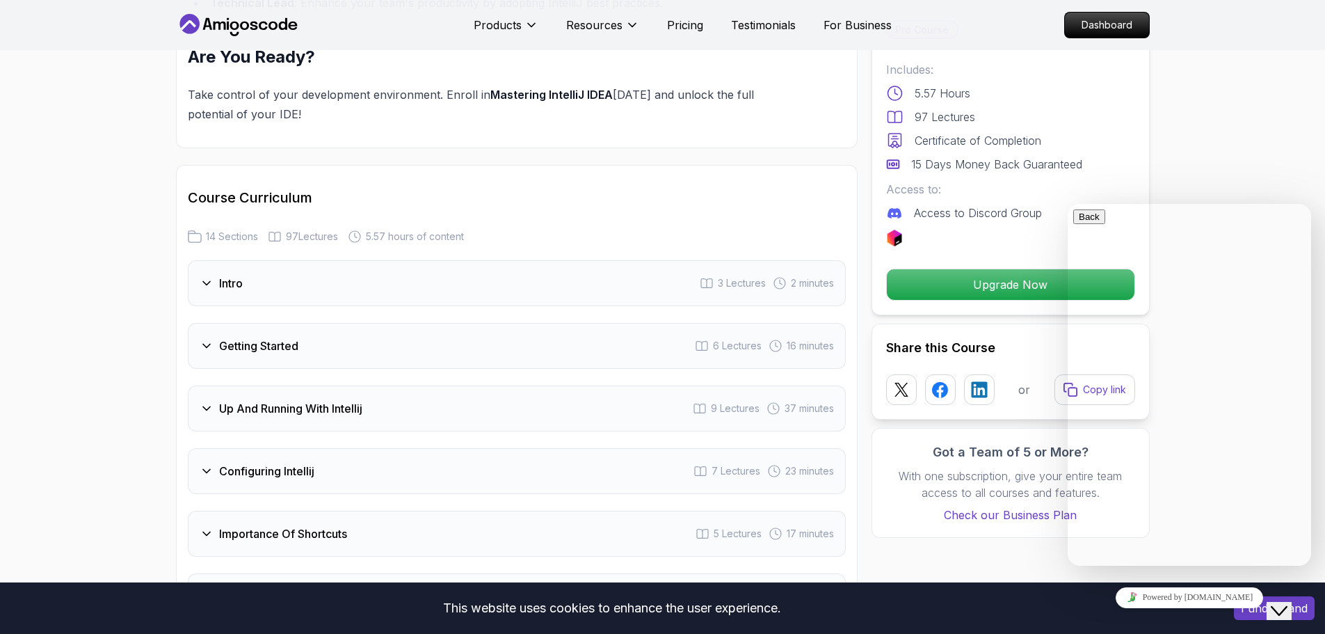
click at [251, 339] on div "Getting Started 6 Lectures 16 minutes" at bounding box center [517, 346] width 658 height 46
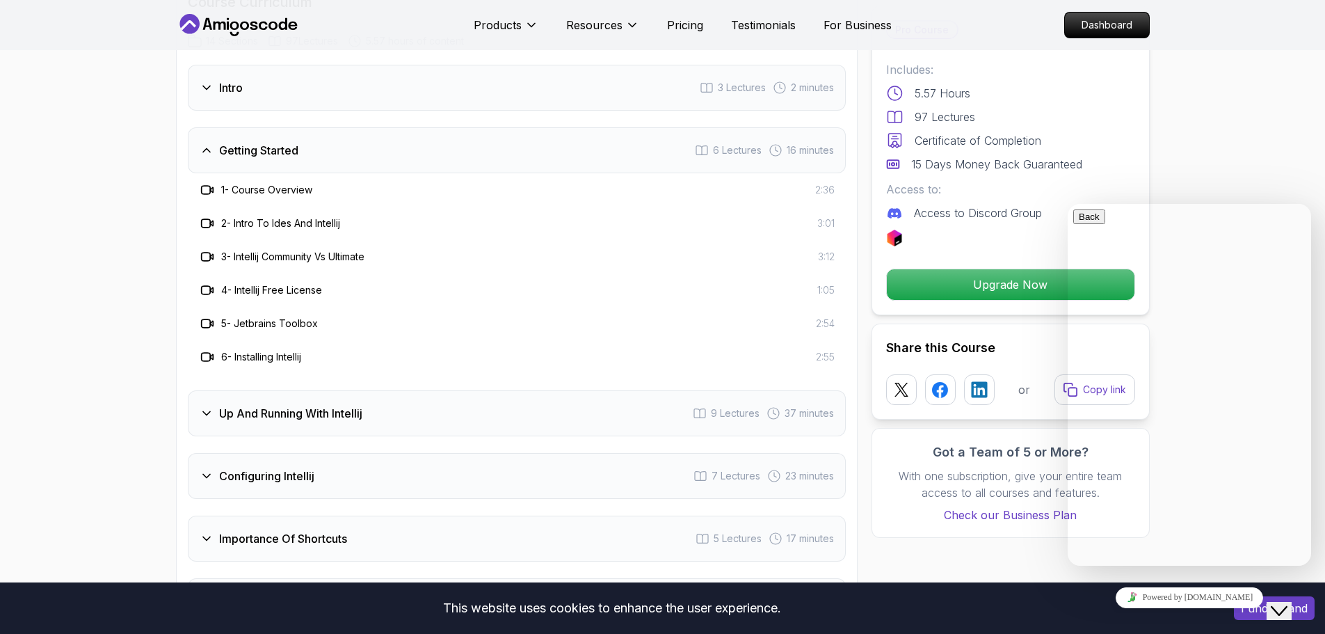
scroll to position [2056, 0]
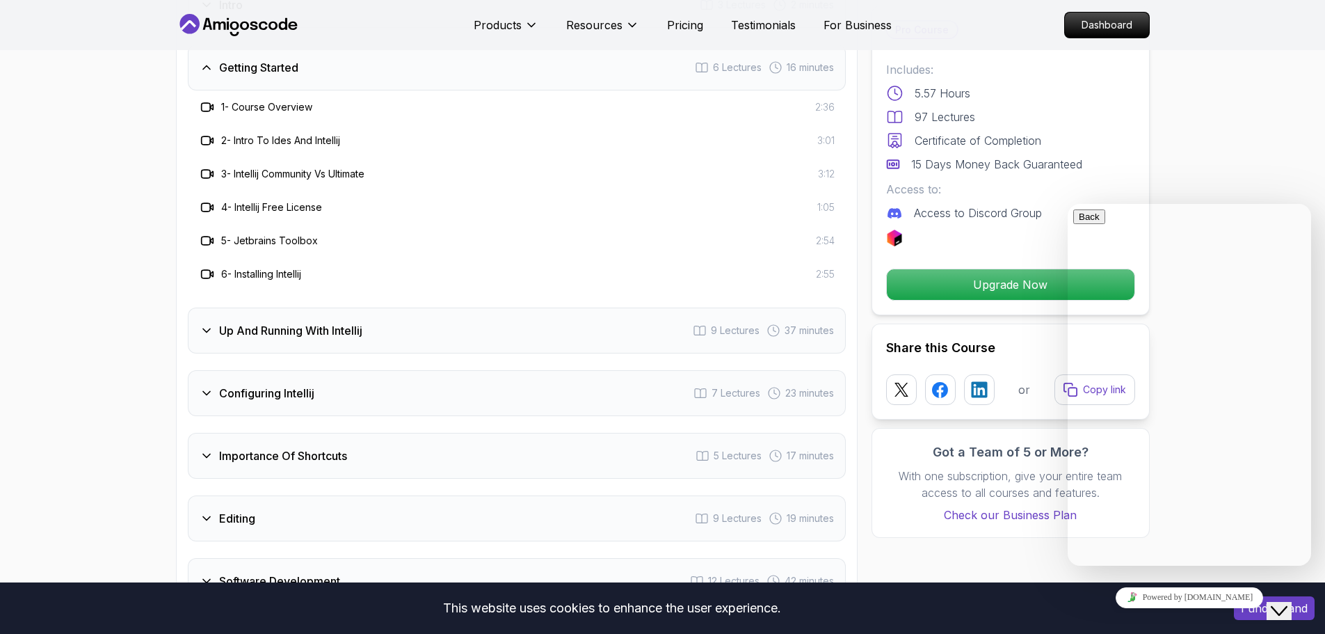
click at [271, 321] on div "Up And Running With Intellij 9 Lectures 37 minutes" at bounding box center [517, 330] width 658 height 46
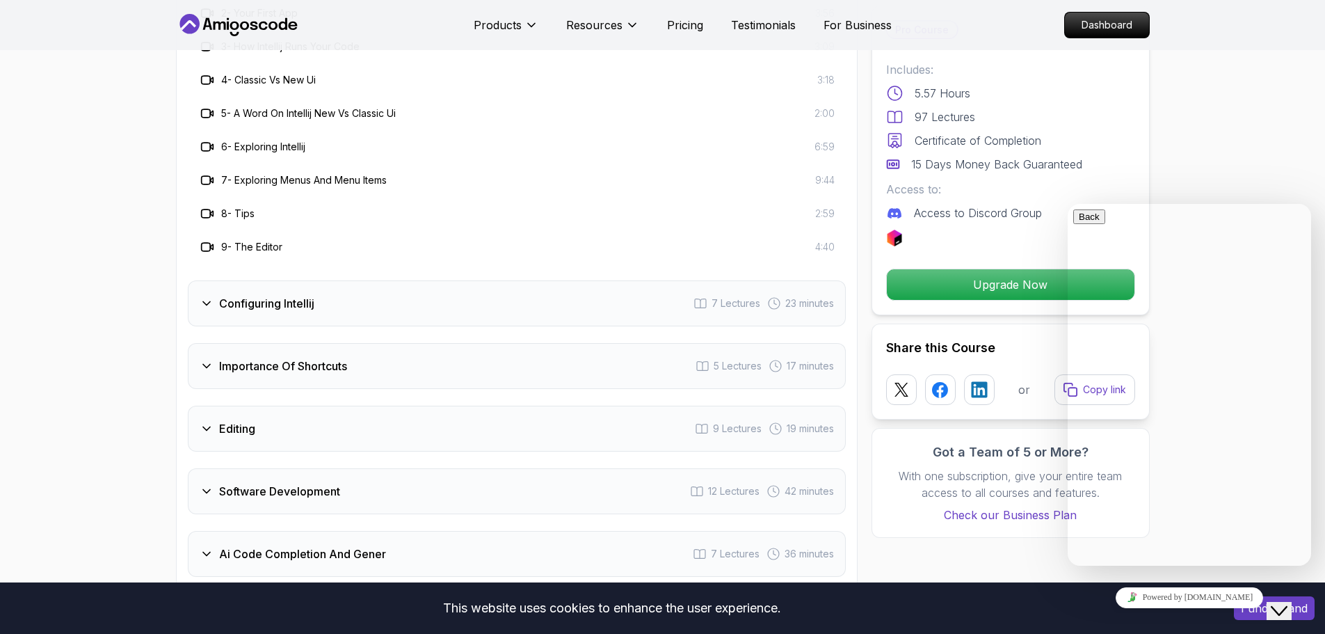
scroll to position [2265, 0]
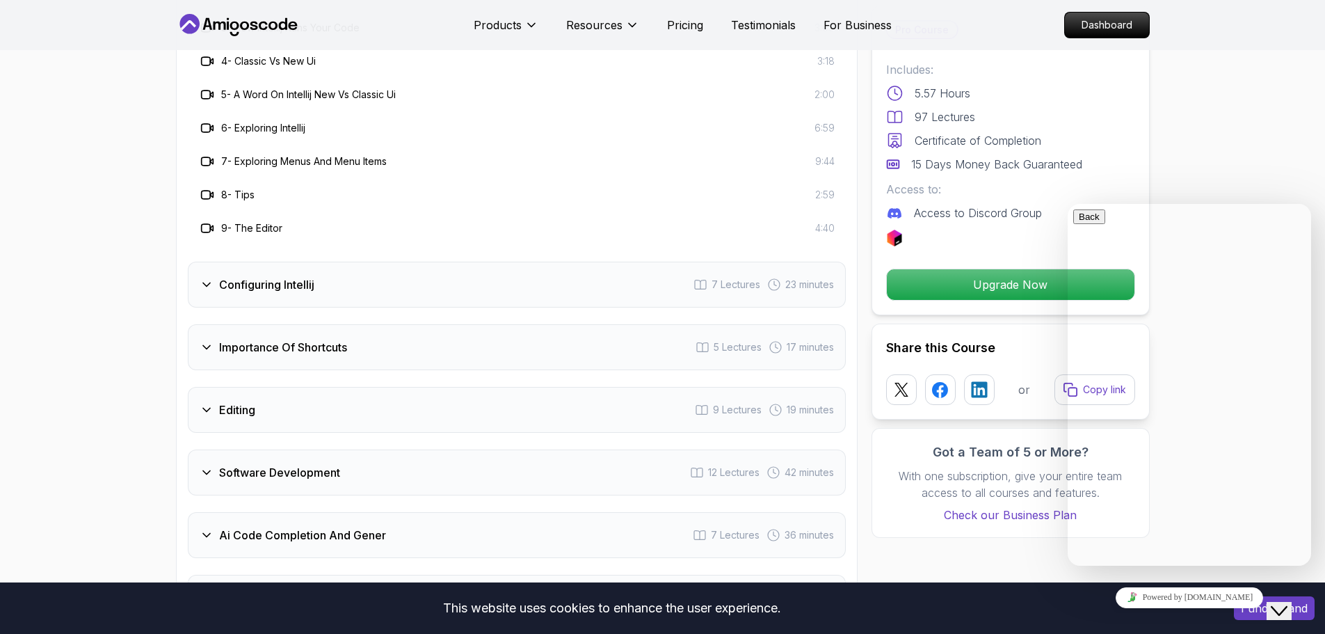
click at [273, 282] on div "Configuring Intellij 7 Lectures 23 minutes" at bounding box center [517, 285] width 658 height 46
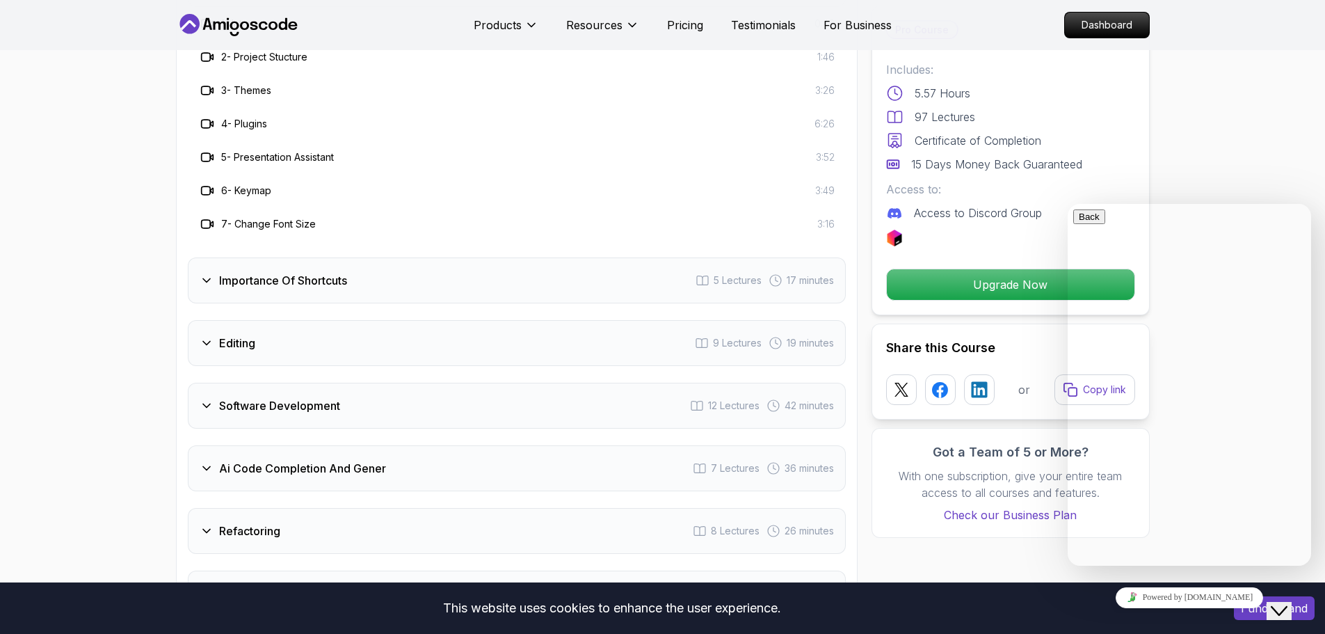
click at [288, 275] on div "Importance Of Shortcuts 5 Lectures 17 minutes" at bounding box center [517, 280] width 658 height 46
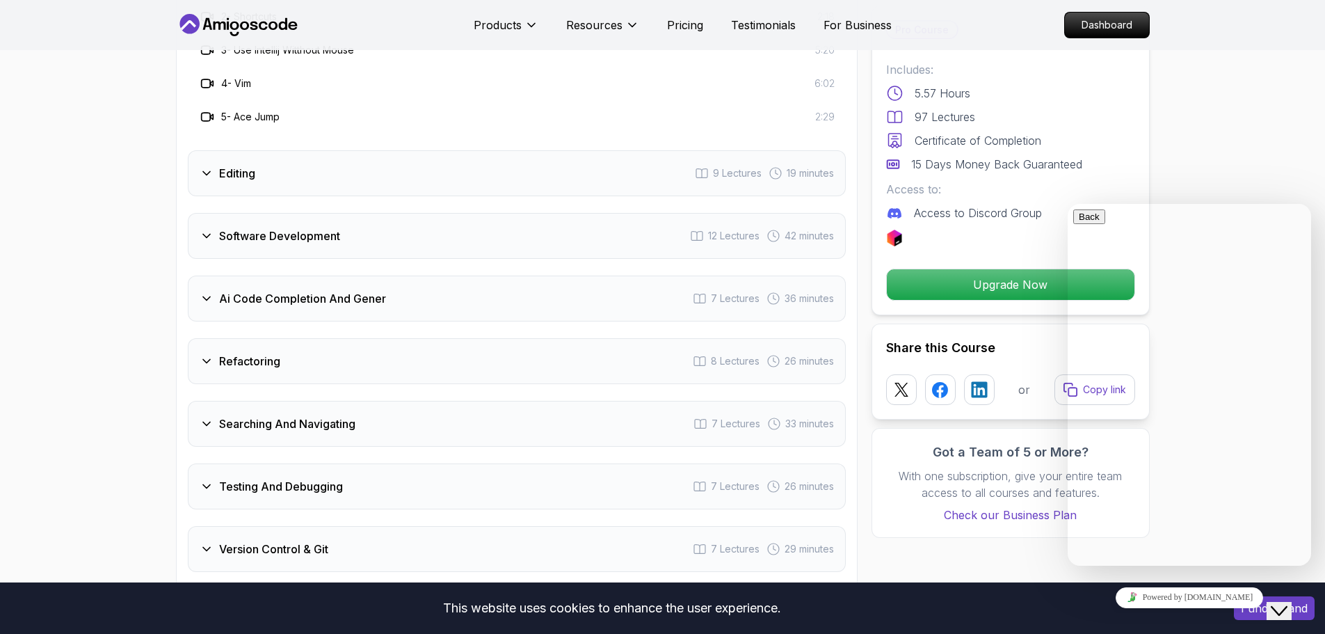
scroll to position [2404, 0]
